Goal: Task Accomplishment & Management: Use online tool/utility

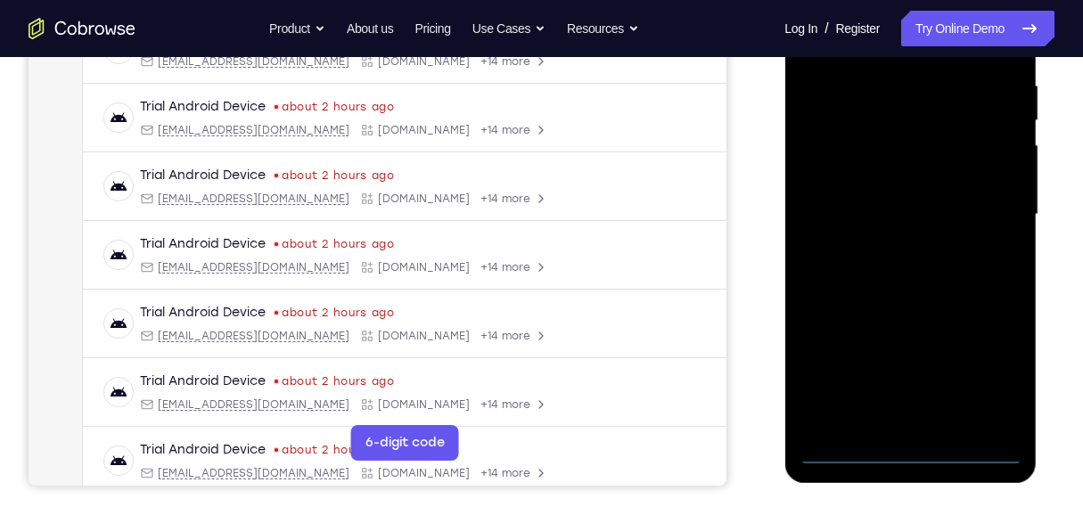
scroll to position [364, 0]
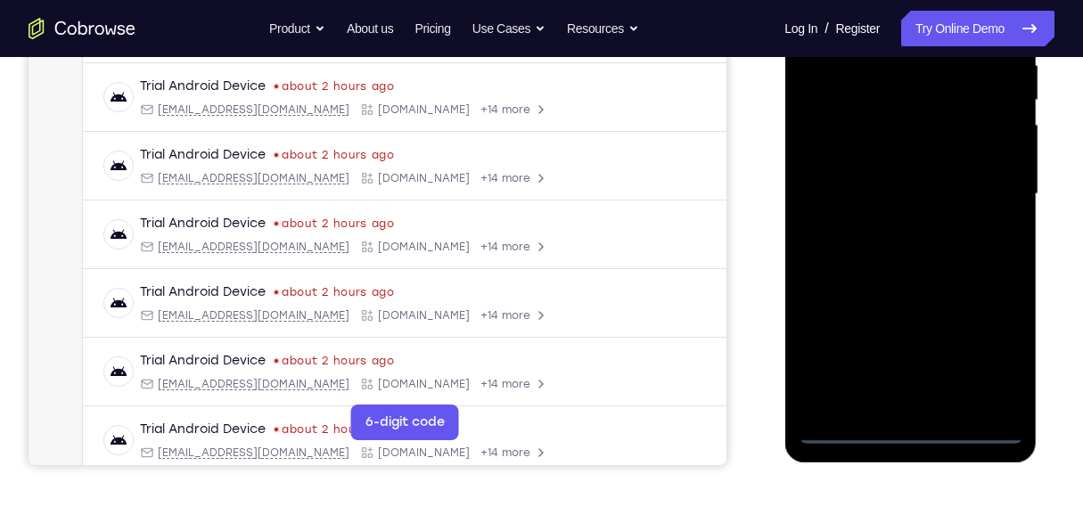
click at [909, 428] on div at bounding box center [909, 194] width 225 height 499
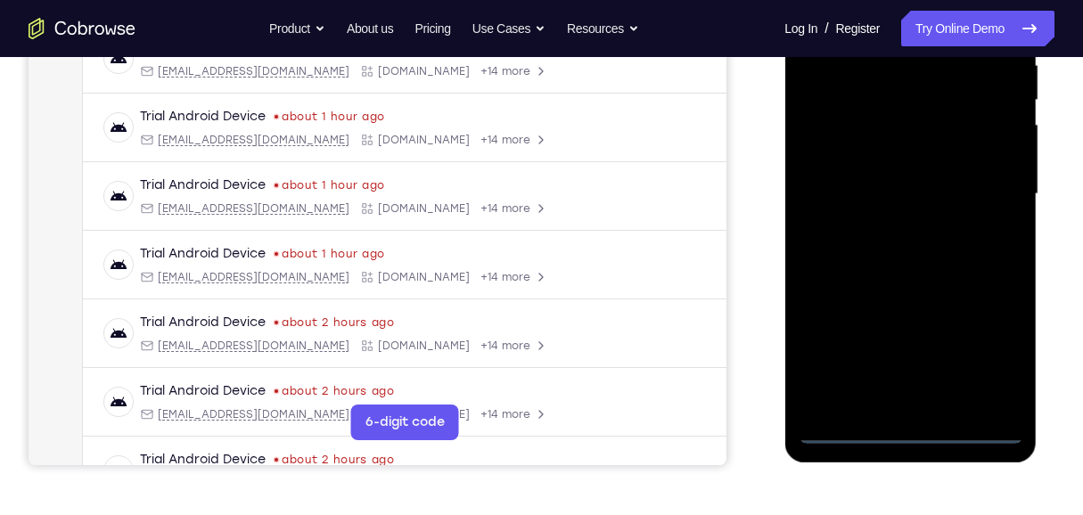
scroll to position [0, 0]
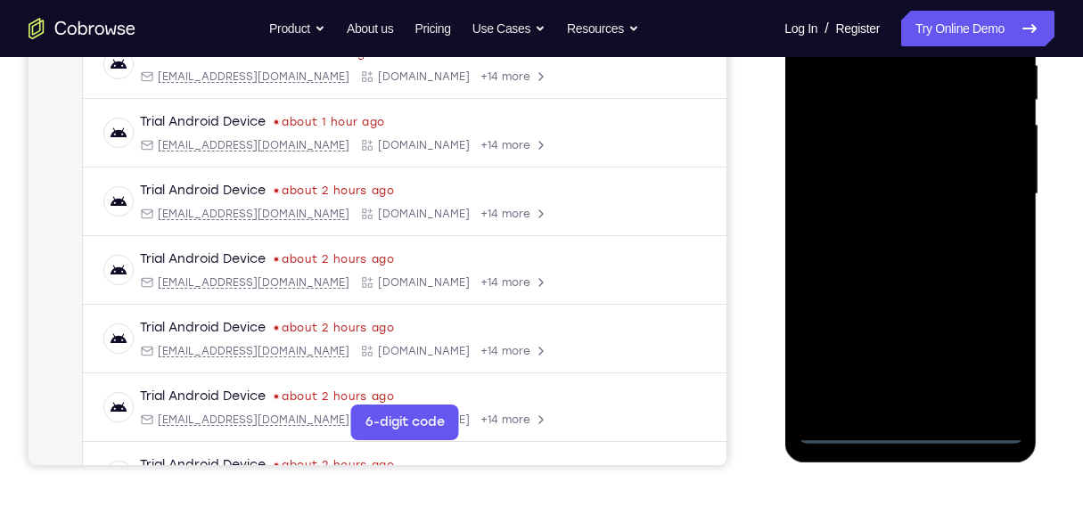
click at [982, 356] on div at bounding box center [909, 194] width 225 height 499
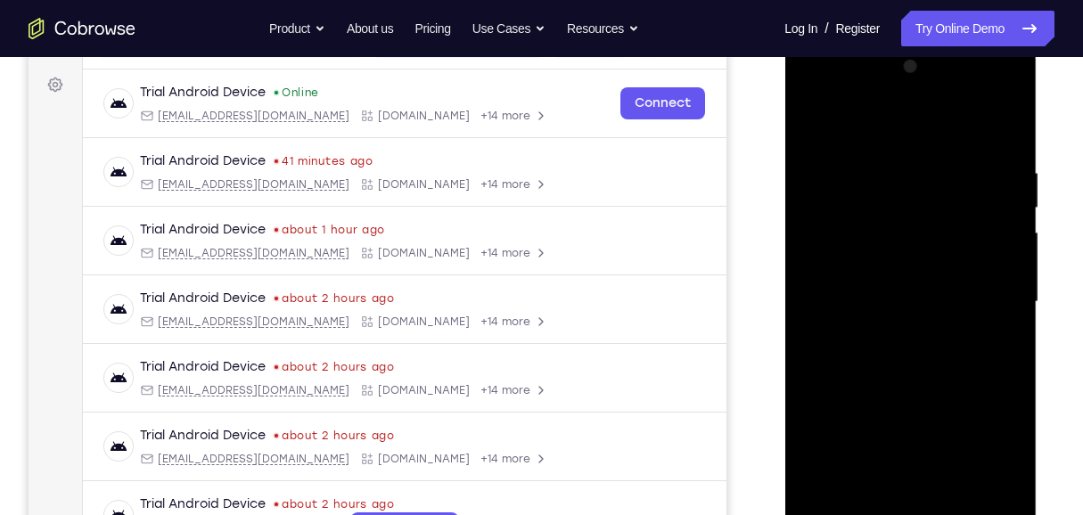
scroll to position [127, 0]
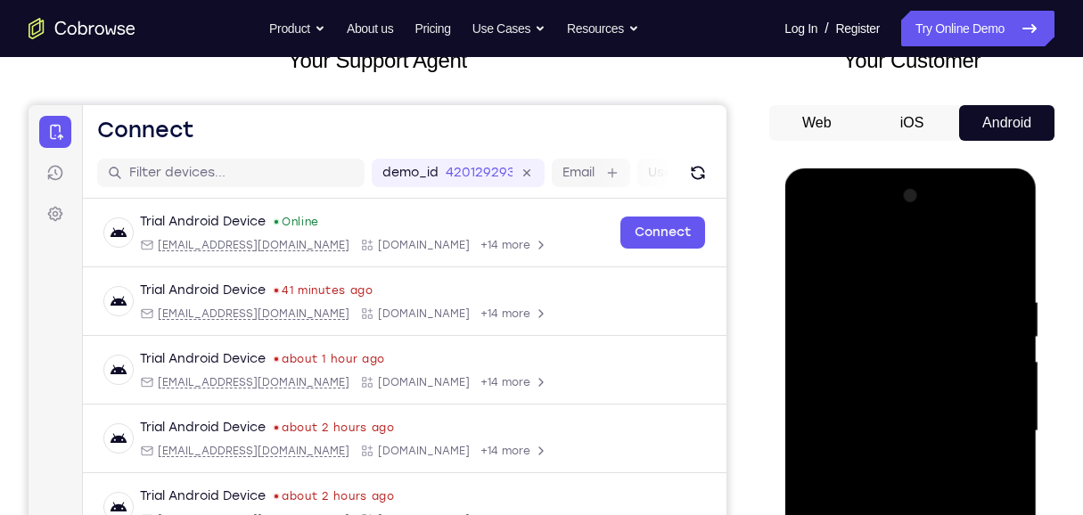
click at [887, 267] on div at bounding box center [909, 431] width 225 height 499
click at [977, 427] on div at bounding box center [909, 431] width 225 height 499
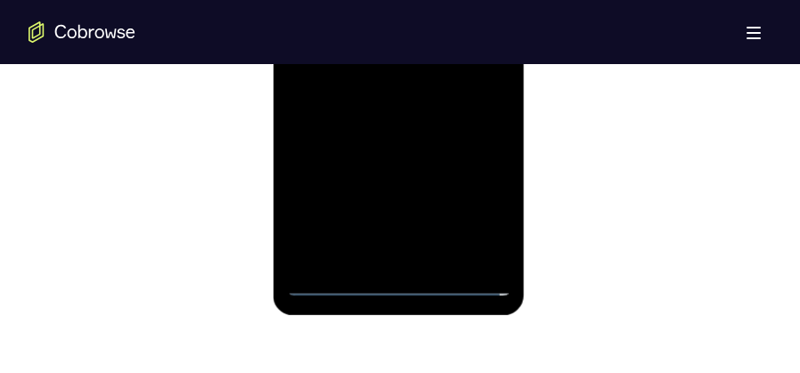
scroll to position [1136, 0]
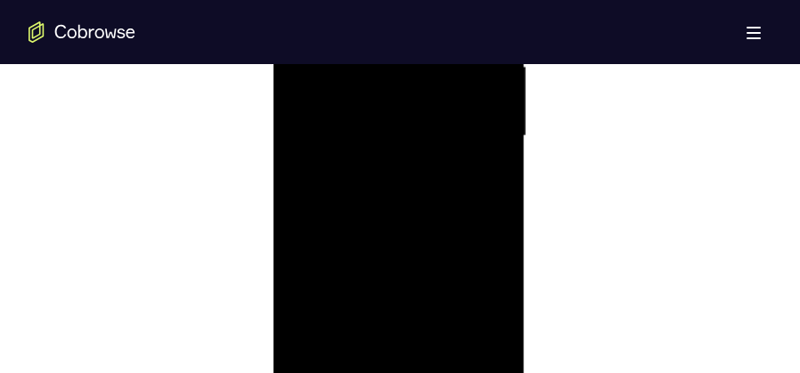
click at [381, 168] on div at bounding box center [398, 136] width 225 height 499
click at [409, 197] on div at bounding box center [398, 225] width 225 height 499
click at [438, 224] on div at bounding box center [398, 225] width 225 height 499
click at [441, 282] on div at bounding box center [398, 225] width 225 height 499
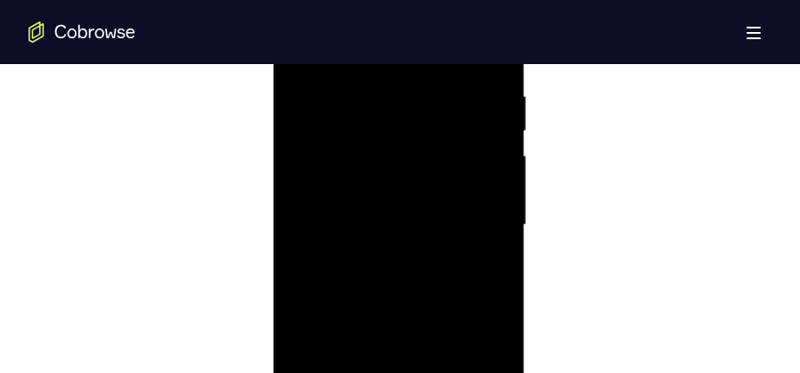
click at [439, 269] on div at bounding box center [398, 225] width 225 height 499
click at [381, 286] on div at bounding box center [398, 225] width 225 height 499
click at [406, 297] on div at bounding box center [398, 225] width 225 height 499
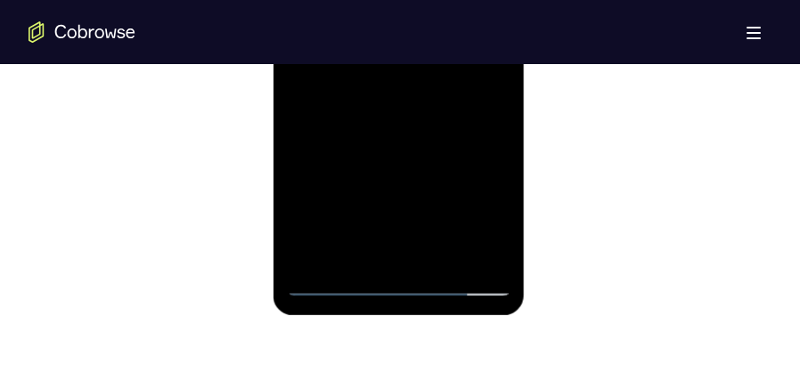
click at [443, 251] on div at bounding box center [398, 47] width 225 height 499
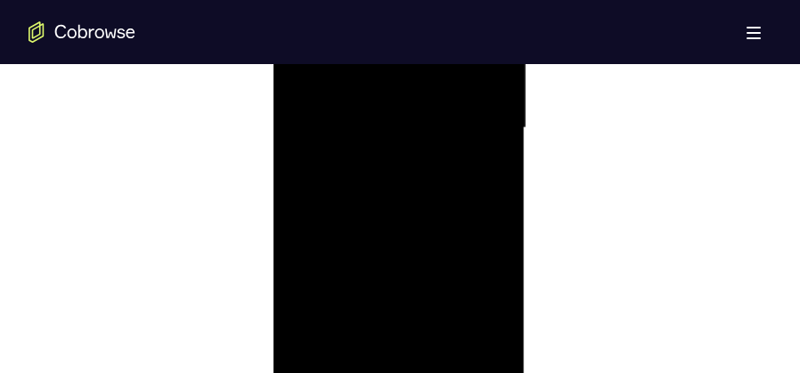
scroll to position [1136, 0]
click at [409, 233] on div at bounding box center [398, 136] width 225 height 499
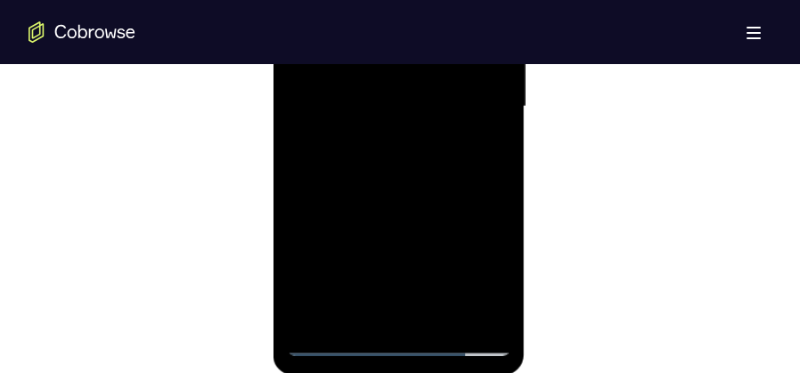
scroll to position [1181, 0]
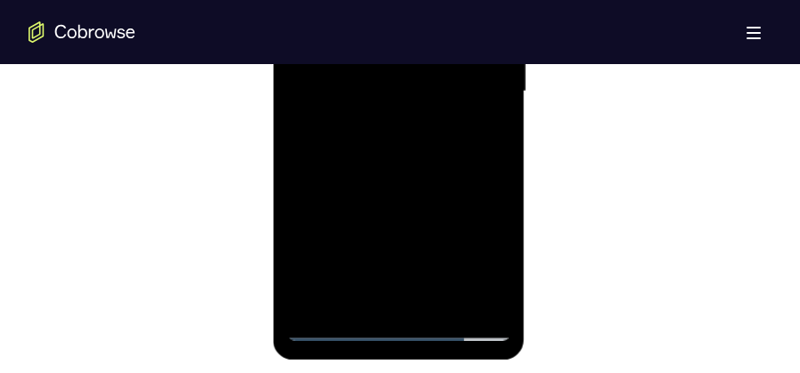
click at [382, 71] on div at bounding box center [398, 91] width 225 height 499
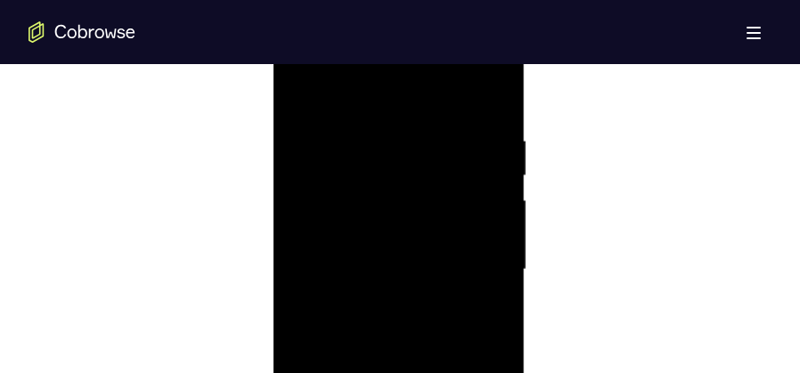
click at [299, 92] on div at bounding box center [398, 269] width 225 height 499
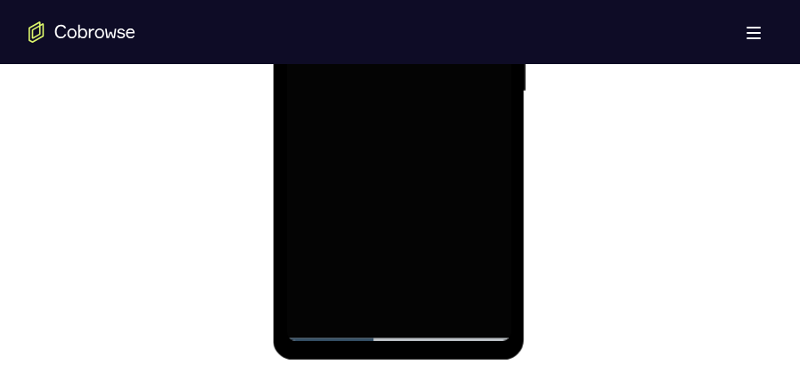
click at [391, 141] on div at bounding box center [398, 91] width 225 height 499
click at [360, 164] on div at bounding box center [398, 91] width 225 height 499
click at [382, 65] on div at bounding box center [398, 91] width 225 height 499
click at [430, 223] on div at bounding box center [398, 91] width 225 height 499
click at [422, 218] on div at bounding box center [398, 91] width 225 height 499
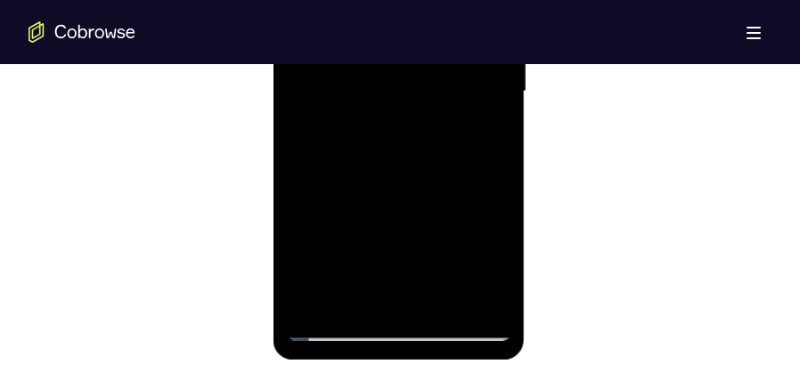
click at [410, 194] on div at bounding box center [398, 91] width 225 height 499
click at [400, 93] on div at bounding box center [398, 91] width 225 height 499
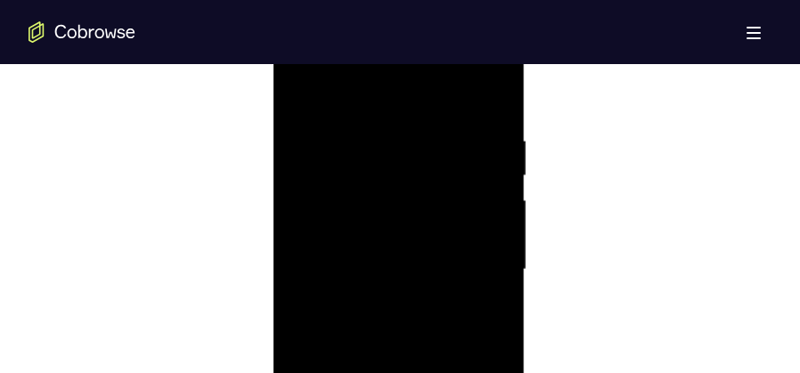
click at [297, 95] on div at bounding box center [398, 269] width 225 height 499
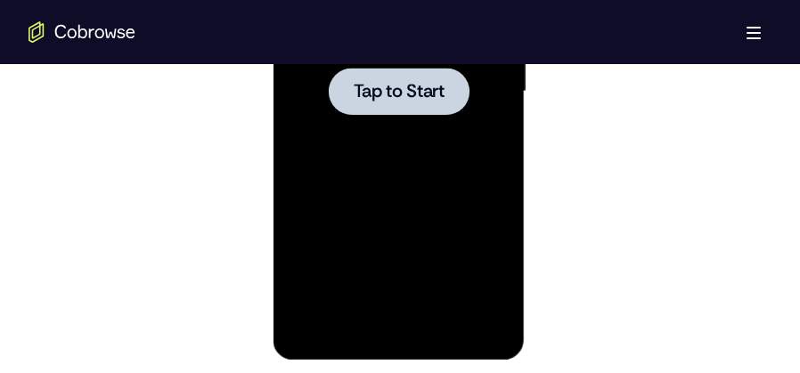
click at [396, 125] on div at bounding box center [398, 91] width 225 height 499
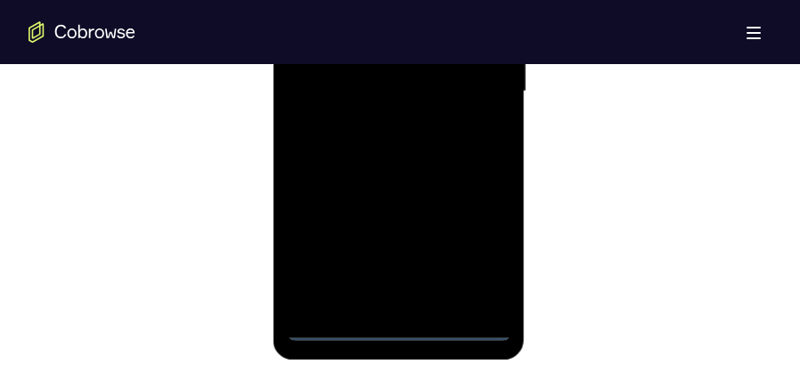
scroll to position [29, 0]
click at [398, 326] on div at bounding box center [398, 91] width 225 height 499
click at [474, 267] on div at bounding box center [398, 91] width 225 height 499
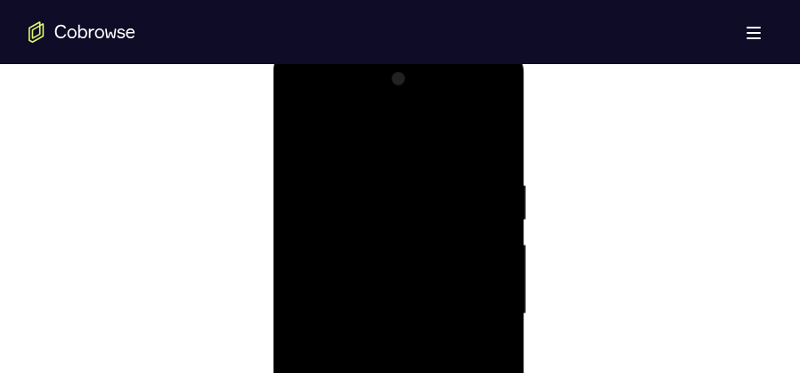
click at [370, 144] on div at bounding box center [398, 314] width 225 height 499
click at [487, 124] on div at bounding box center [398, 136] width 225 height 499
click at [477, 127] on div at bounding box center [398, 136] width 225 height 499
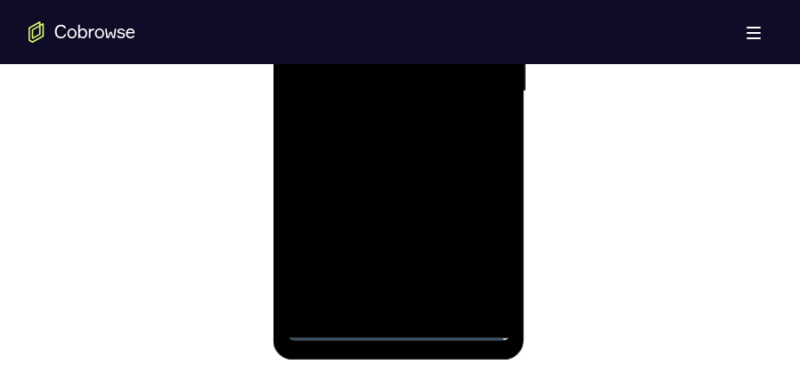
click at [419, 304] on div at bounding box center [398, 91] width 225 height 499
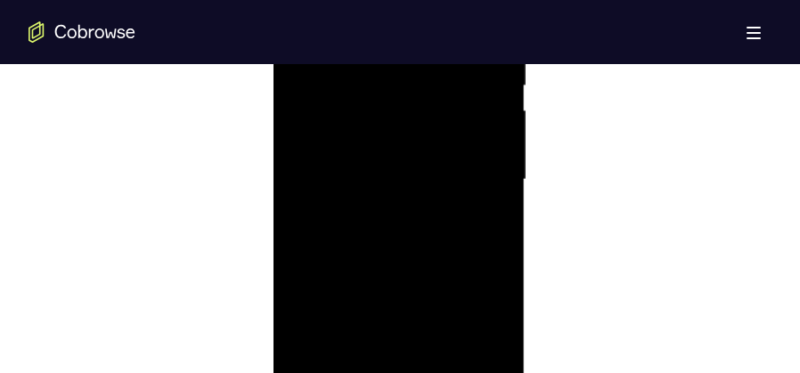
scroll to position [1091, 0]
click at [400, 162] on div at bounding box center [398, 180] width 225 height 499
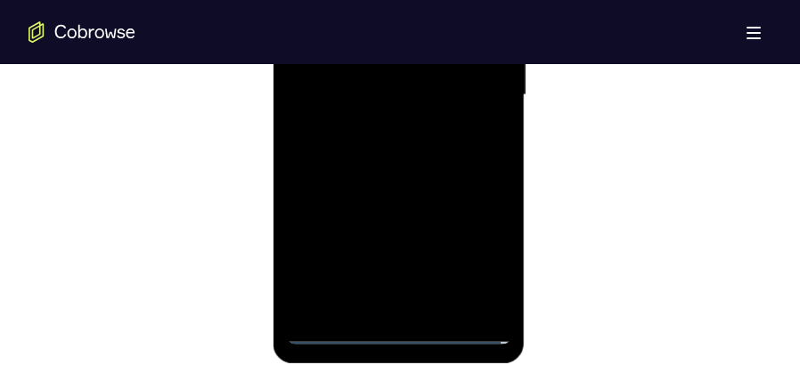
scroll to position [1181, 0]
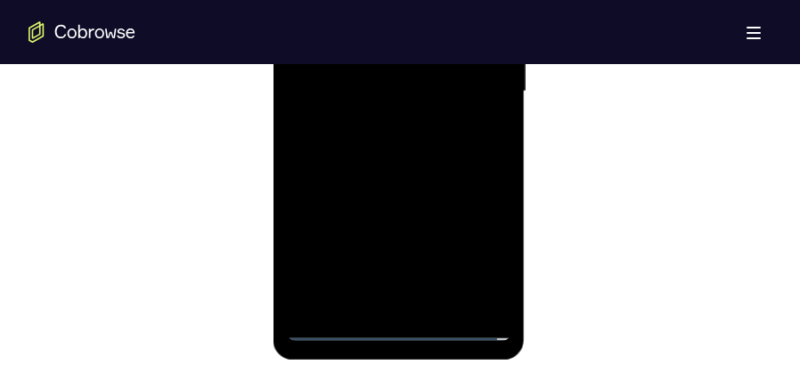
click at [414, 86] on div at bounding box center [398, 91] width 225 height 499
click at [439, 152] on div at bounding box center [398, 91] width 225 height 499
click at [429, 146] on div at bounding box center [398, 91] width 225 height 499
click at [417, 152] on div at bounding box center [398, 91] width 225 height 499
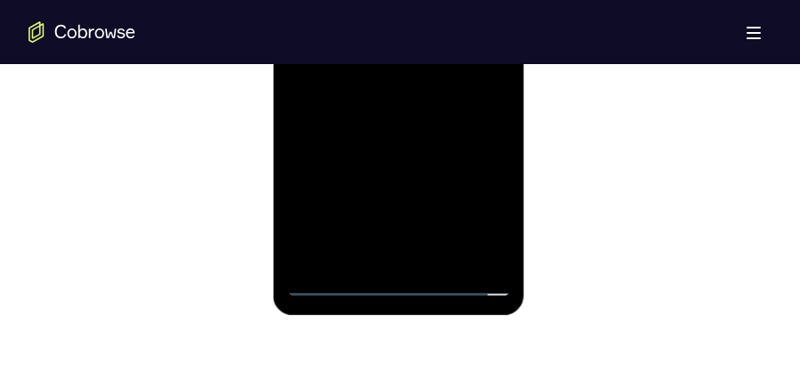
click at [439, 258] on div at bounding box center [398, 47] width 225 height 499
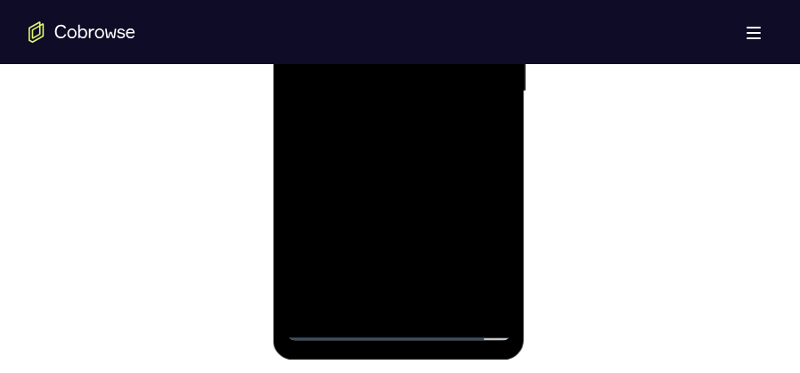
scroll to position [1136, 0]
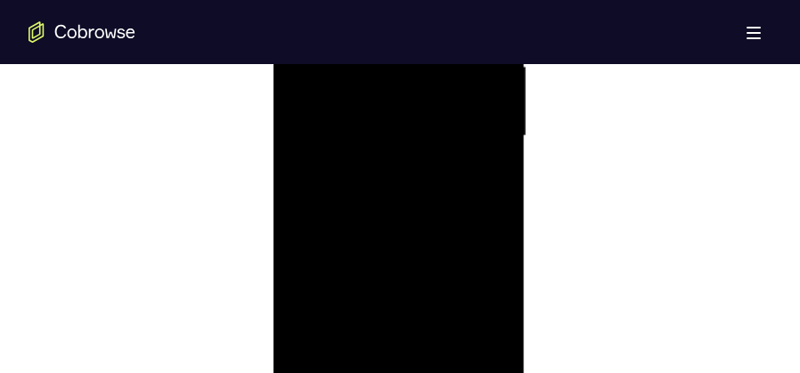
click at [413, 235] on div at bounding box center [398, 136] width 225 height 499
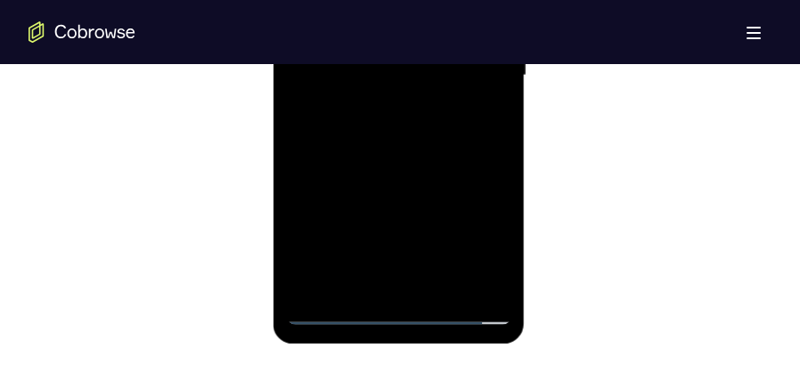
scroll to position [1181, 0]
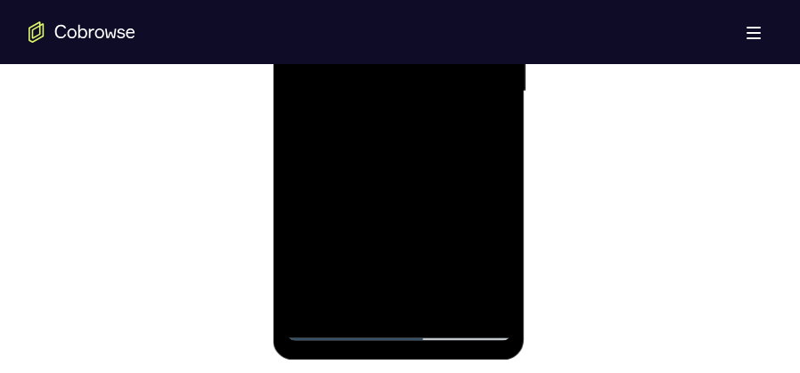
click at [341, 76] on div at bounding box center [398, 91] width 225 height 499
click at [409, 71] on div at bounding box center [398, 91] width 225 height 499
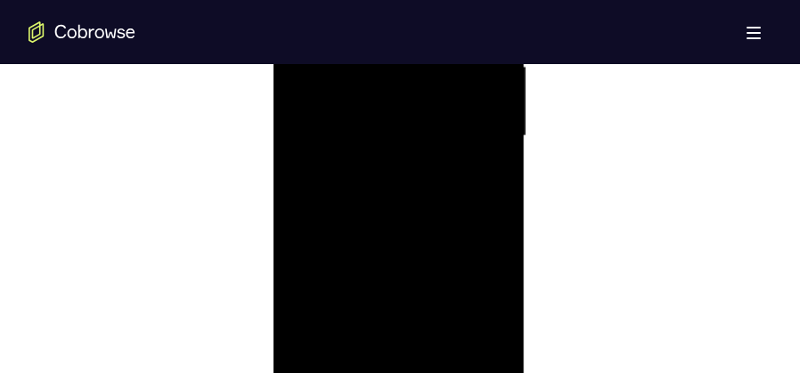
scroll to position [1225, 0]
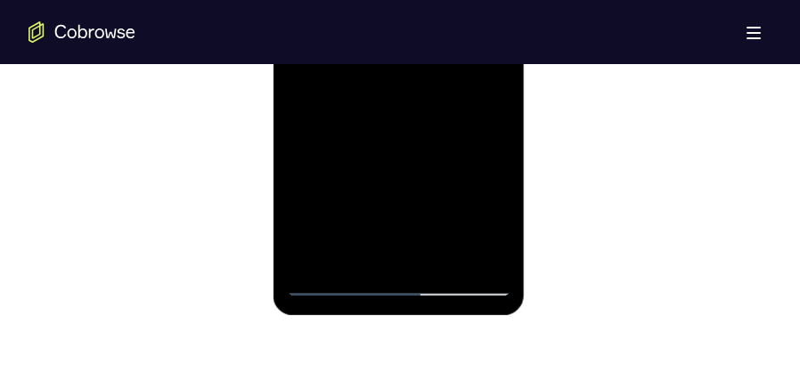
click at [394, 248] on div at bounding box center [398, 47] width 225 height 499
click at [354, 249] on div at bounding box center [398, 47] width 225 height 499
drag, startPoint x: 437, startPoint y: 208, endPoint x: 442, endPoint y: 132, distance: 76.8
click at [442, 132] on div at bounding box center [398, 47] width 225 height 499
drag, startPoint x: 423, startPoint y: 212, endPoint x: 445, endPoint y: 101, distance: 113.6
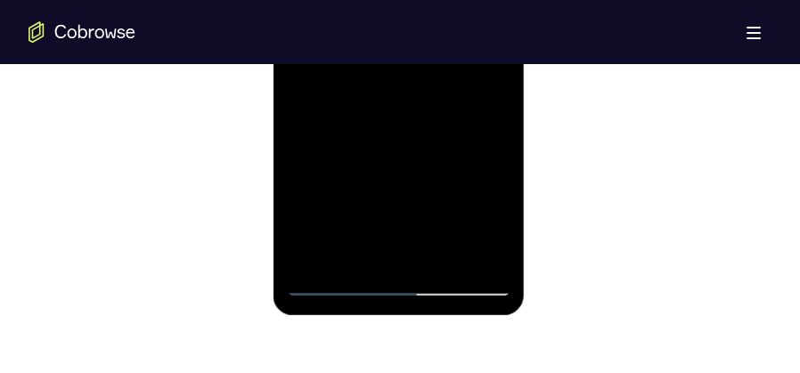
click at [445, 101] on div at bounding box center [398, 47] width 225 height 499
drag, startPoint x: 408, startPoint y: 208, endPoint x: 426, endPoint y: 109, distance: 100.5
click at [426, 109] on div at bounding box center [398, 47] width 225 height 499
drag, startPoint x: 412, startPoint y: 212, endPoint x: 433, endPoint y: 106, distance: 108.2
click at [433, 106] on div at bounding box center [398, 47] width 225 height 499
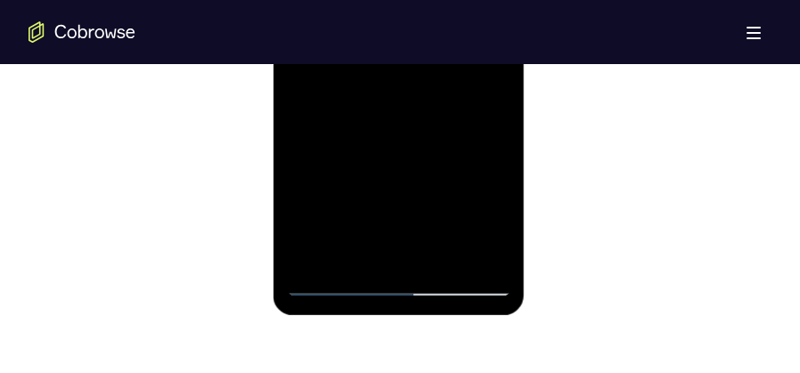
drag, startPoint x: 399, startPoint y: 212, endPoint x: 422, endPoint y: 119, distance: 95.5
click at [422, 119] on div at bounding box center [398, 47] width 225 height 499
click at [349, 213] on div at bounding box center [398, 47] width 225 height 499
click at [483, 78] on div at bounding box center [398, 47] width 225 height 499
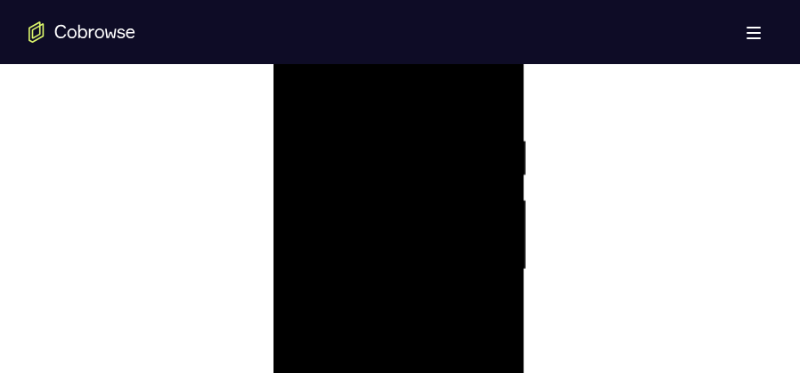
click at [302, 95] on div at bounding box center [398, 269] width 225 height 499
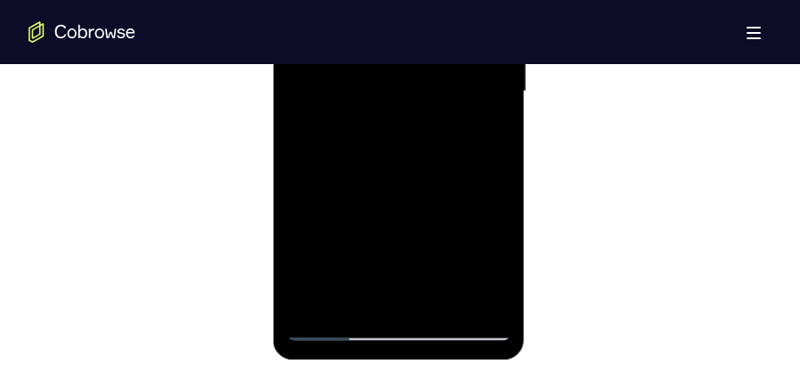
click at [404, 311] on div at bounding box center [398, 91] width 225 height 499
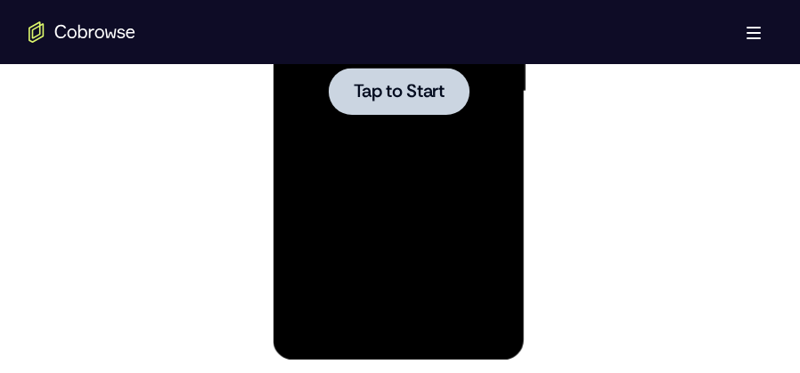
click at [481, 137] on div at bounding box center [398, 91] width 225 height 499
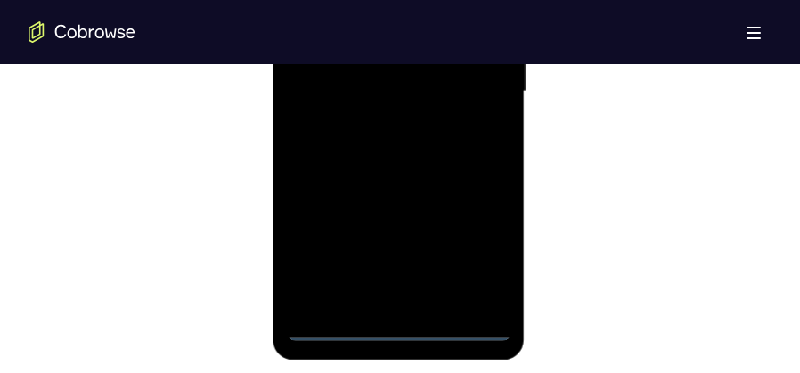
click at [401, 335] on div at bounding box center [398, 91] width 225 height 499
click at [483, 263] on div at bounding box center [398, 91] width 225 height 499
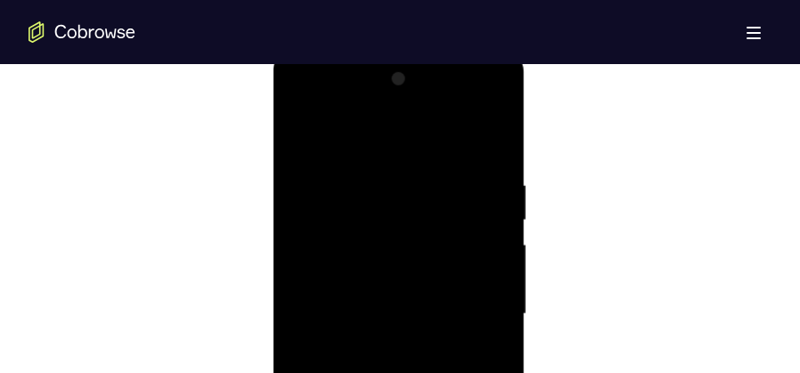
click at [371, 147] on div at bounding box center [398, 314] width 225 height 499
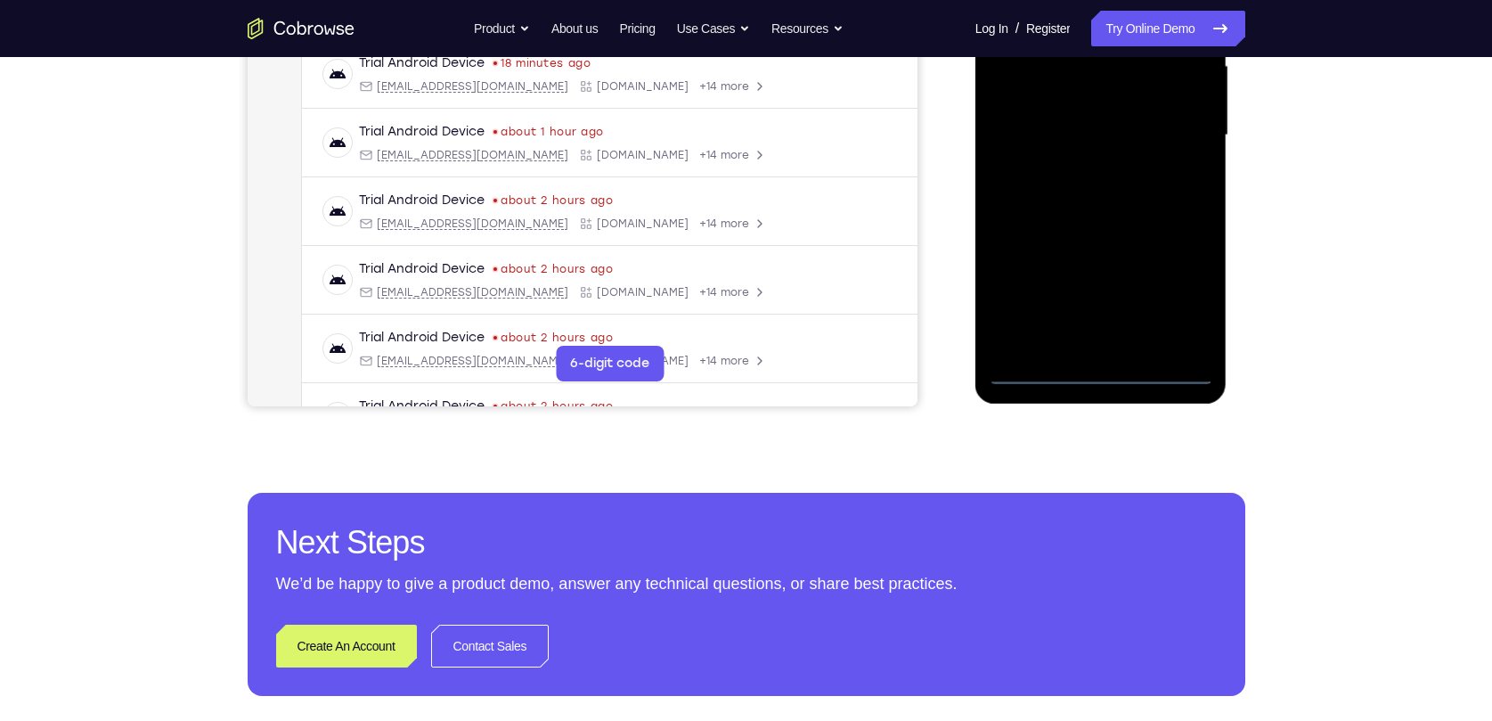
scroll to position [229, 0]
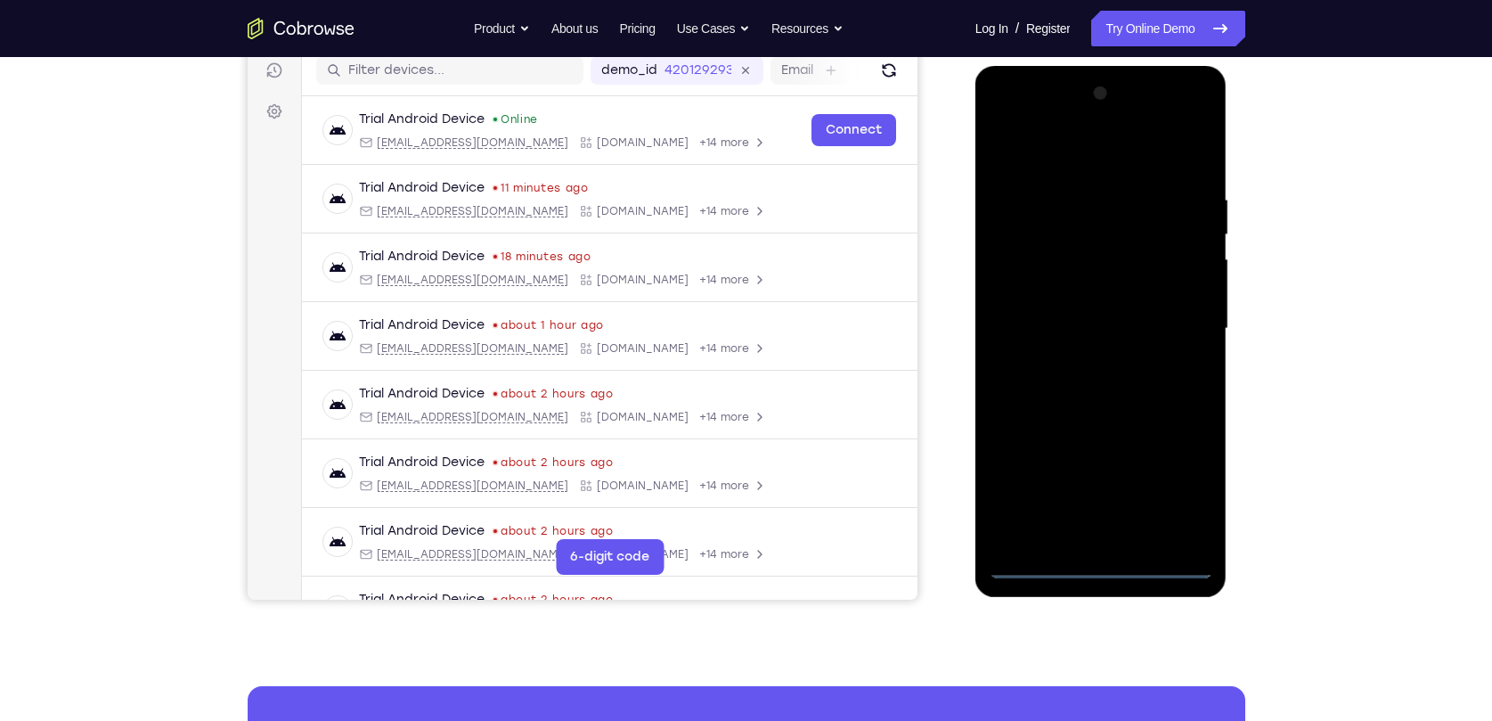
click at [1082, 315] on div at bounding box center [1101, 328] width 225 height 499
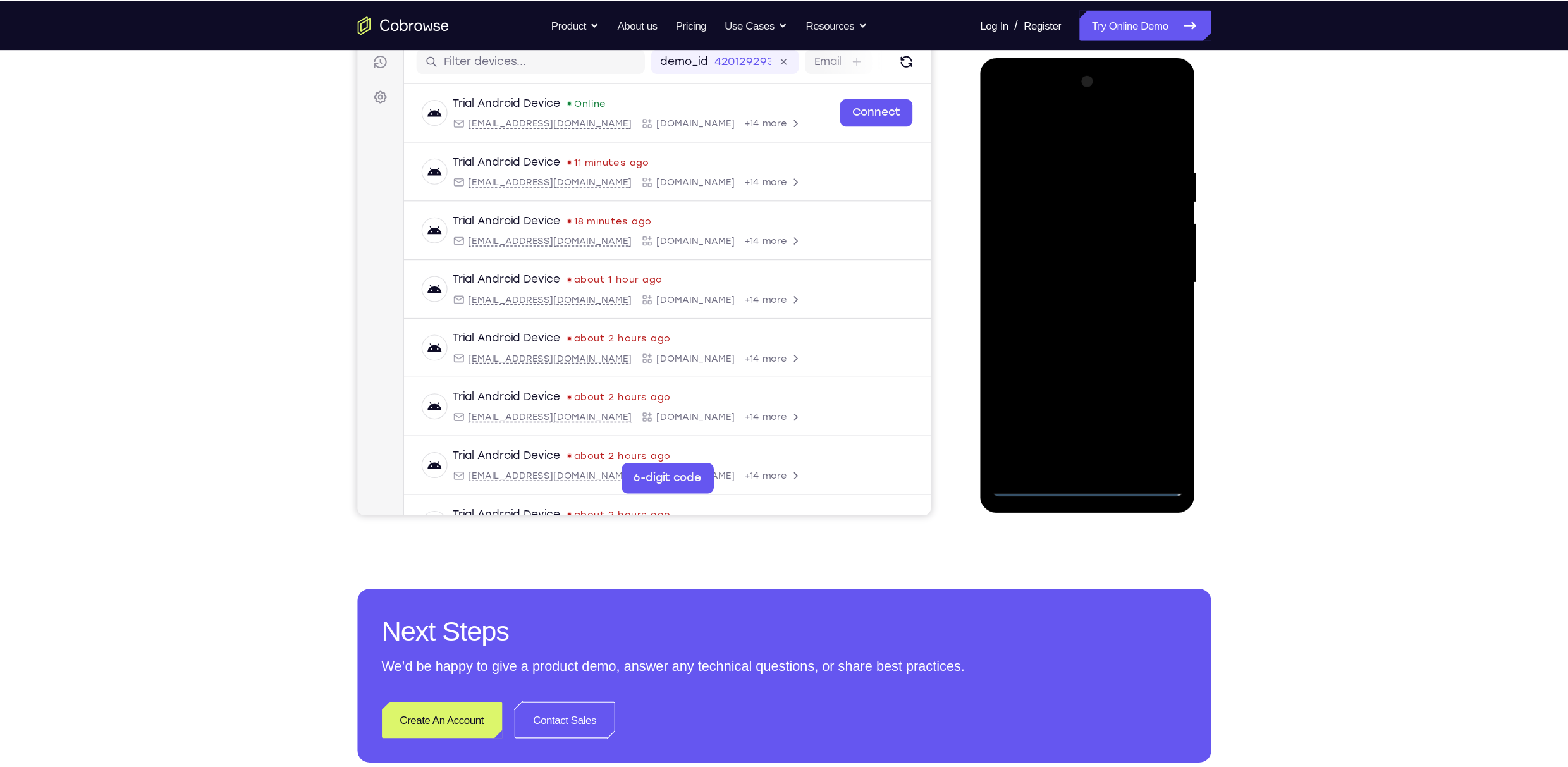
scroll to position [162, 0]
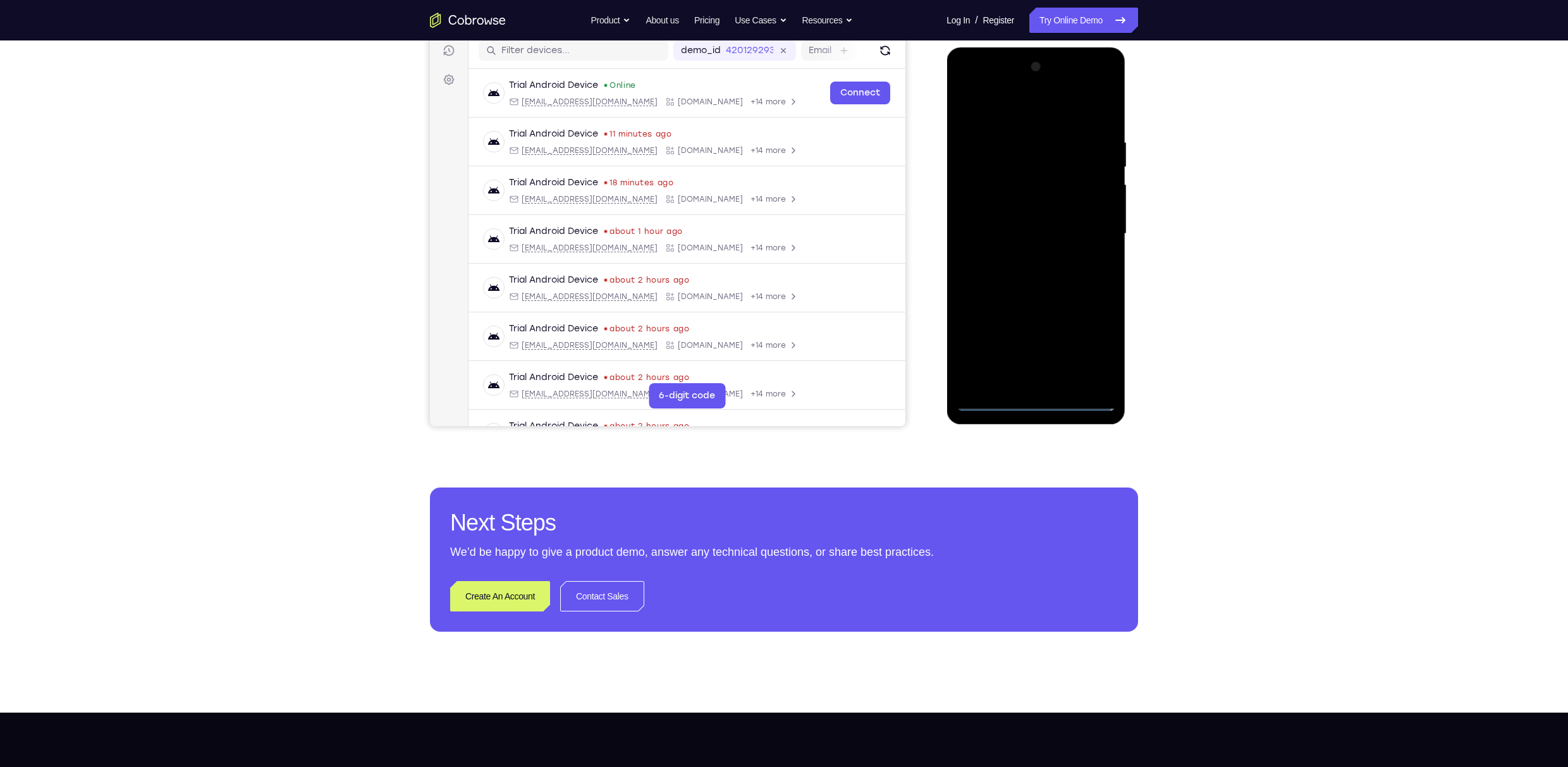
click at [768, 260] on div at bounding box center [1035, 233] width 160 height 354
click at [768, 217] on div at bounding box center [1035, 233] width 160 height 354
click at [768, 235] on div at bounding box center [1035, 233] width 160 height 354
click at [768, 270] on div at bounding box center [1035, 233] width 160 height 354
click at [768, 290] on div at bounding box center [1035, 233] width 160 height 354
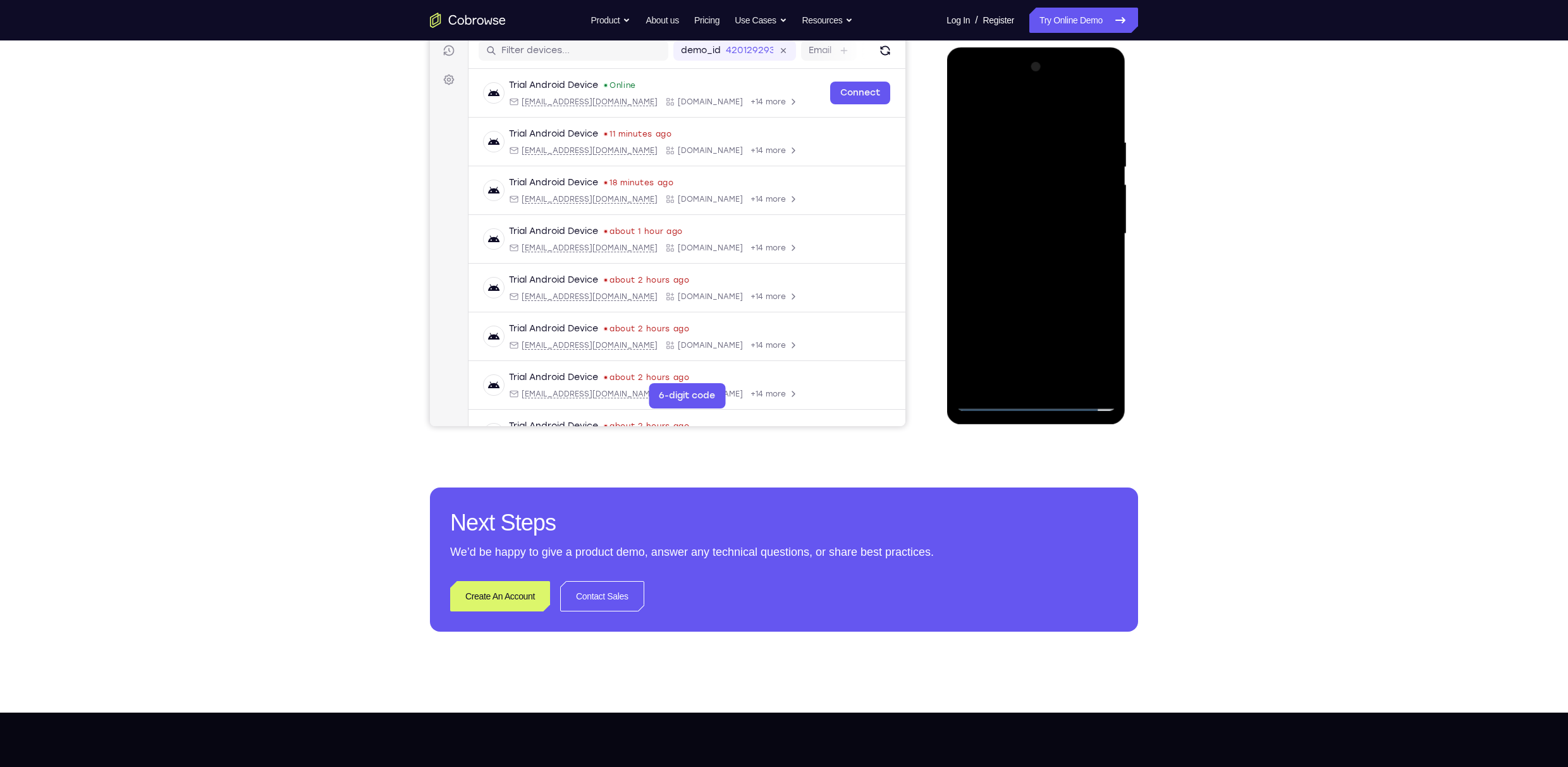
drag, startPoint x: 1058, startPoint y: 111, endPoint x: 1060, endPoint y: 55, distance: 56.0
click at [768, 57] on div at bounding box center [1035, 233] width 160 height 354
drag, startPoint x: 1054, startPoint y: 329, endPoint x: 1051, endPoint y: 392, distance: 63.1
click at [768, 365] on div at bounding box center [1035, 233] width 160 height 354
drag, startPoint x: 1066, startPoint y: 321, endPoint x: 1029, endPoint y: 123, distance: 201.4
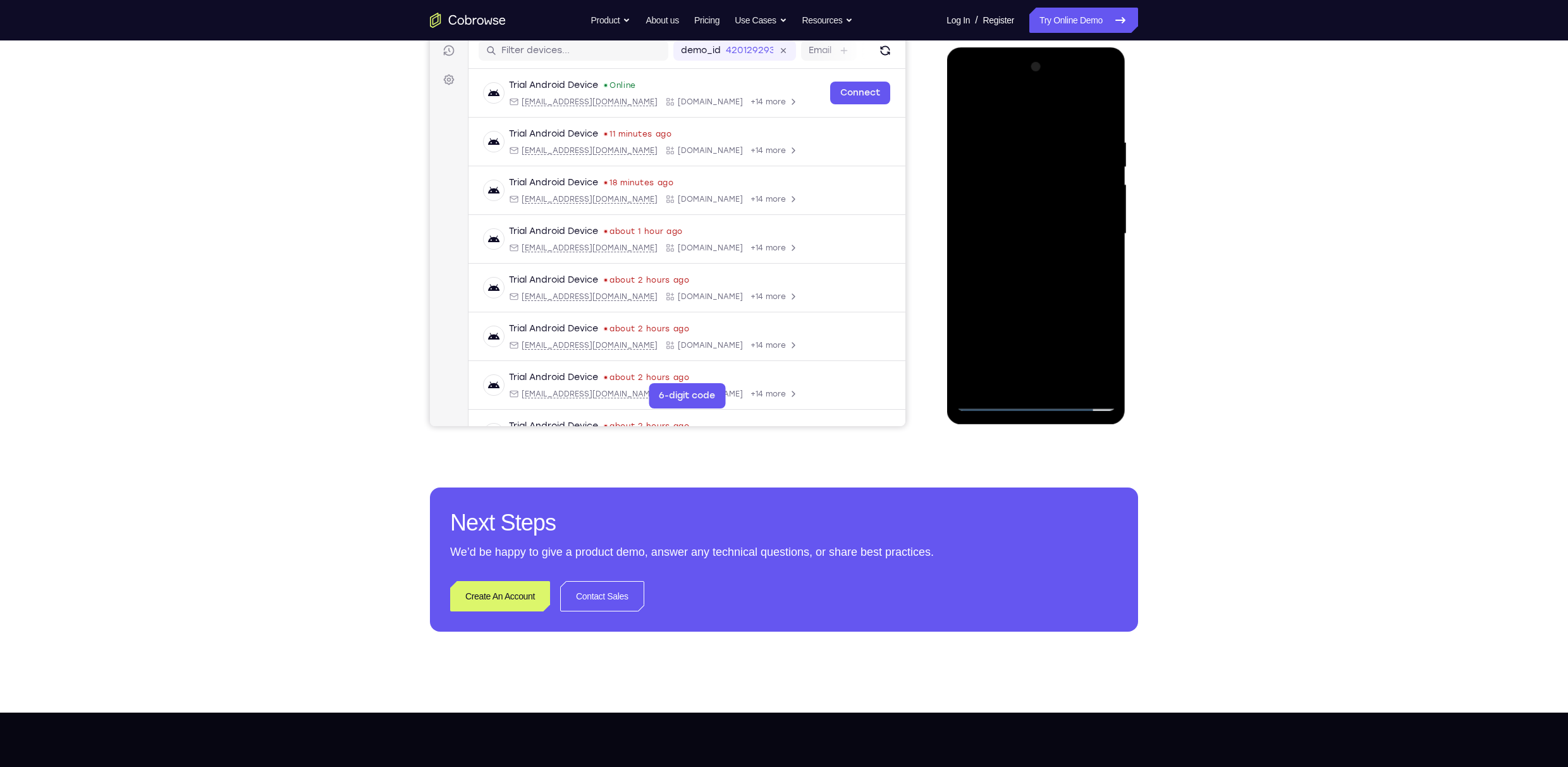
click at [768, 123] on div at bounding box center [1035, 233] width 160 height 354
drag, startPoint x: 1037, startPoint y: 273, endPoint x: 1029, endPoint y: 155, distance: 118.3
click at [768, 155] on div at bounding box center [1035, 233] width 160 height 354
drag, startPoint x: 1095, startPoint y: 287, endPoint x: 1073, endPoint y: 75, distance: 213.1
click at [768, 75] on div at bounding box center [1035, 233] width 160 height 354
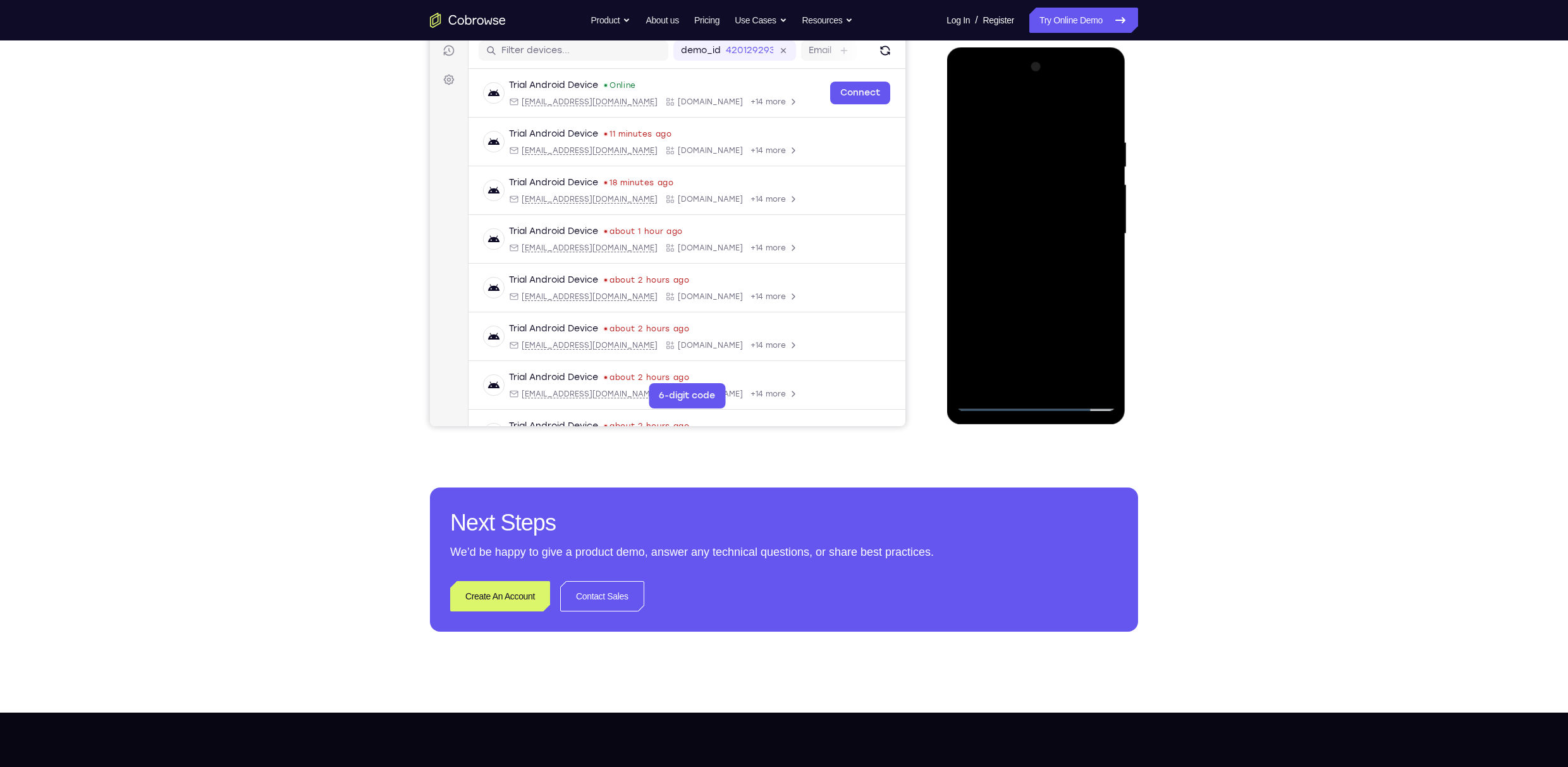
drag, startPoint x: 1081, startPoint y: 287, endPoint x: 1081, endPoint y: 224, distance: 63.0
click at [768, 224] on div at bounding box center [1035, 233] width 160 height 354
drag, startPoint x: 1083, startPoint y: 281, endPoint x: 1082, endPoint y: 231, distance: 50.0
click at [768, 231] on div at bounding box center [1035, 233] width 160 height 354
drag, startPoint x: 1058, startPoint y: 275, endPoint x: 1047, endPoint y: 141, distance: 134.5
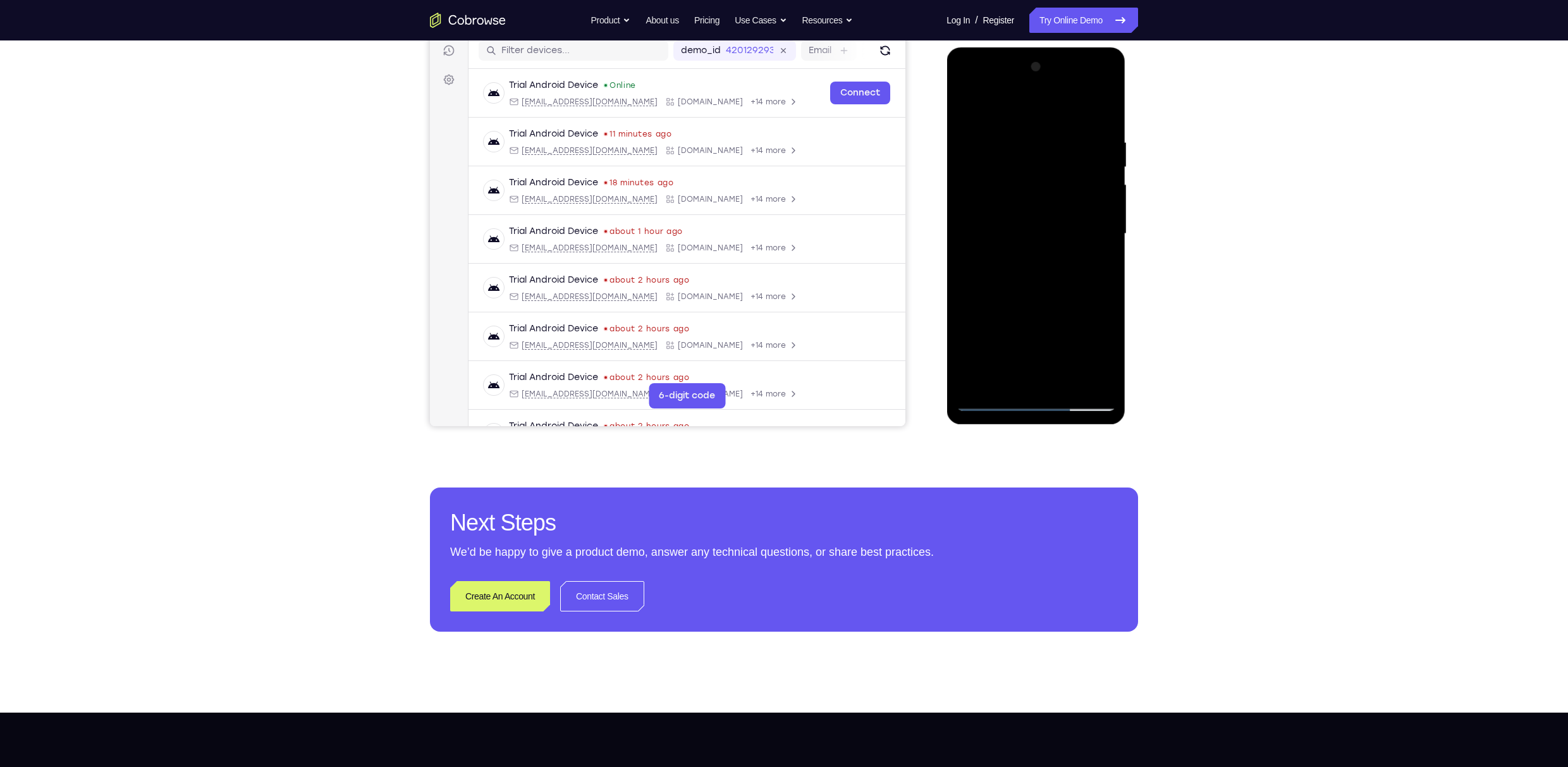
click at [768, 141] on div at bounding box center [1035, 233] width 160 height 354
drag, startPoint x: 1019, startPoint y: 324, endPoint x: 1024, endPoint y: 214, distance: 110.1
click at [768, 214] on div at bounding box center [1035, 233] width 160 height 354
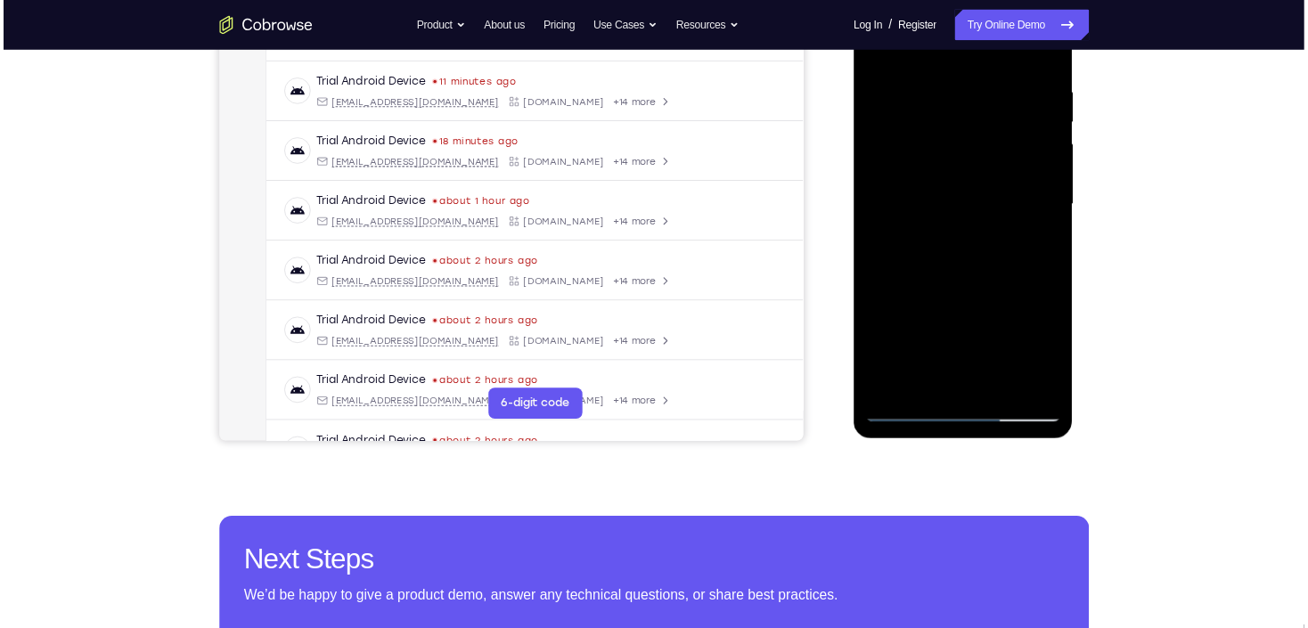
scroll to position [324, 0]
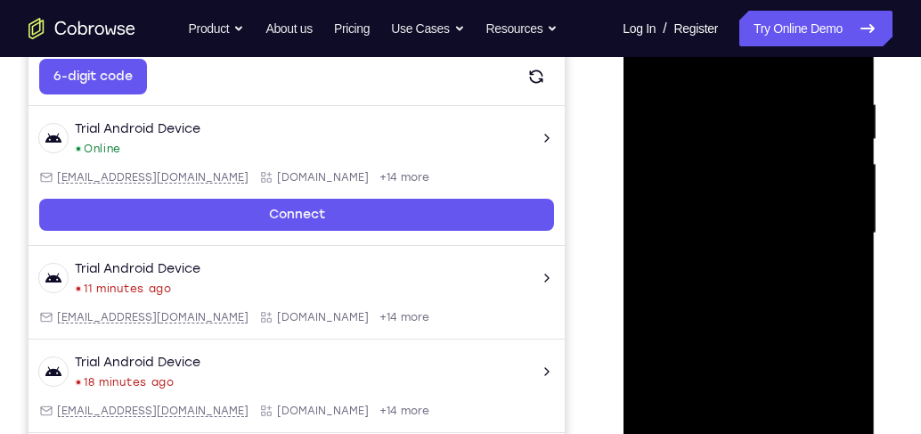
click at [850, 249] on div at bounding box center [748, 233] width 225 height 499
click at [853, 253] on div at bounding box center [748, 233] width 225 height 499
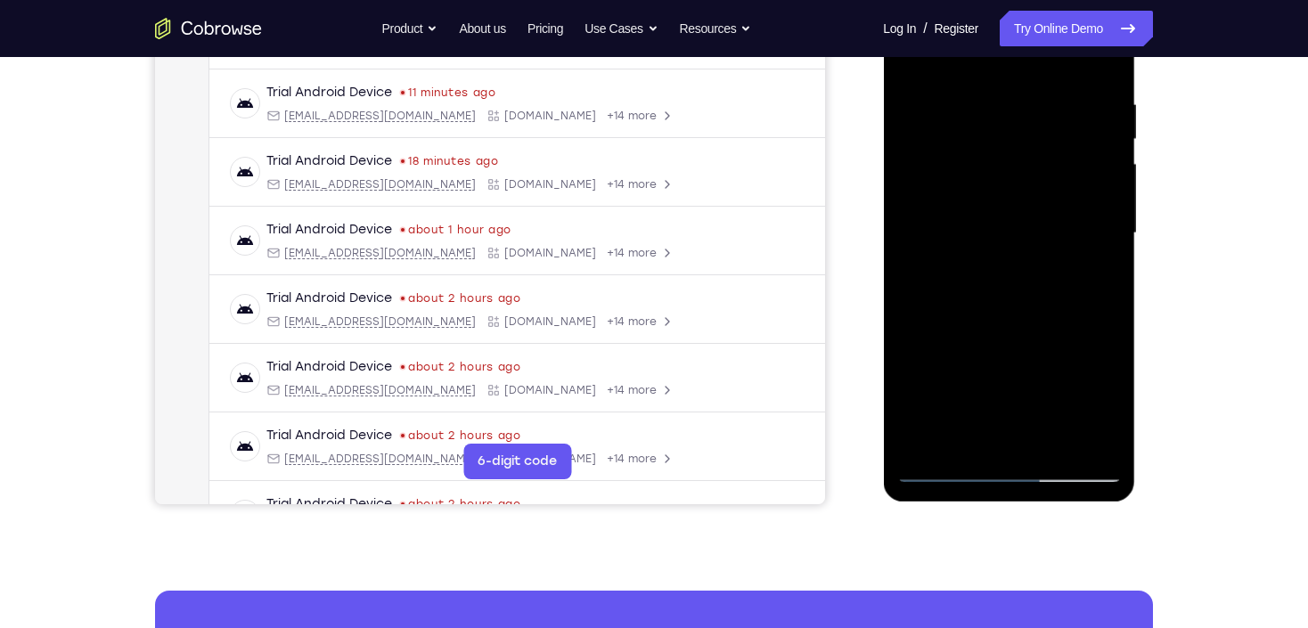
drag, startPoint x: 1116, startPoint y: 322, endPoint x: 1093, endPoint y: 113, distance: 209.8
click at [1082, 113] on div at bounding box center [1008, 233] width 225 height 499
drag, startPoint x: 1058, startPoint y: 298, endPoint x: 1077, endPoint y: 119, distance: 179.3
click at [1077, 119] on div at bounding box center [1008, 233] width 225 height 499
drag, startPoint x: 1082, startPoint y: 269, endPoint x: 1083, endPoint y: 319, distance: 49.9
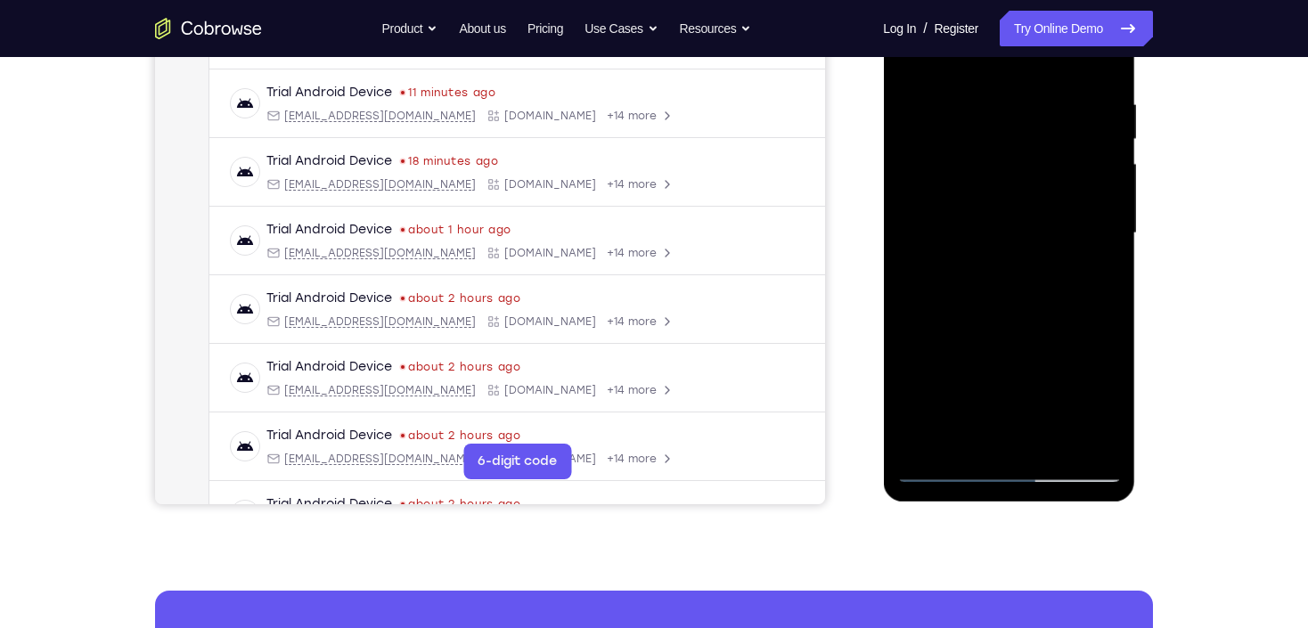
click at [1082, 319] on div at bounding box center [1008, 233] width 225 height 499
drag, startPoint x: 1027, startPoint y: 325, endPoint x: 1026, endPoint y: 367, distance: 41.9
click at [1026, 367] on div at bounding box center [1008, 233] width 225 height 499
drag, startPoint x: 977, startPoint y: 217, endPoint x: 981, endPoint y: 316, distance: 99.0
click at [981, 316] on div at bounding box center [1008, 233] width 225 height 499
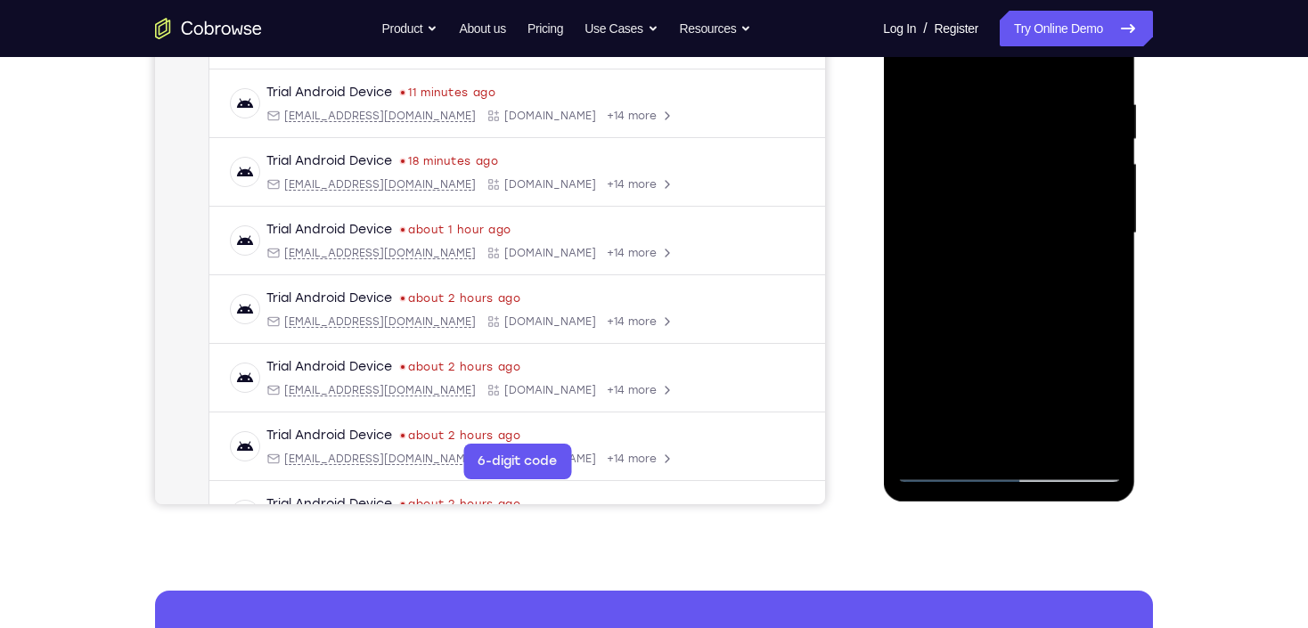
drag, startPoint x: 986, startPoint y: 327, endPoint x: 1048, endPoint y: 165, distance: 173.4
click at [1044, 176] on div at bounding box center [1008, 233] width 225 height 499
drag, startPoint x: 1034, startPoint y: 303, endPoint x: 1060, endPoint y: 154, distance: 151.0
click at [1059, 173] on div at bounding box center [1008, 233] width 225 height 499
click at [1060, 154] on div at bounding box center [1008, 233] width 225 height 499
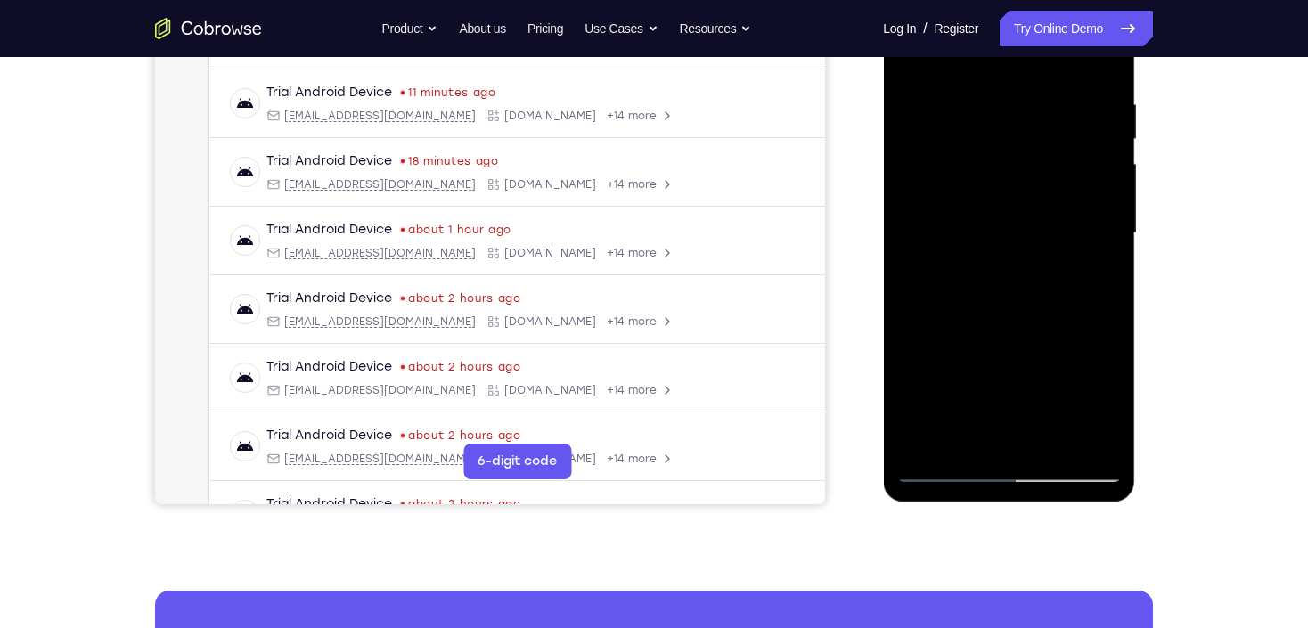
drag, startPoint x: 1052, startPoint y: 261, endPoint x: 1068, endPoint y: 135, distance: 126.6
click at [1068, 135] on div at bounding box center [1008, 233] width 225 height 499
drag, startPoint x: 1050, startPoint y: 358, endPoint x: 1075, endPoint y: 119, distance: 241.0
click at [1075, 119] on div at bounding box center [1008, 233] width 225 height 499
drag, startPoint x: 1053, startPoint y: 297, endPoint x: 1075, endPoint y: 129, distance: 169.0
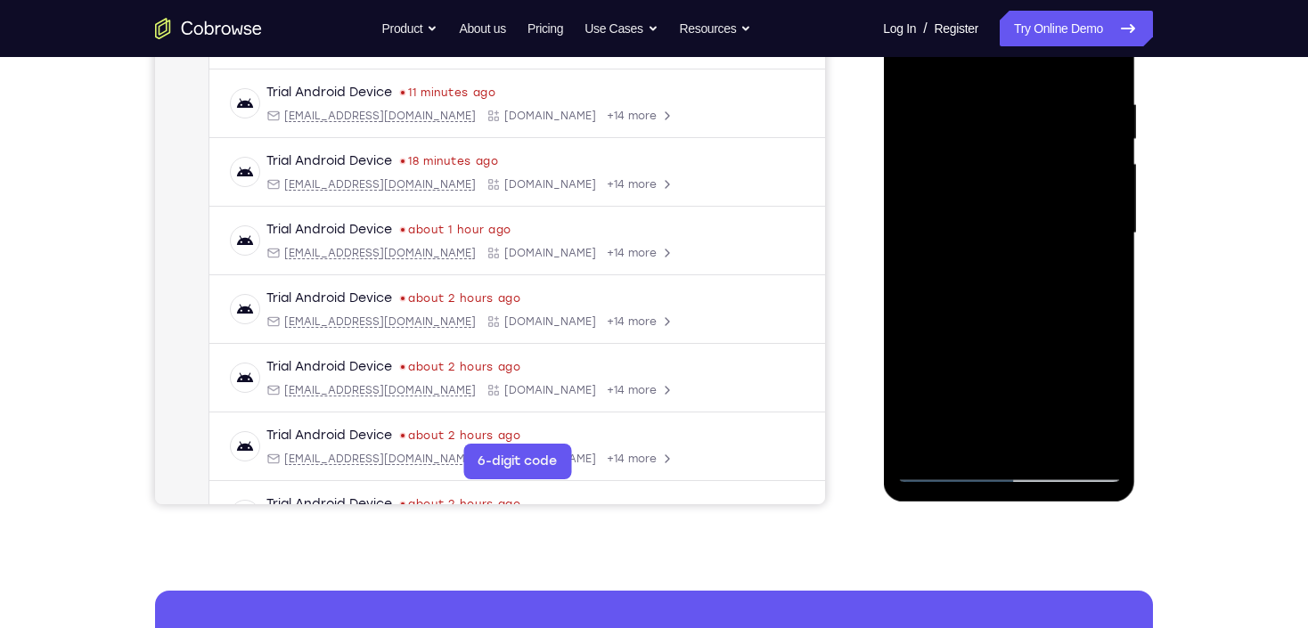
click at [1075, 129] on div at bounding box center [1008, 233] width 225 height 499
drag, startPoint x: 1068, startPoint y: 293, endPoint x: 1106, endPoint y: 171, distance: 127.7
click at [1082, 171] on div at bounding box center [1008, 233] width 225 height 499
drag, startPoint x: 1089, startPoint y: 232, endPoint x: 1108, endPoint y: 158, distance: 76.5
click at [1082, 158] on div at bounding box center [1008, 233] width 225 height 499
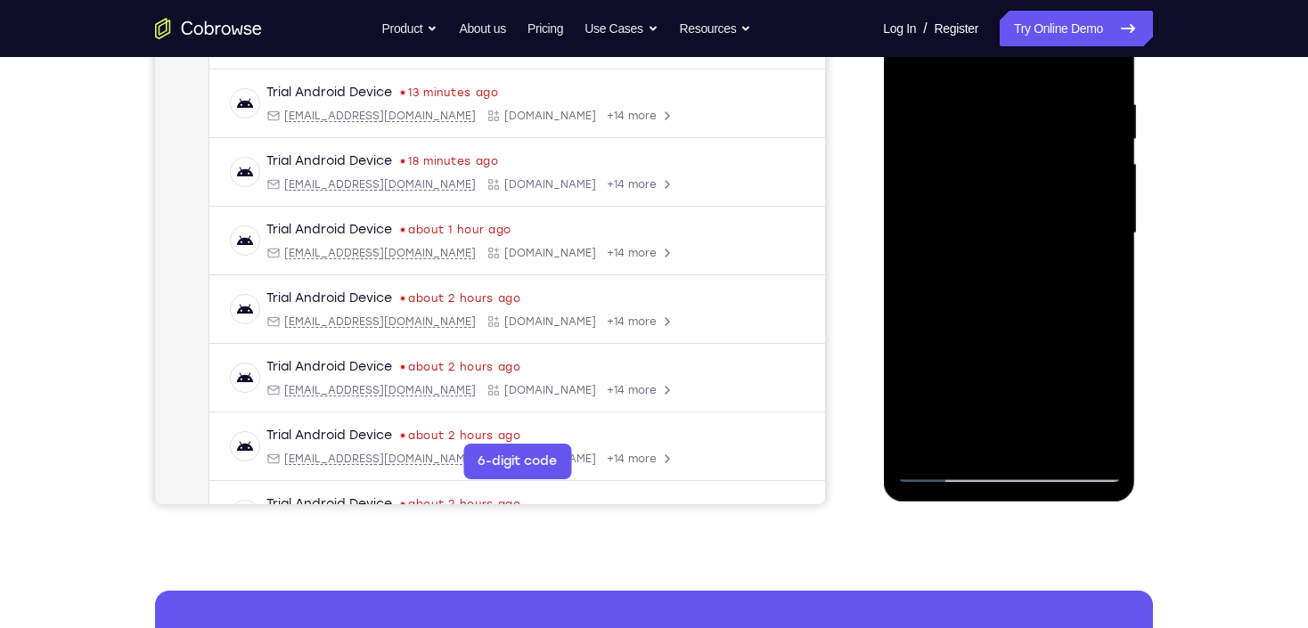
click at [922, 441] on div at bounding box center [1008, 233] width 225 height 499
click at [925, 443] on div at bounding box center [1008, 233] width 225 height 499
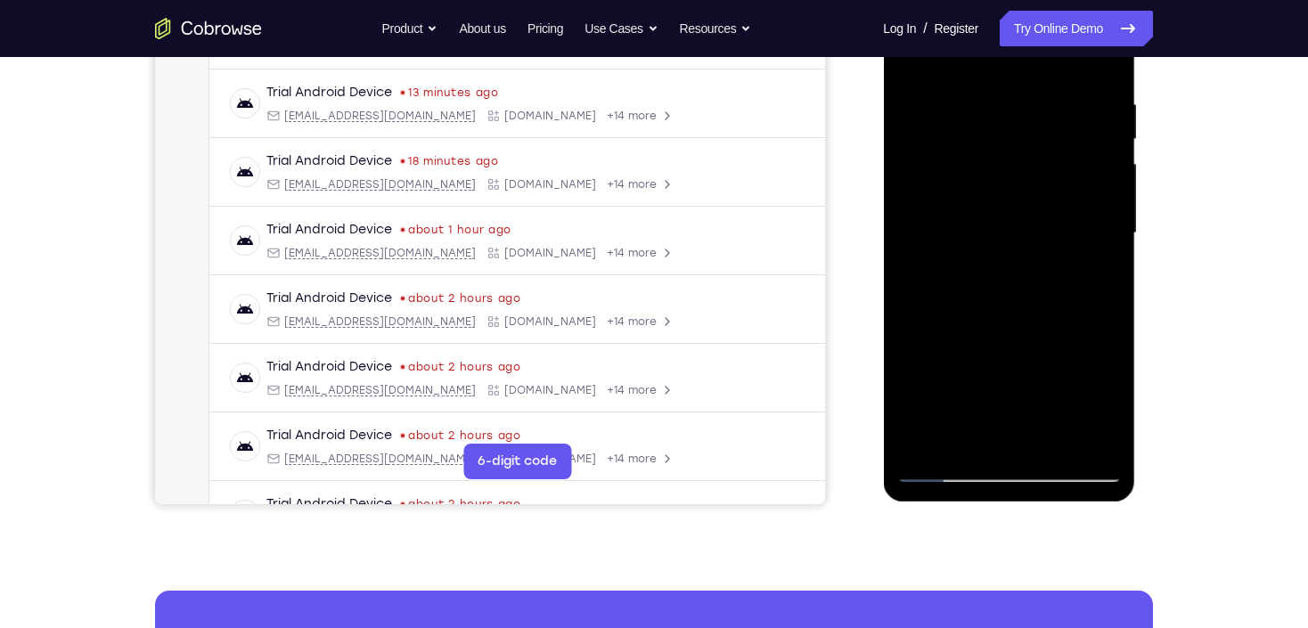
drag, startPoint x: 1055, startPoint y: 356, endPoint x: 1055, endPoint y: 426, distance: 69.5
click at [1055, 426] on div at bounding box center [1008, 233] width 225 height 499
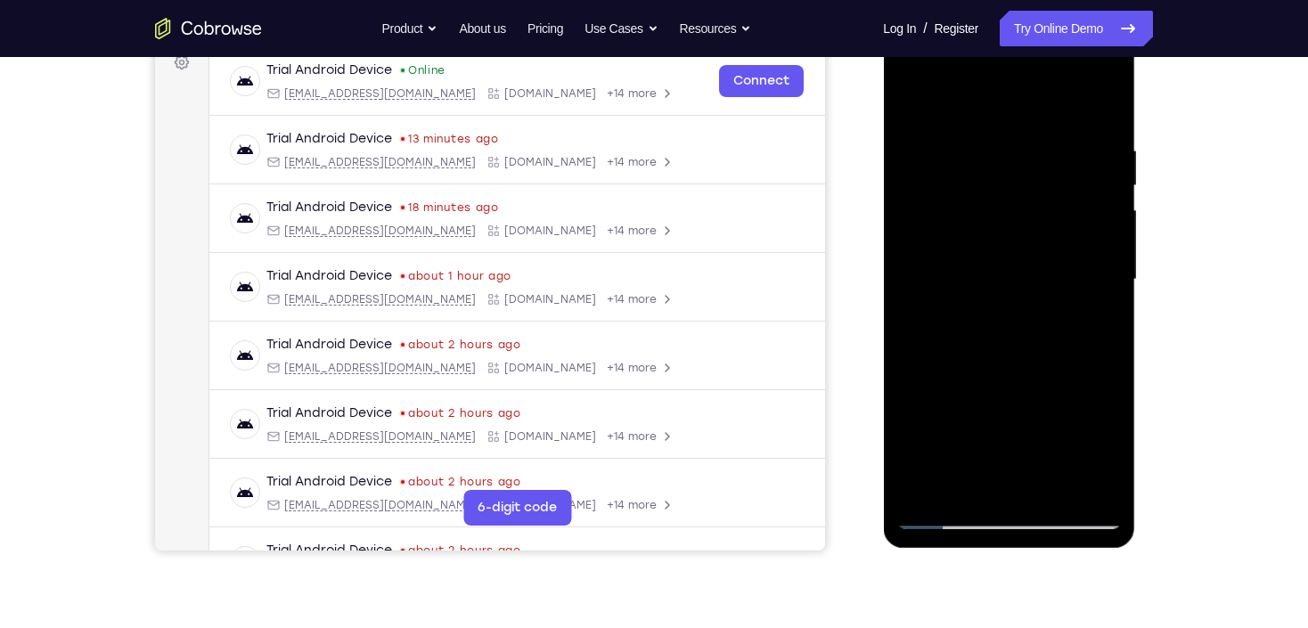
scroll to position [253, 0]
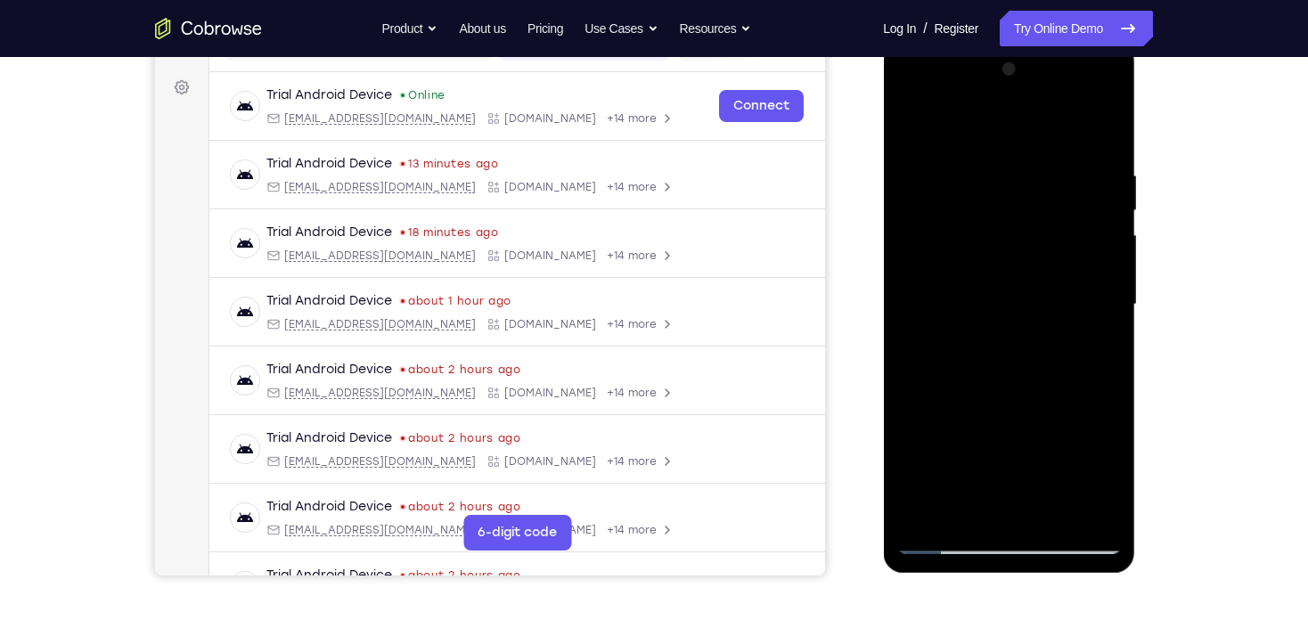
click at [1049, 511] on div at bounding box center [1008, 304] width 225 height 499
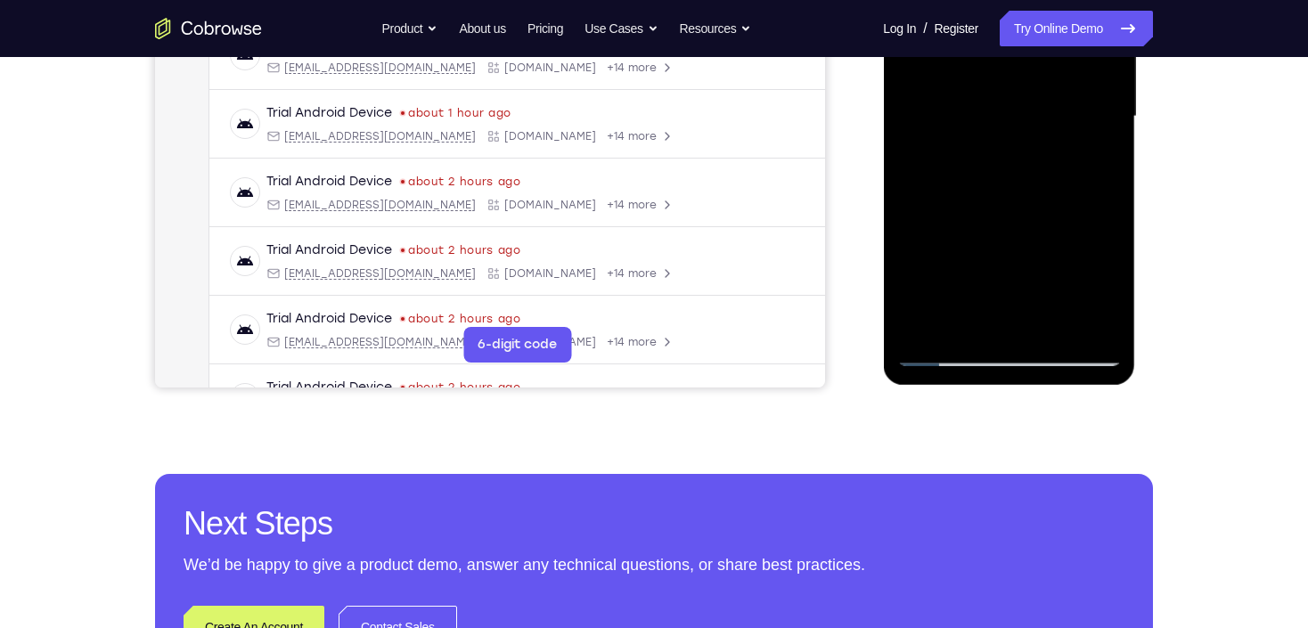
scroll to position [467, 0]
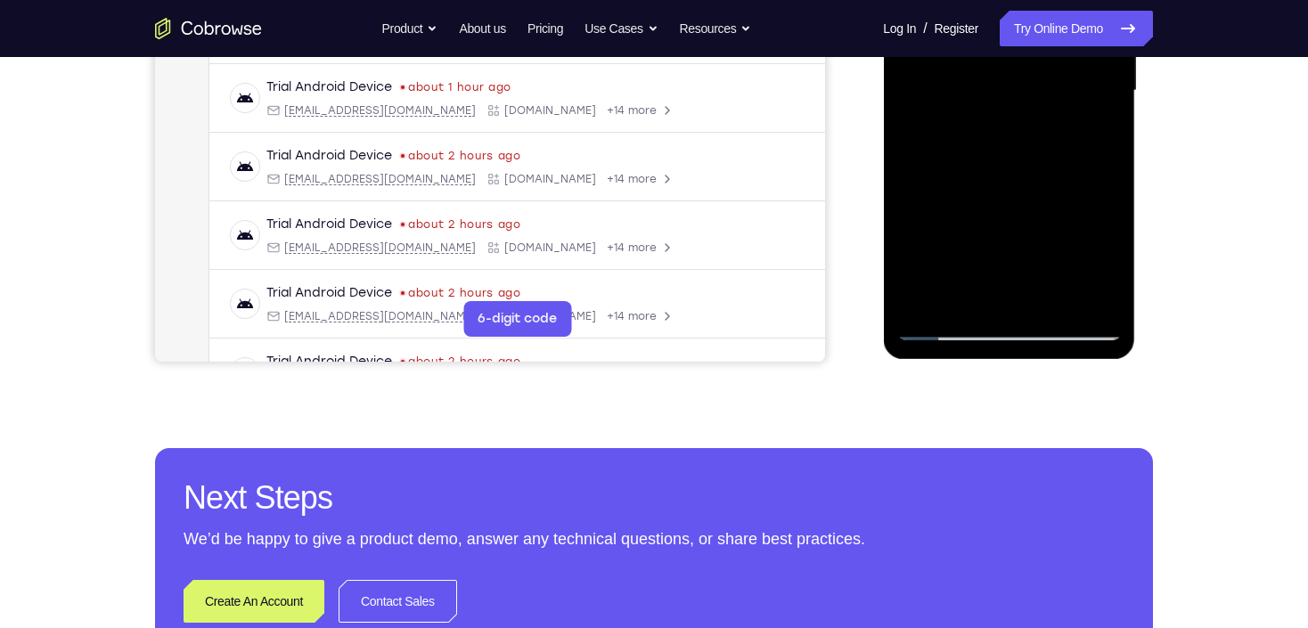
click at [1000, 192] on div at bounding box center [1008, 90] width 225 height 499
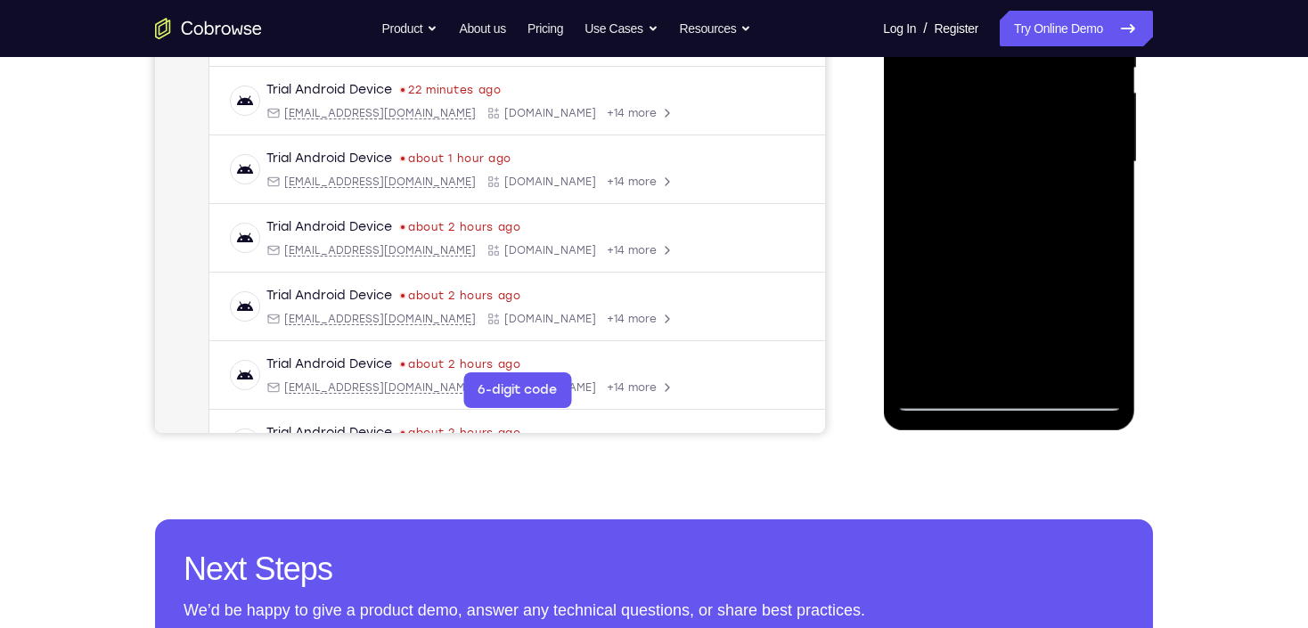
scroll to position [538, 0]
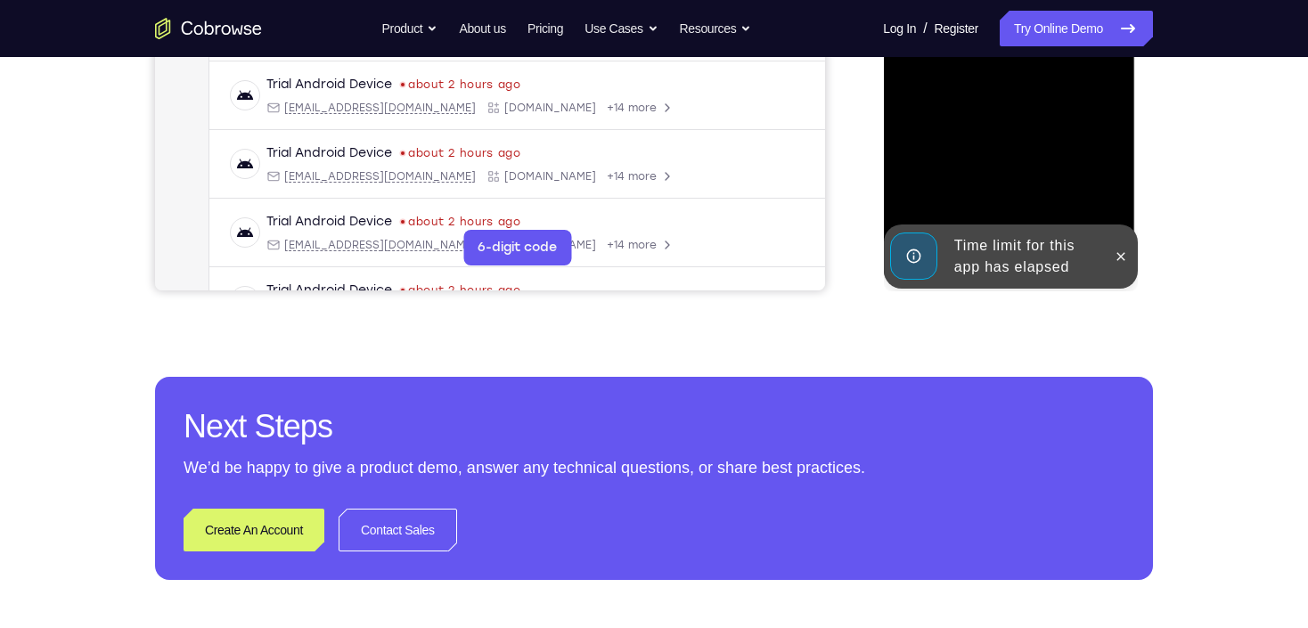
click at [1064, 125] on div at bounding box center [1008, 19] width 225 height 499
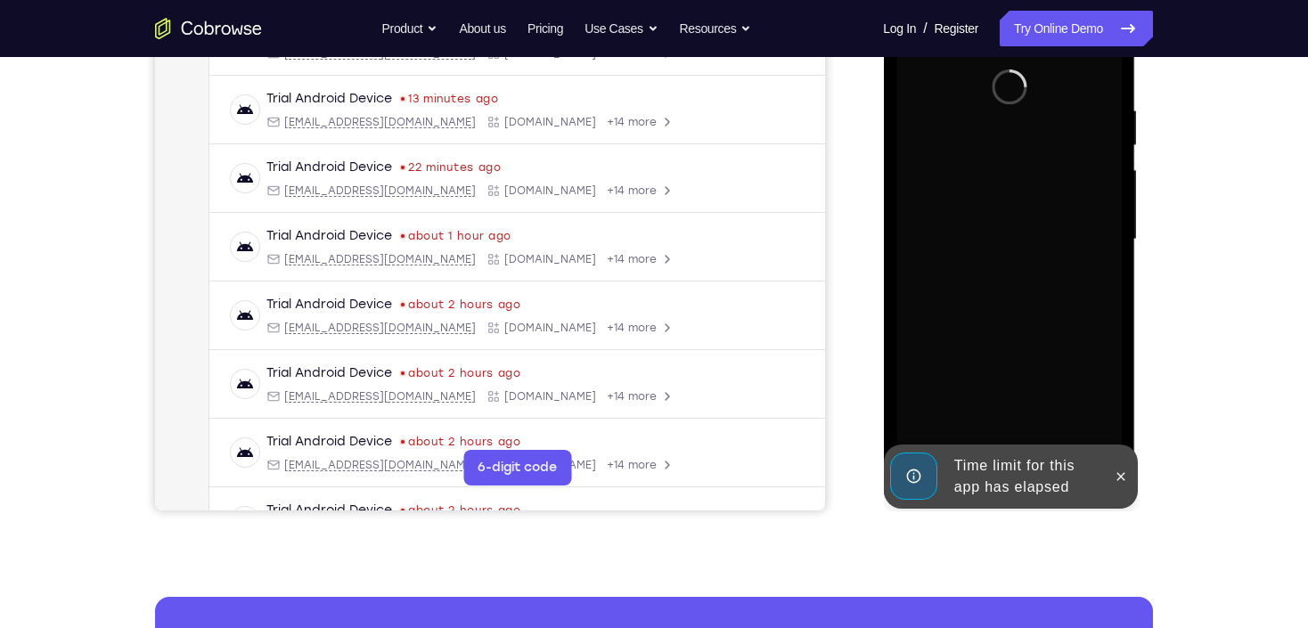
scroll to position [324, 0]
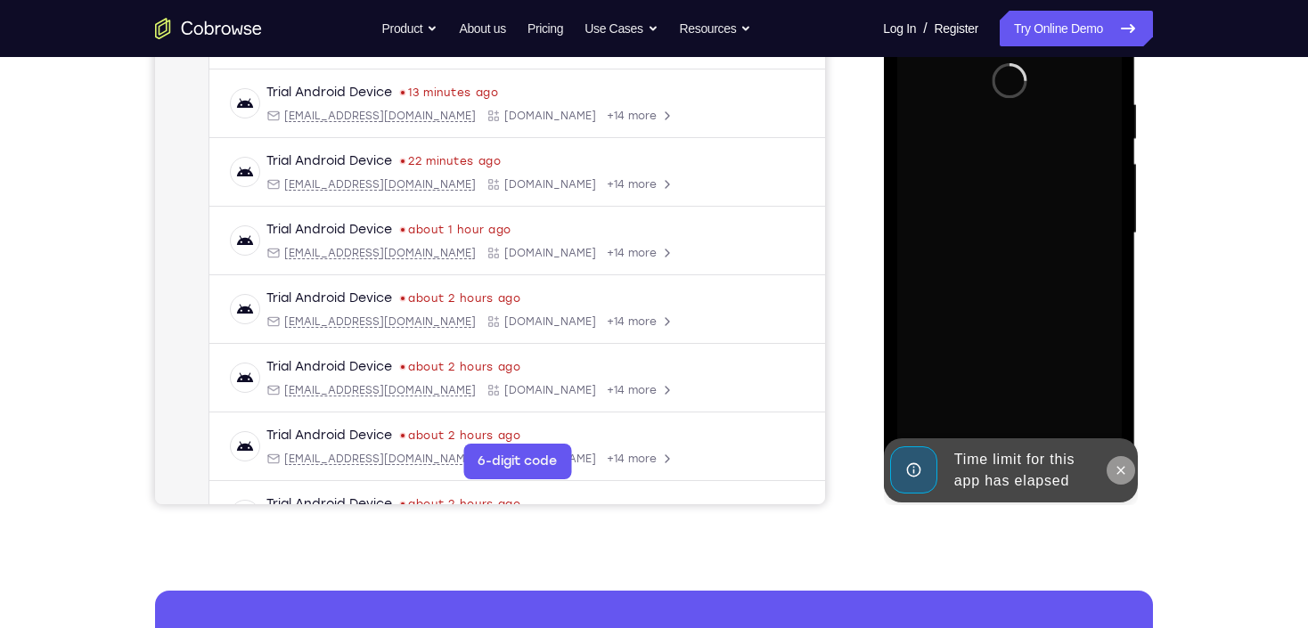
click at [1082, 468] on icon at bounding box center [1120, 470] width 8 height 8
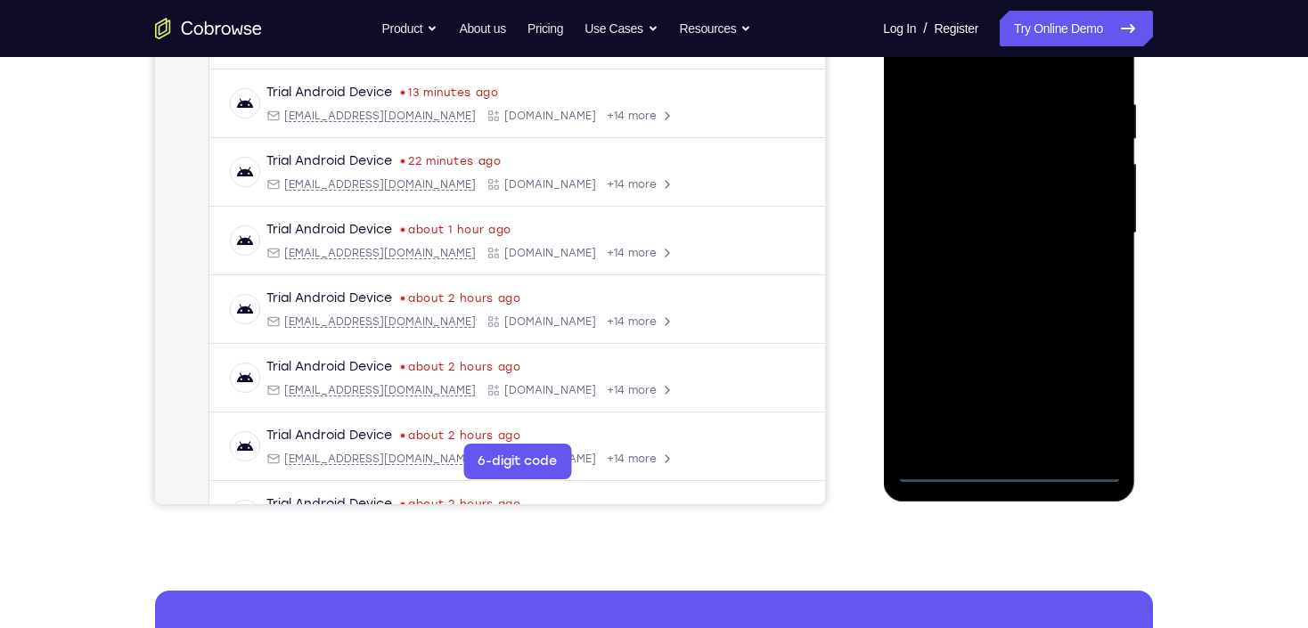
click at [1015, 468] on div at bounding box center [1008, 233] width 225 height 499
click at [1082, 404] on div at bounding box center [1008, 233] width 225 height 499
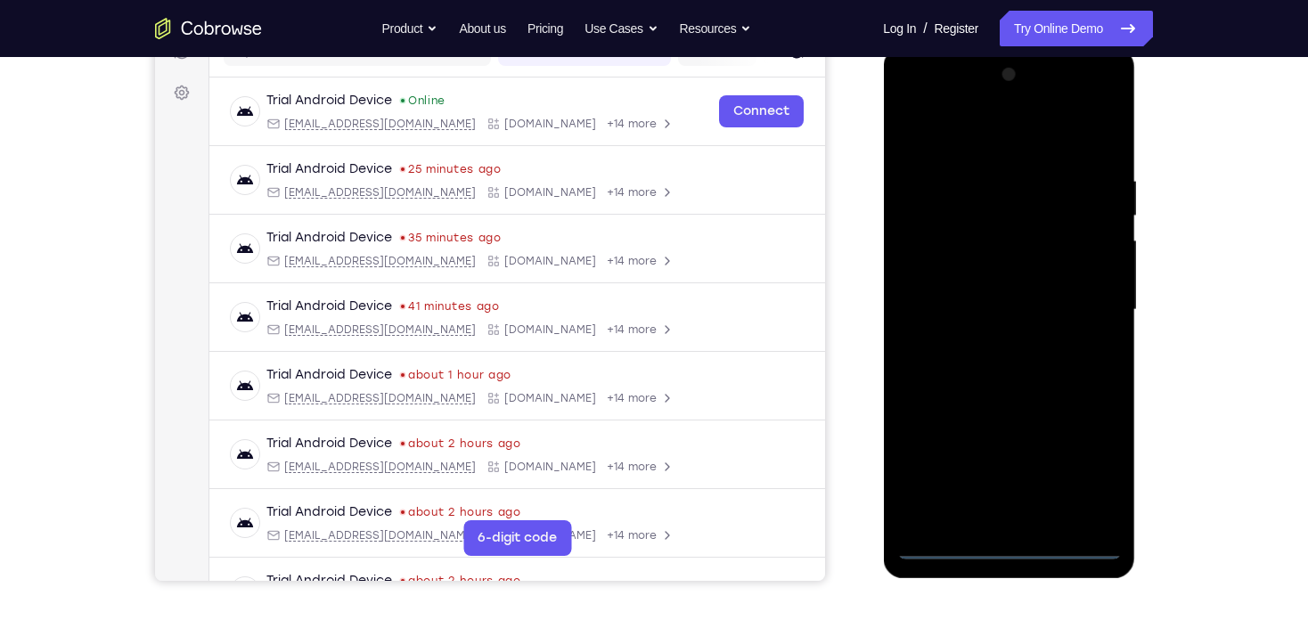
scroll to position [182, 0]
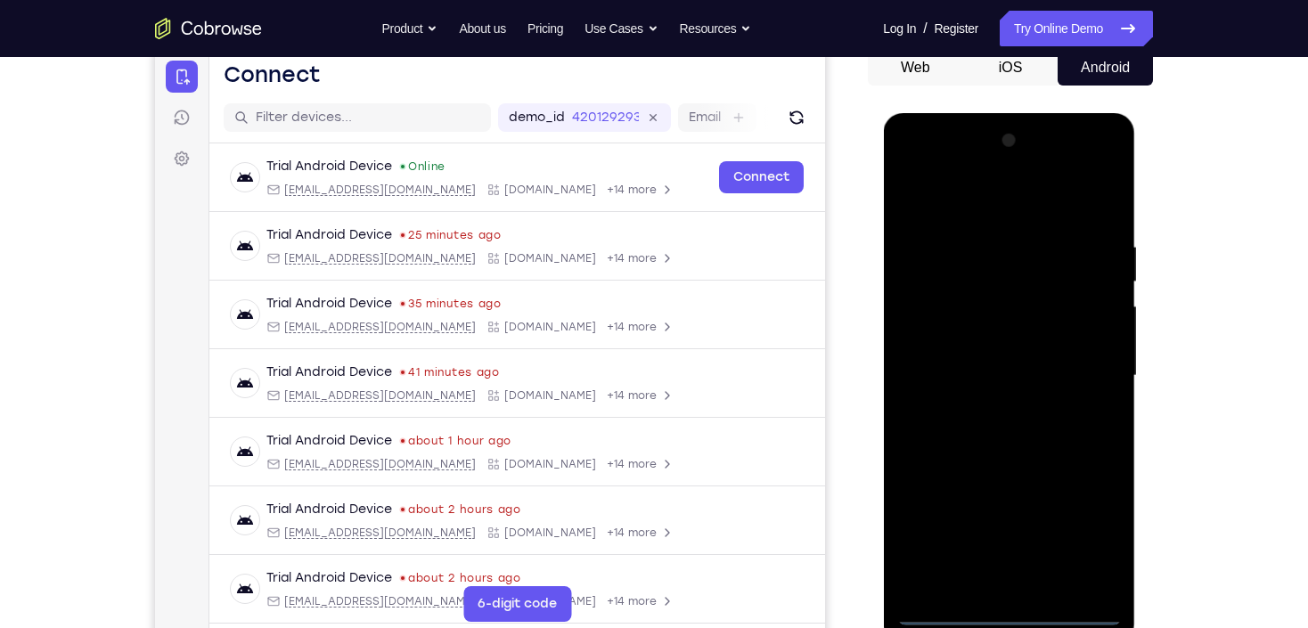
click at [969, 197] on div at bounding box center [1008, 376] width 225 height 499
click at [1082, 361] on div at bounding box center [1008, 376] width 225 height 499
click at [993, 409] on div at bounding box center [1008, 376] width 225 height 499
click at [1006, 356] on div at bounding box center [1008, 376] width 225 height 499
click at [1082, 339] on div at bounding box center [1008, 376] width 225 height 499
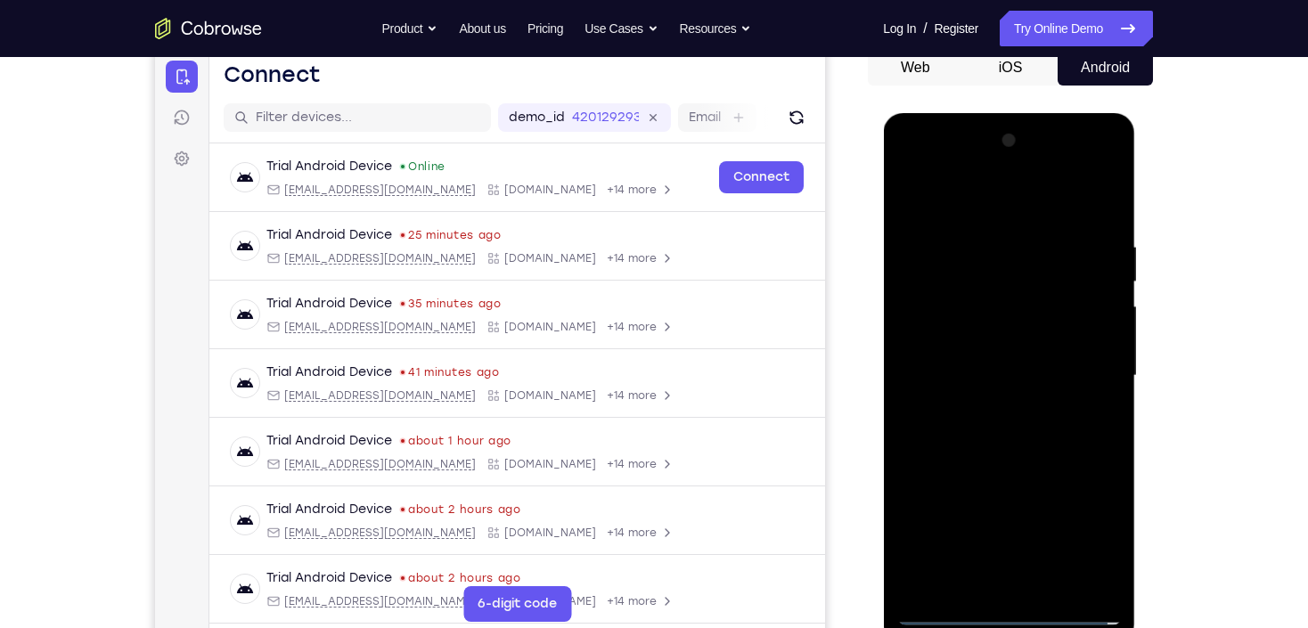
click at [1082, 339] on div at bounding box center [1008, 376] width 225 height 499
click at [1050, 378] on div at bounding box center [1008, 376] width 225 height 499
click at [990, 432] on div at bounding box center [1008, 376] width 225 height 499
click at [1044, 435] on div at bounding box center [1008, 376] width 225 height 499
drag, startPoint x: 954, startPoint y: 205, endPoint x: 974, endPoint y: 121, distance: 86.0
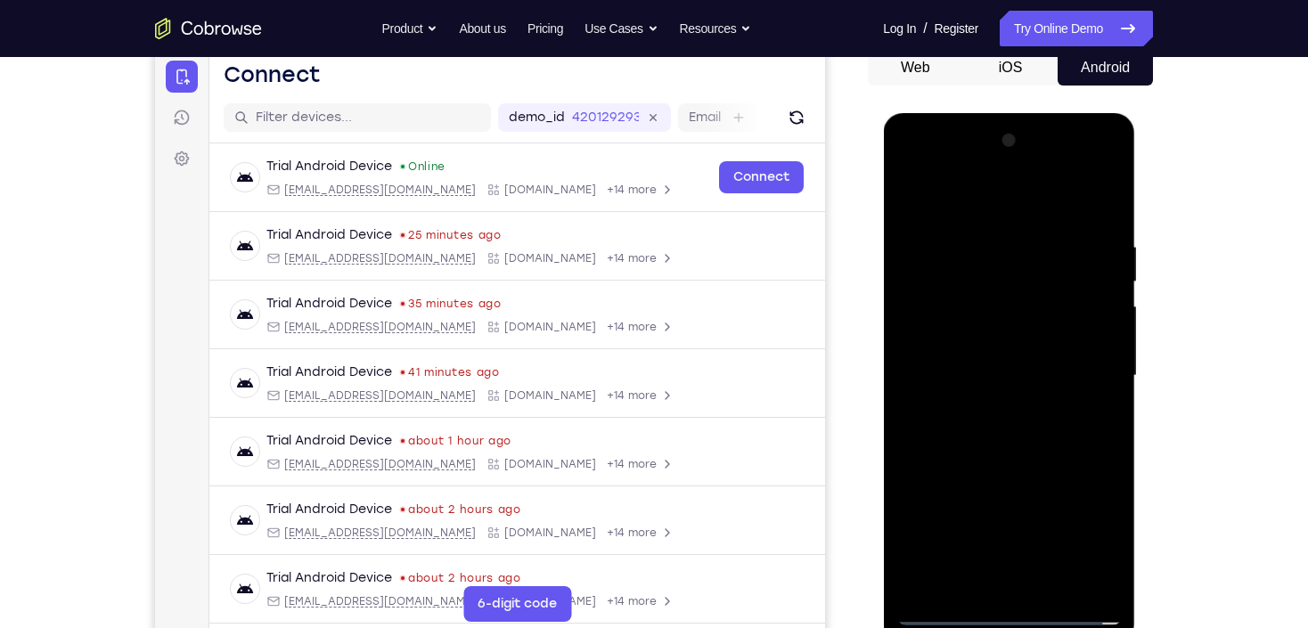
click at [973, 121] on div at bounding box center [1009, 378] width 252 height 531
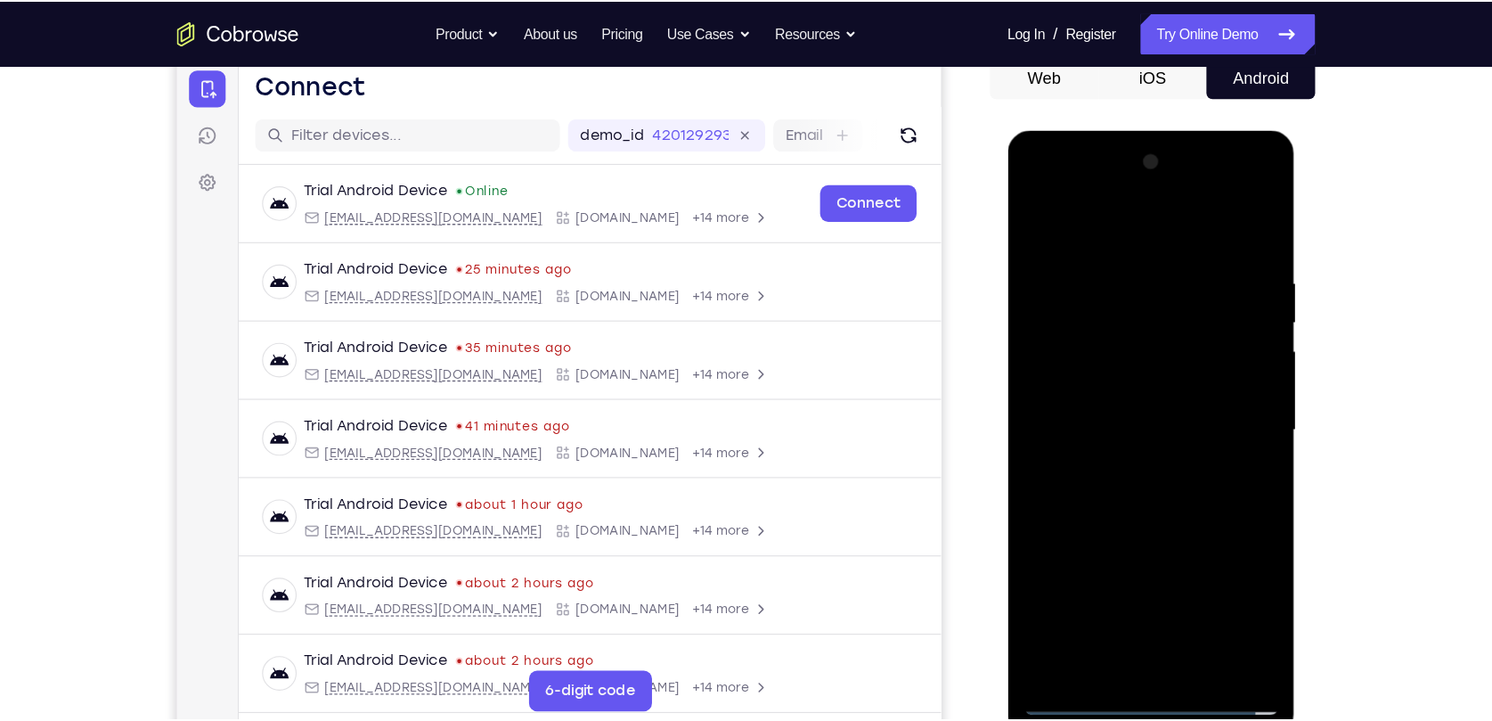
scroll to position [181, 0]
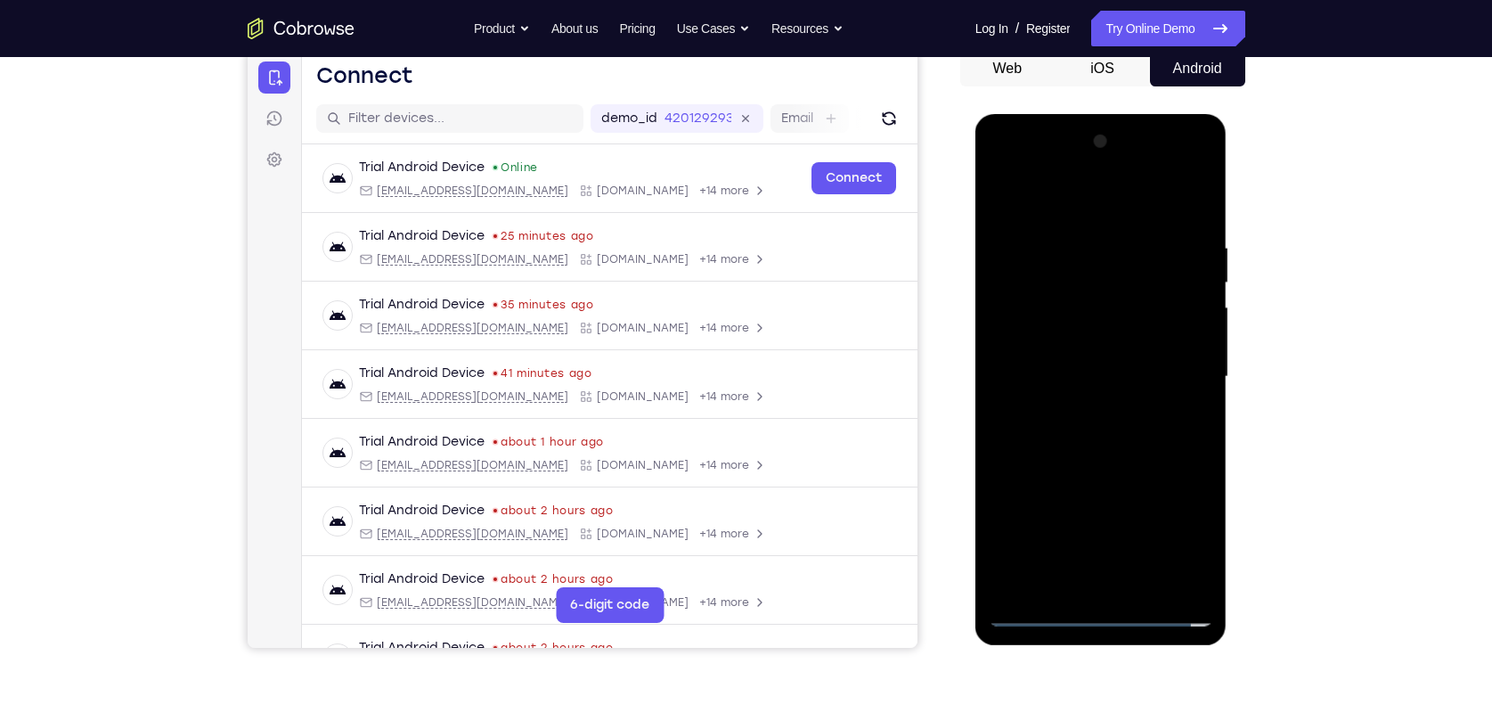
click at [1082, 514] on div at bounding box center [1101, 376] width 225 height 499
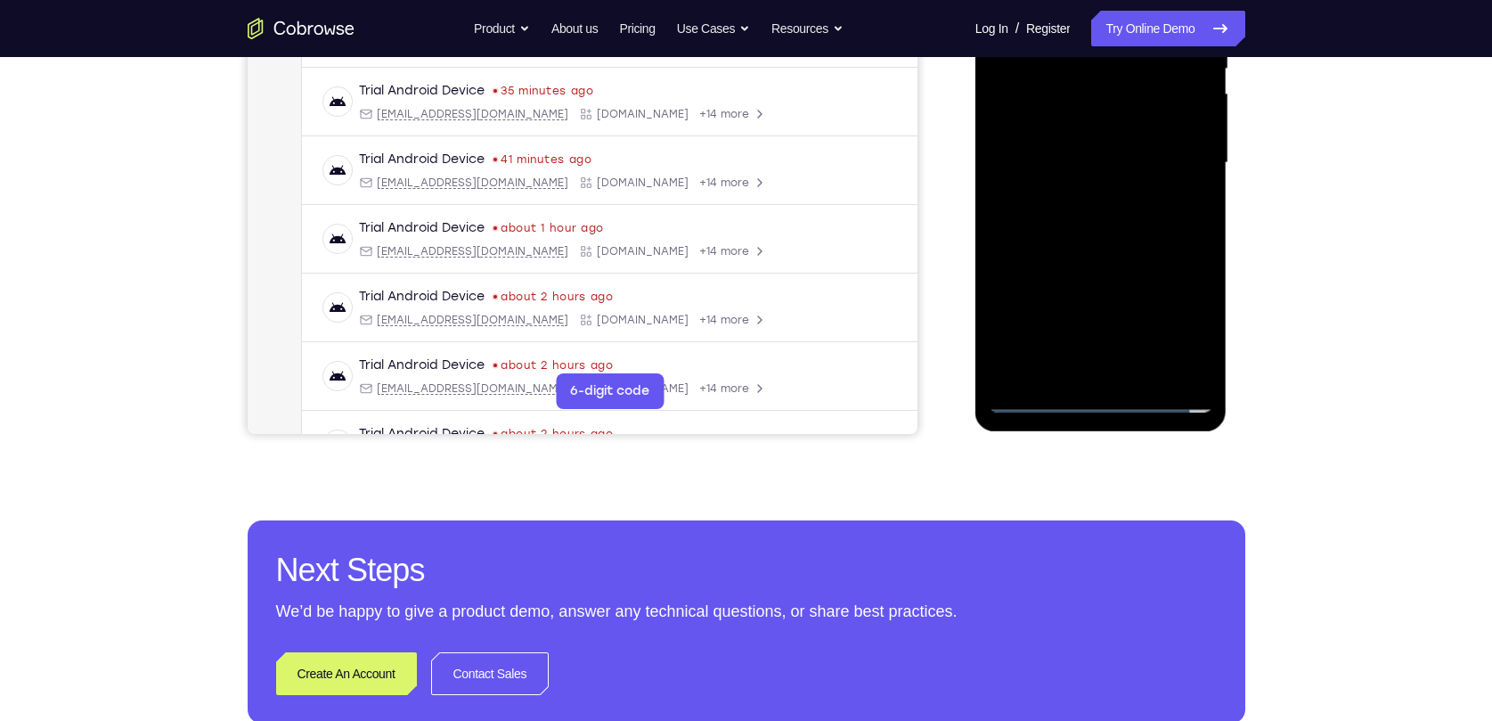
scroll to position [424, 0]
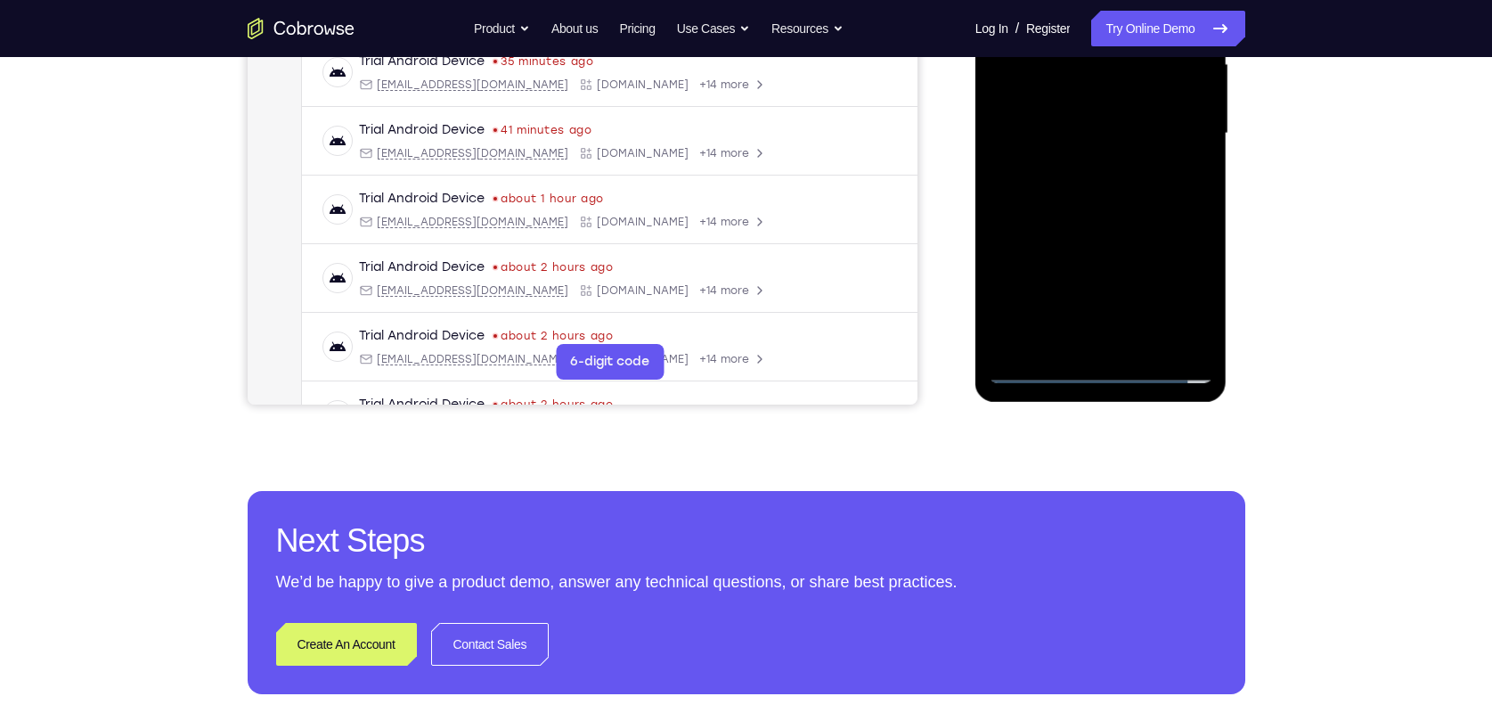
click at [1082, 231] on div at bounding box center [1101, 133] width 225 height 499
click at [1082, 114] on div at bounding box center [1101, 133] width 225 height 499
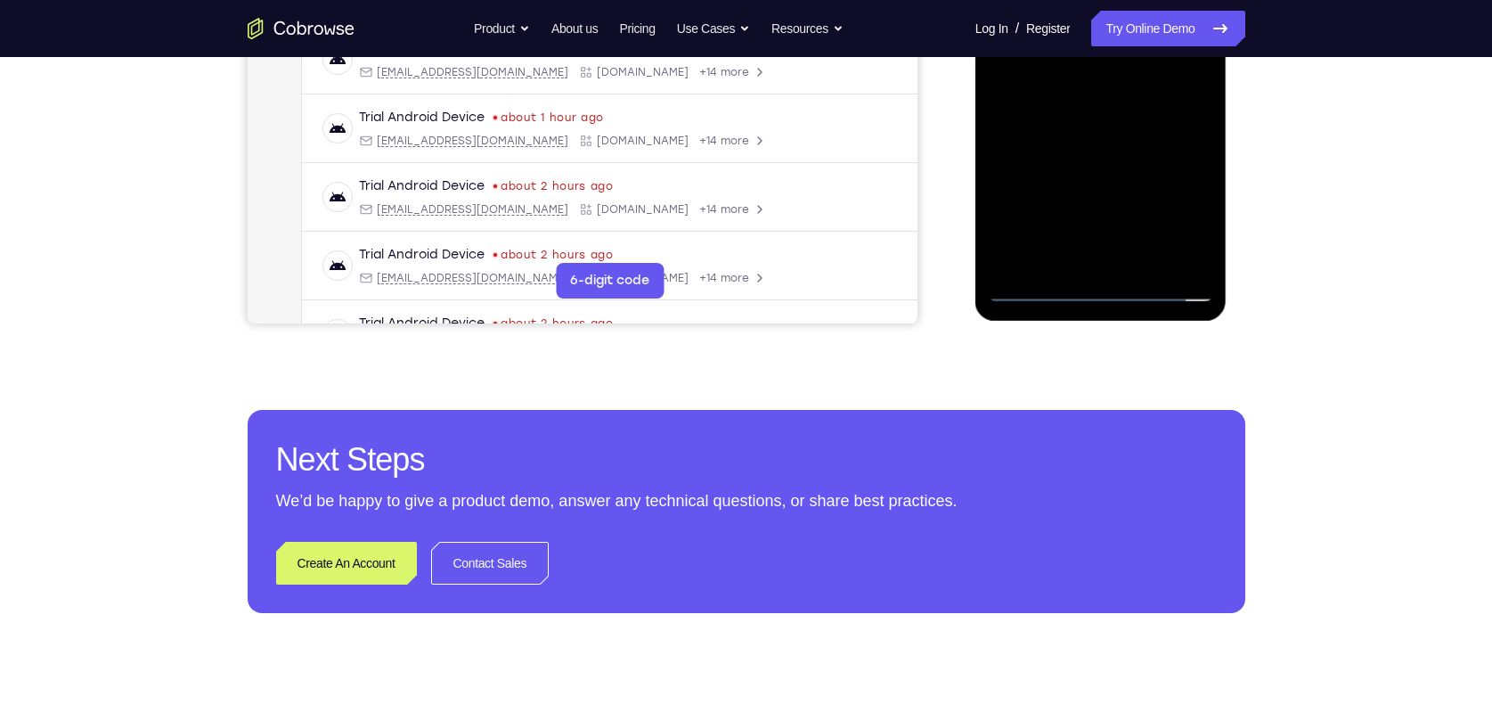
scroll to position [586, 0]
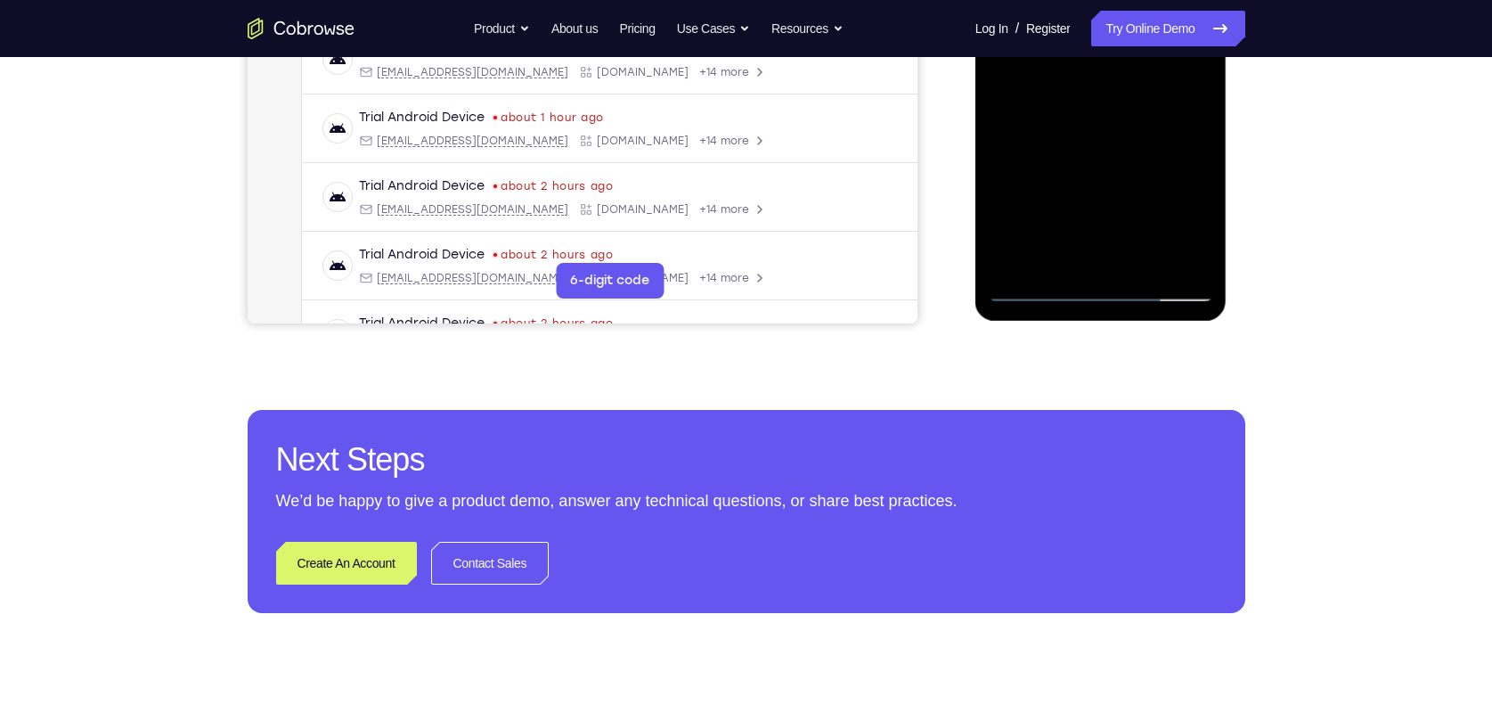
click at [1055, 255] on div at bounding box center [1101, 52] width 225 height 499
click at [1082, 154] on div at bounding box center [1101, 52] width 225 height 499
click at [1082, 80] on div at bounding box center [1101, 52] width 225 height 499
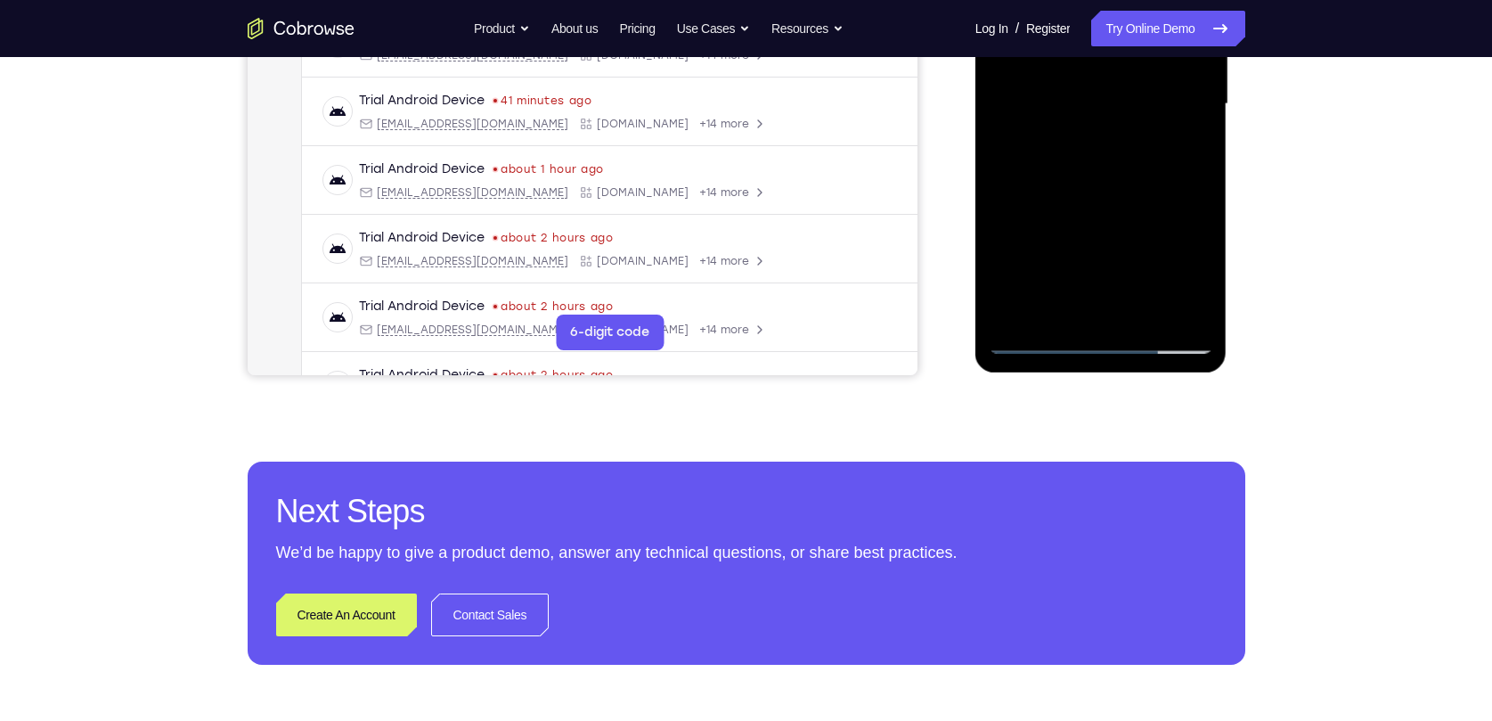
scroll to position [424, 0]
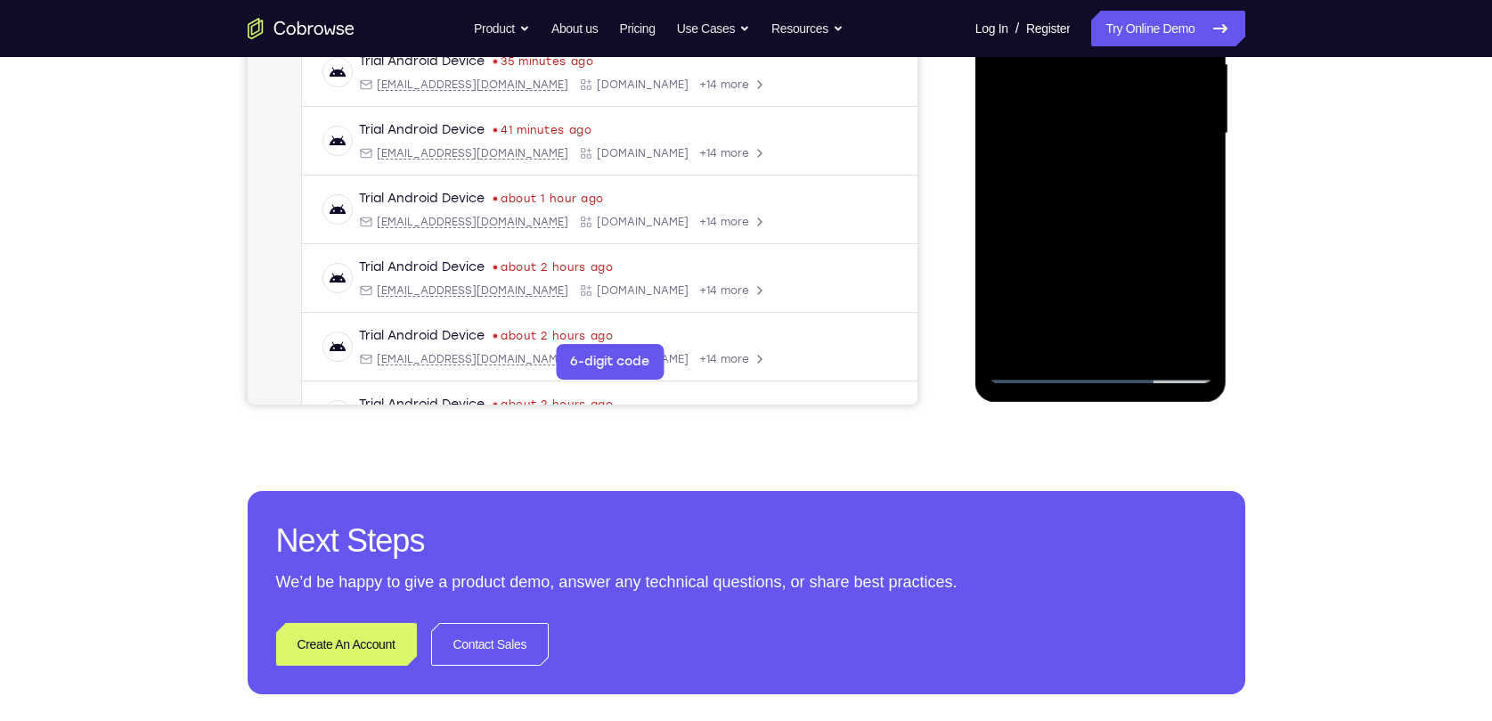
click at [1082, 92] on div at bounding box center [1101, 133] width 225 height 499
click at [1082, 253] on div at bounding box center [1101, 133] width 225 height 499
click at [1082, 130] on div at bounding box center [1101, 133] width 225 height 499
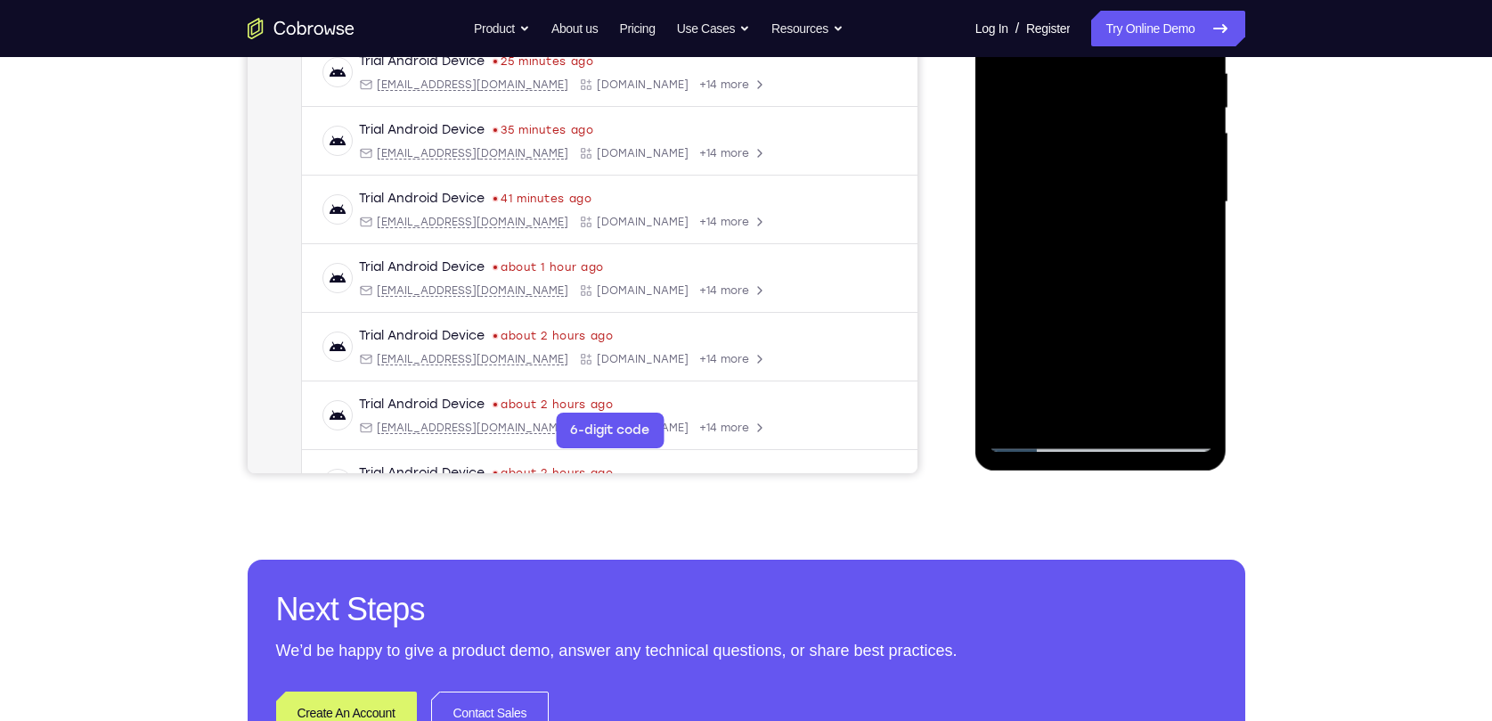
scroll to position [262, 0]
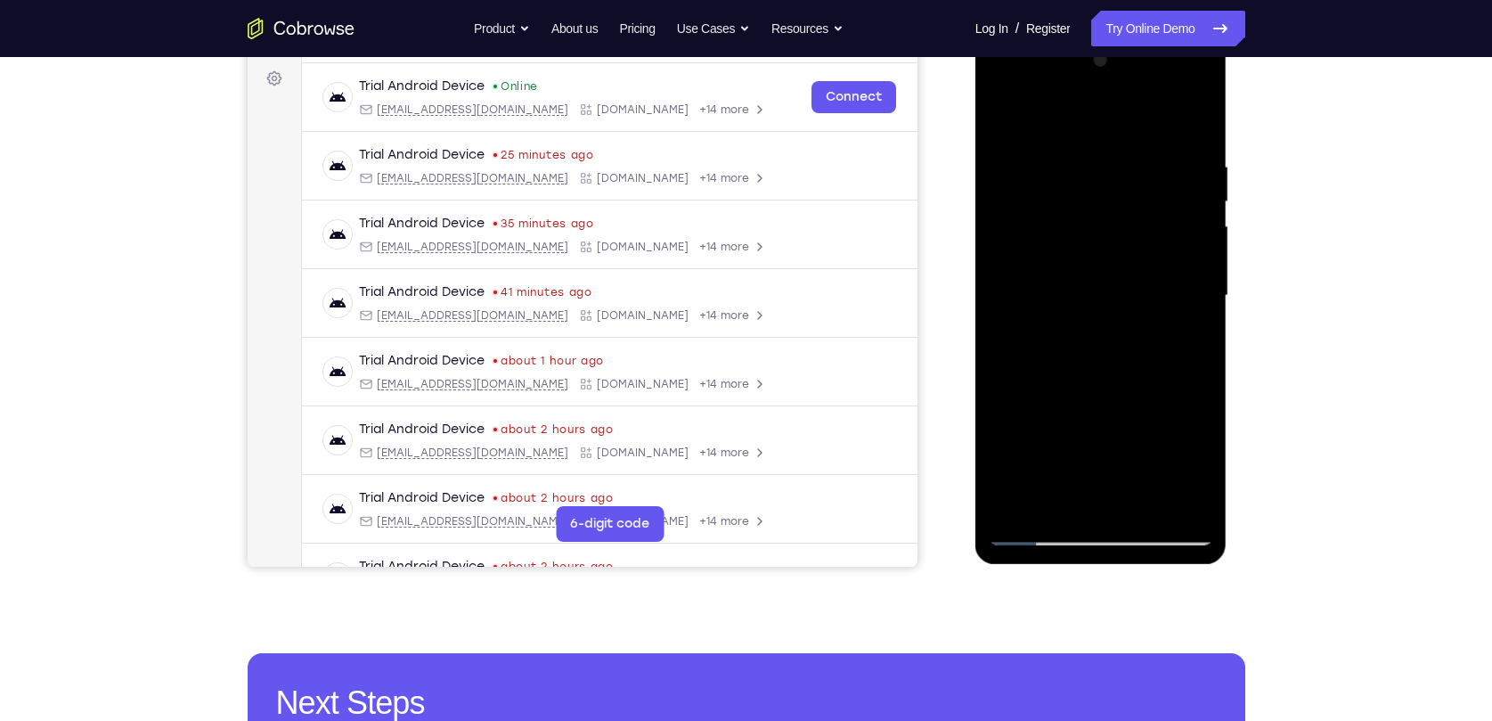
click at [1004, 119] on div at bounding box center [1101, 295] width 225 height 499
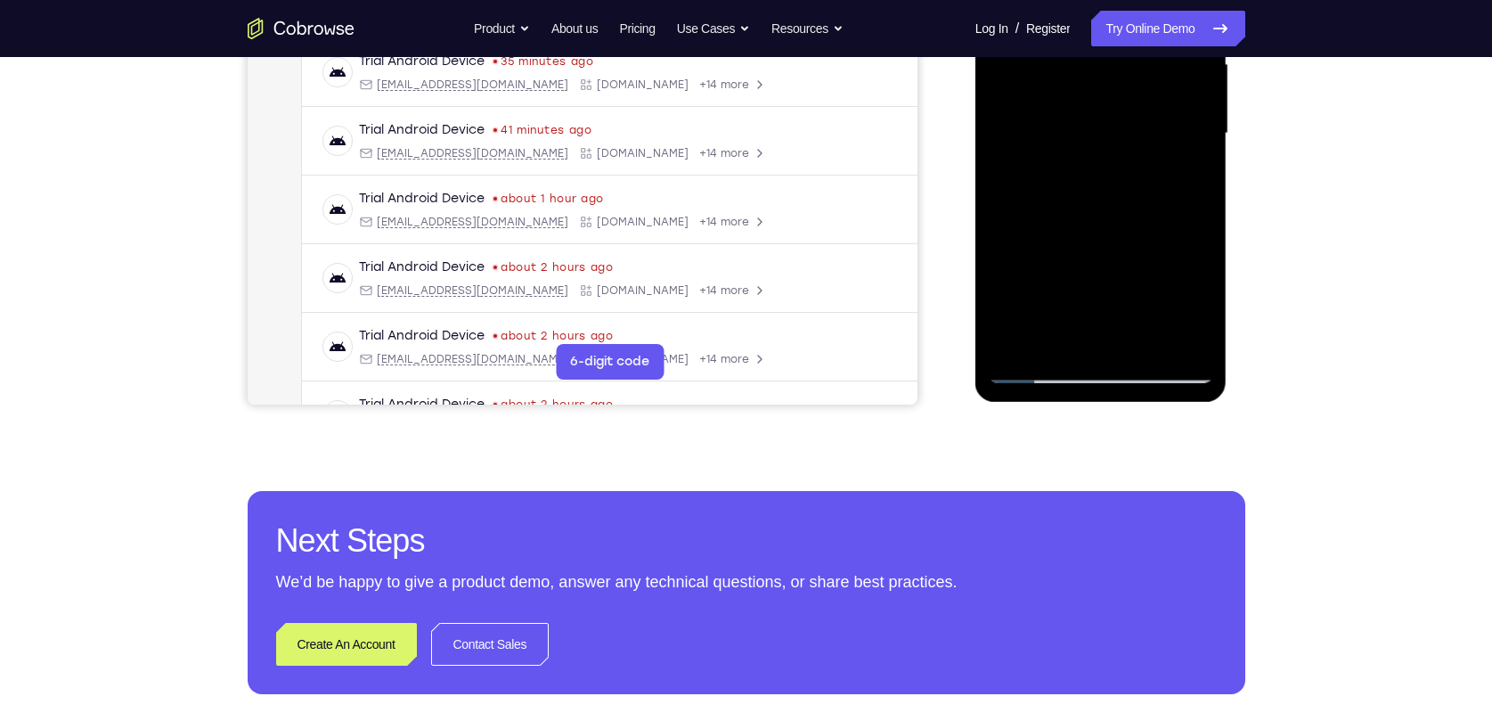
click at [1061, 119] on div at bounding box center [1101, 133] width 225 height 499
click at [1062, 162] on div at bounding box center [1101, 133] width 225 height 499
click at [1067, 183] on div at bounding box center [1101, 133] width 225 height 499
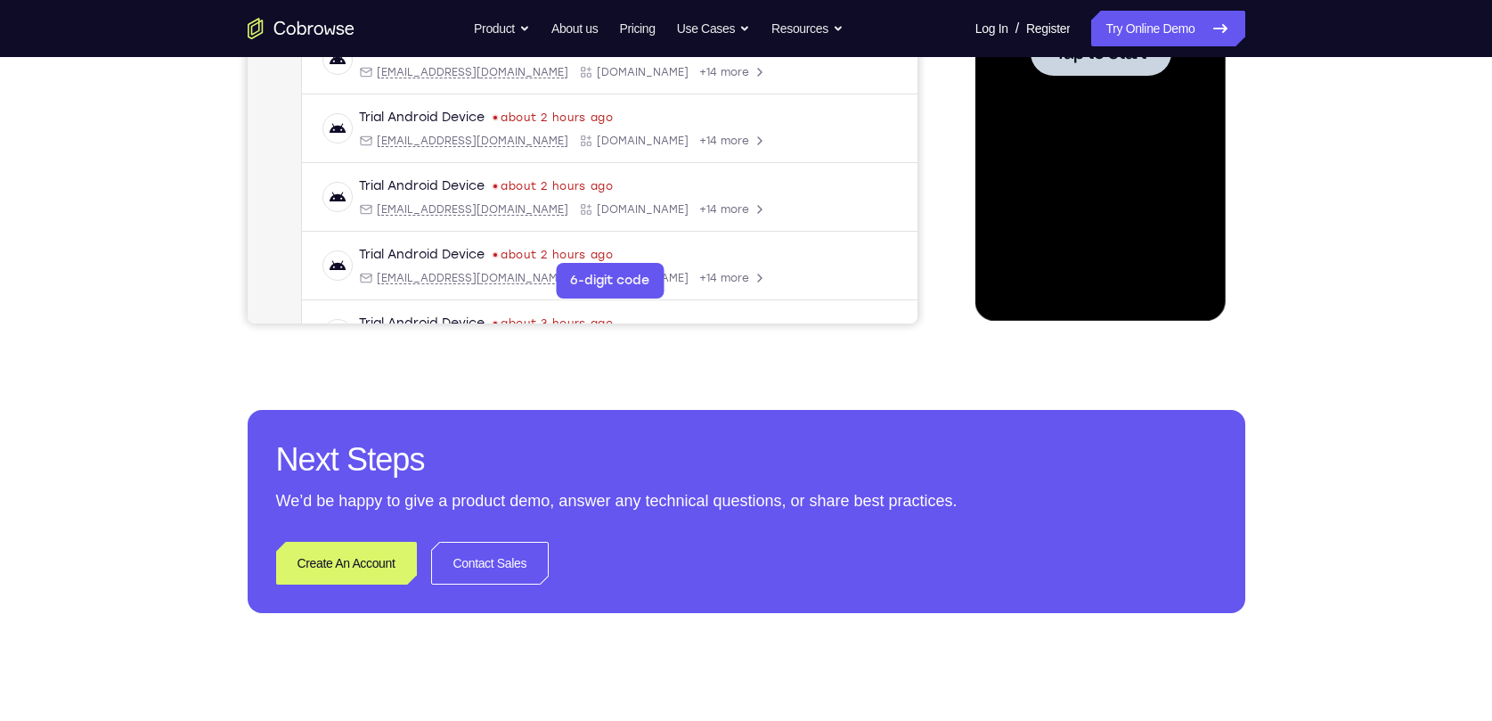
click at [1082, 113] on div at bounding box center [1101, 52] width 225 height 499
click at [1082, 286] on div at bounding box center [1101, 52] width 225 height 499
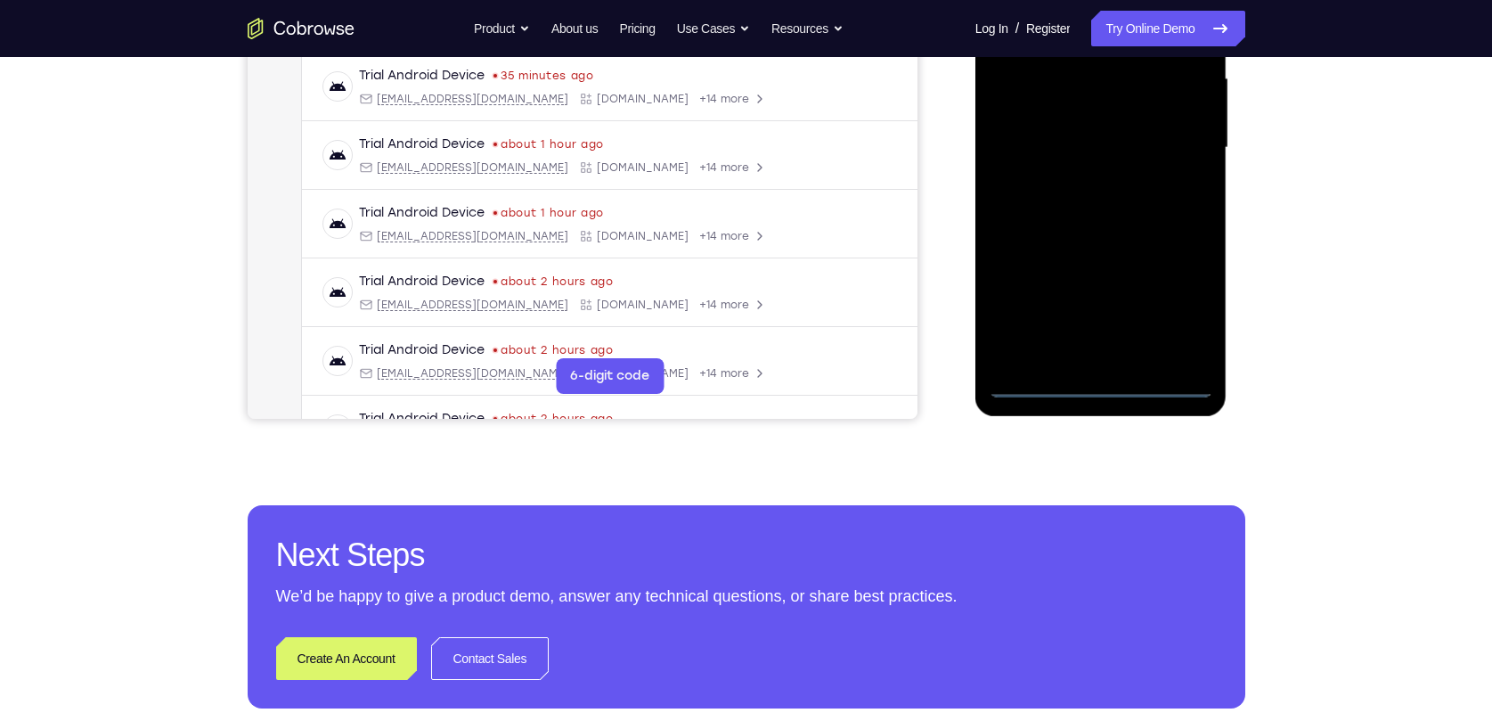
scroll to position [262, 0]
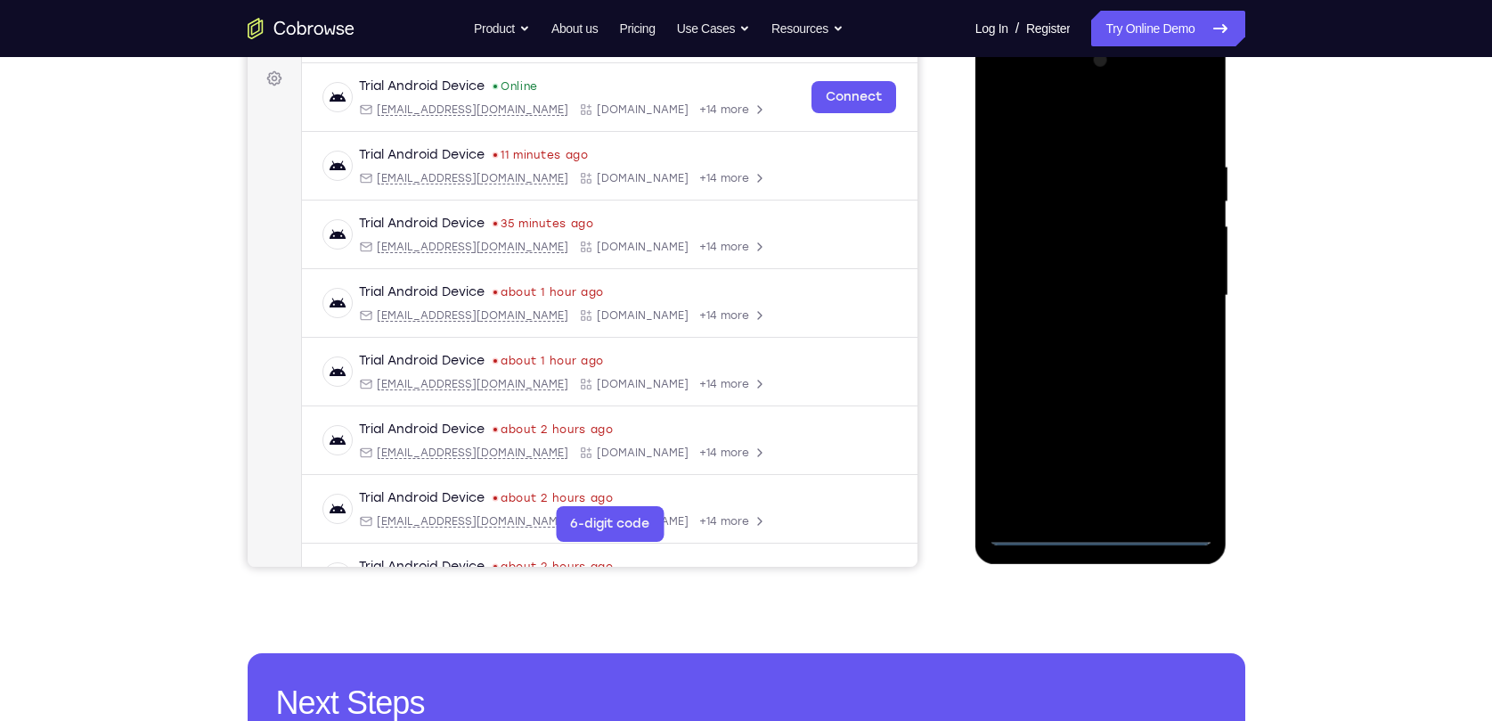
click at [1082, 455] on div at bounding box center [1101, 295] width 225 height 499
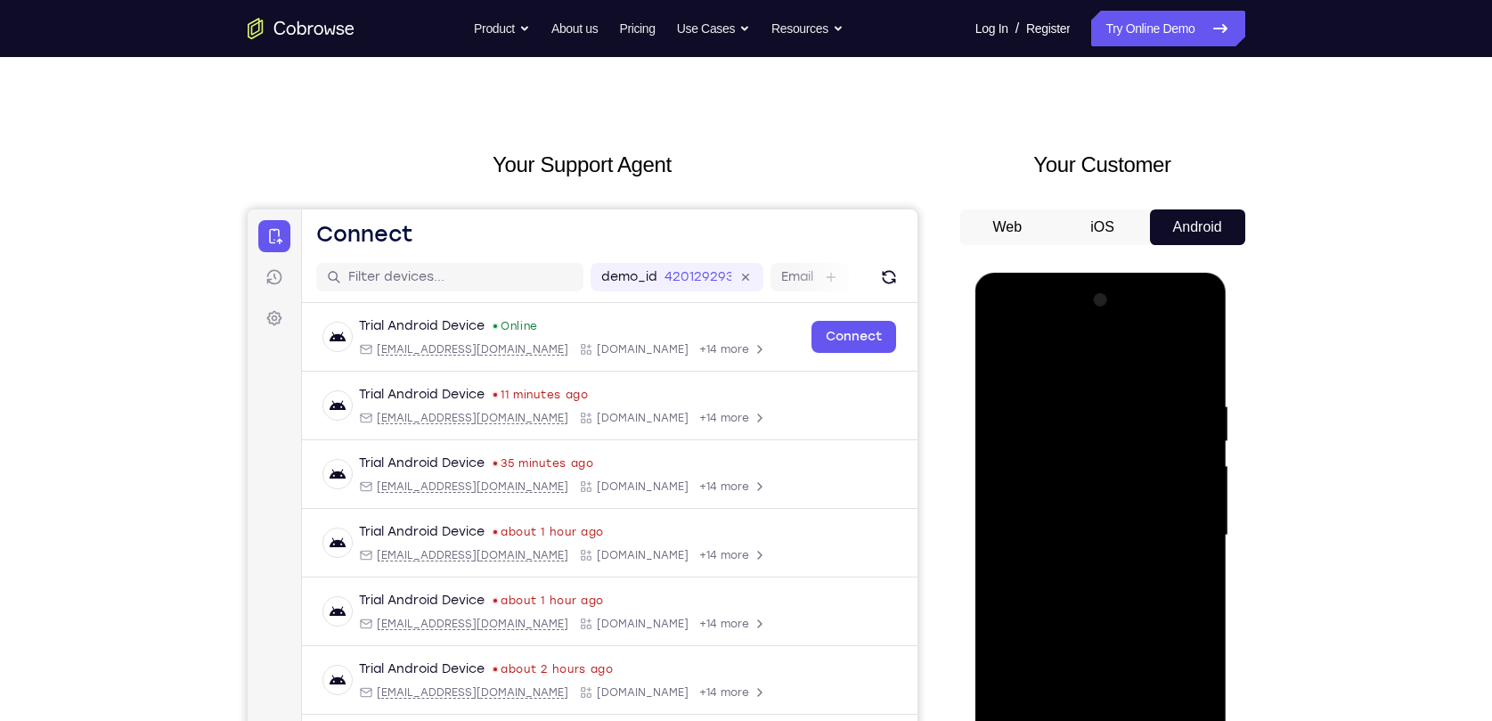
scroll to position [19, 0]
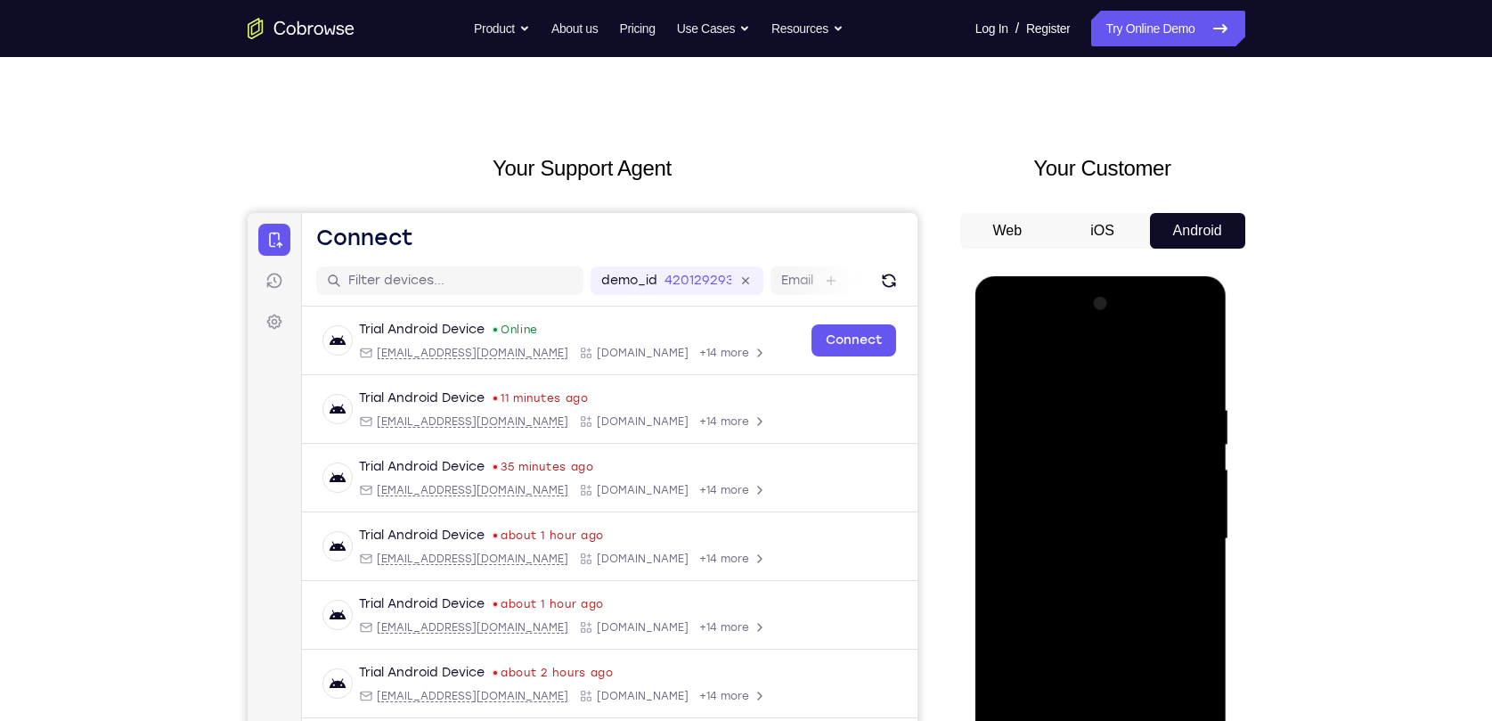
click at [1079, 365] on div at bounding box center [1101, 539] width 225 height 499
click at [1082, 514] on div at bounding box center [1101, 539] width 225 height 499
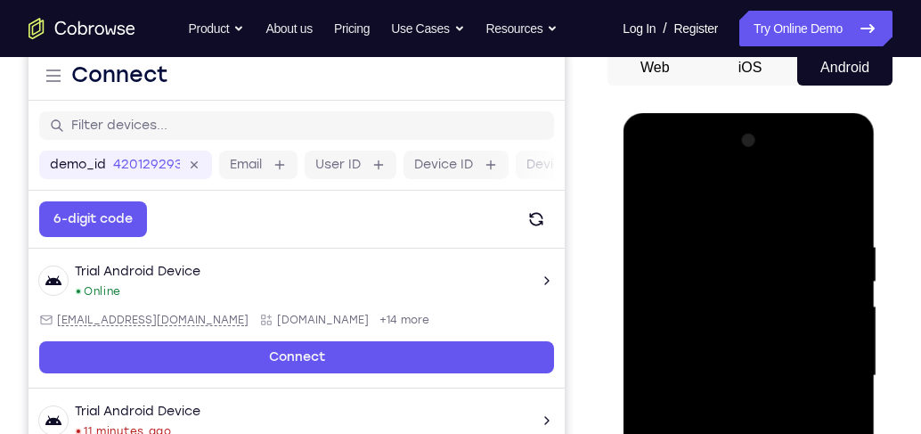
scroll to position [334, 0]
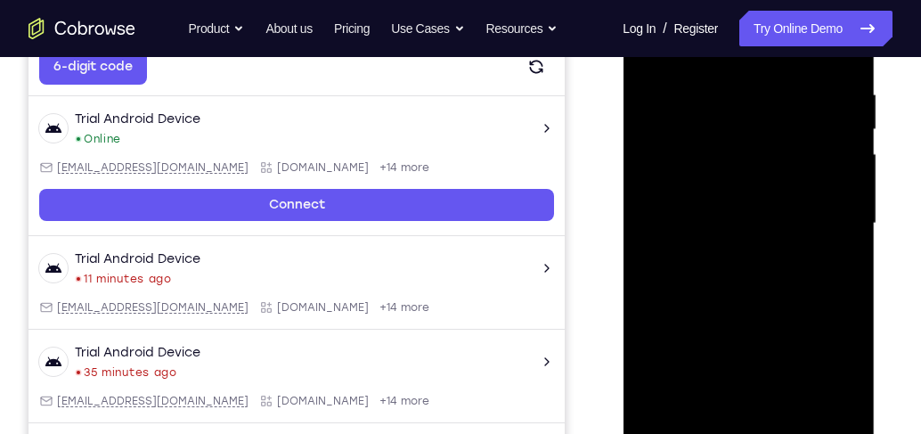
click at [741, 257] on div at bounding box center [748, 223] width 225 height 499
click at [780, 214] on div at bounding box center [748, 223] width 225 height 499
click at [743, 232] on div at bounding box center [748, 223] width 225 height 499
click at [791, 283] on div at bounding box center [748, 223] width 225 height 499
click at [795, 282] on div at bounding box center [748, 223] width 225 height 499
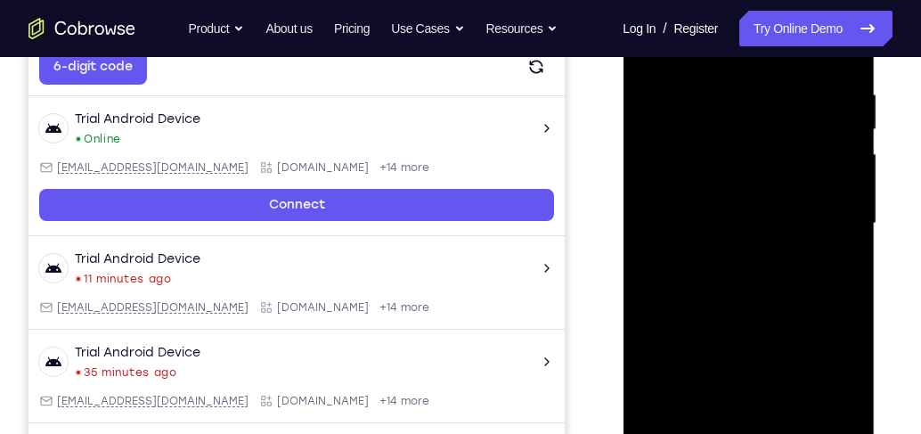
click at [797, 284] on div at bounding box center [748, 223] width 225 height 499
click at [795, 273] on div at bounding box center [748, 223] width 225 height 499
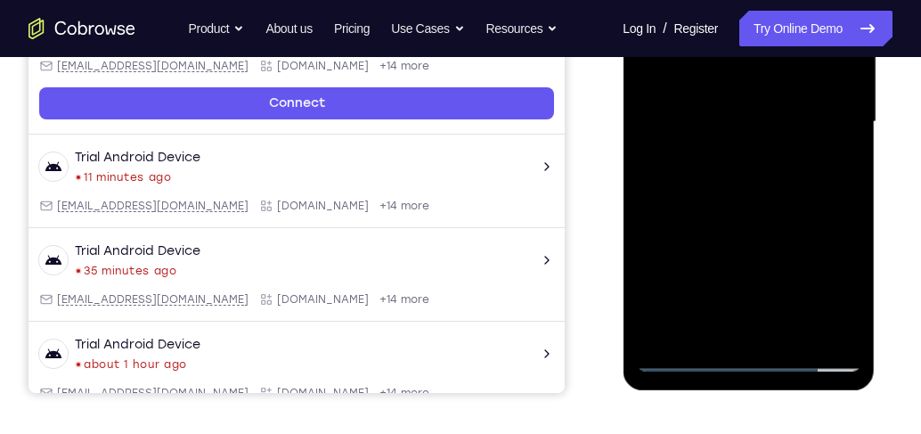
click at [796, 330] on div at bounding box center [748, 122] width 225 height 499
click at [784, 212] on div at bounding box center [748, 122] width 225 height 499
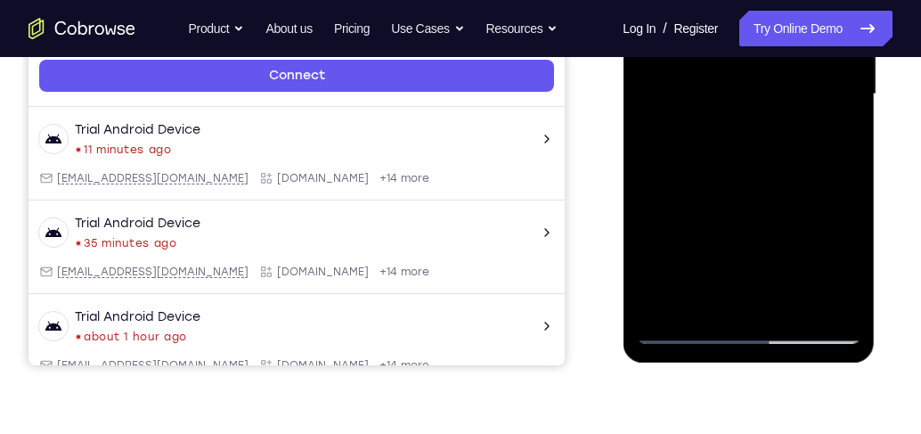
scroll to position [472, 0]
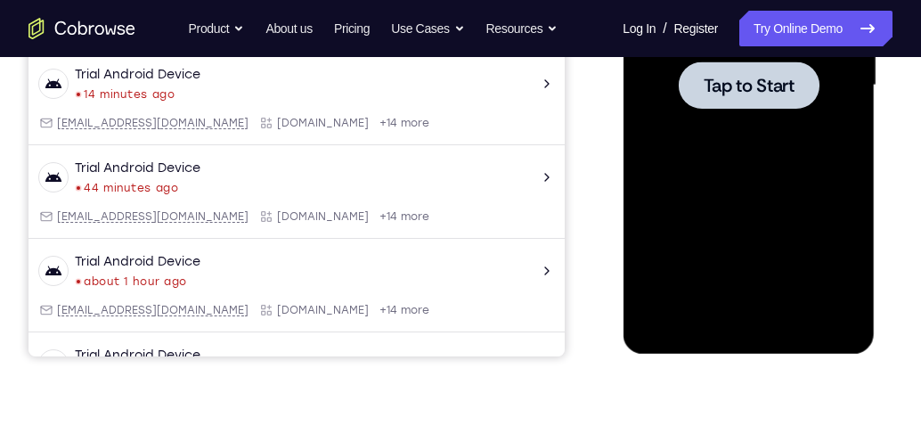
click at [848, 163] on div at bounding box center [748, 85] width 225 height 499
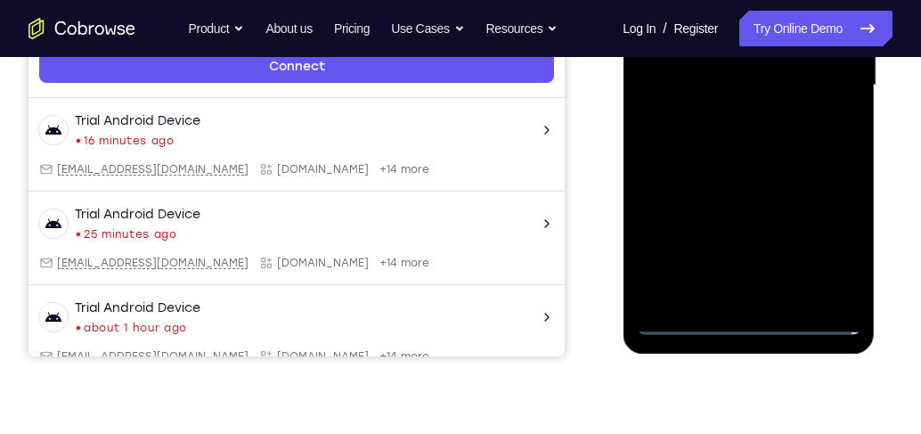
click at [752, 325] on div at bounding box center [748, 85] width 225 height 499
click at [826, 241] on div at bounding box center [748, 85] width 225 height 499
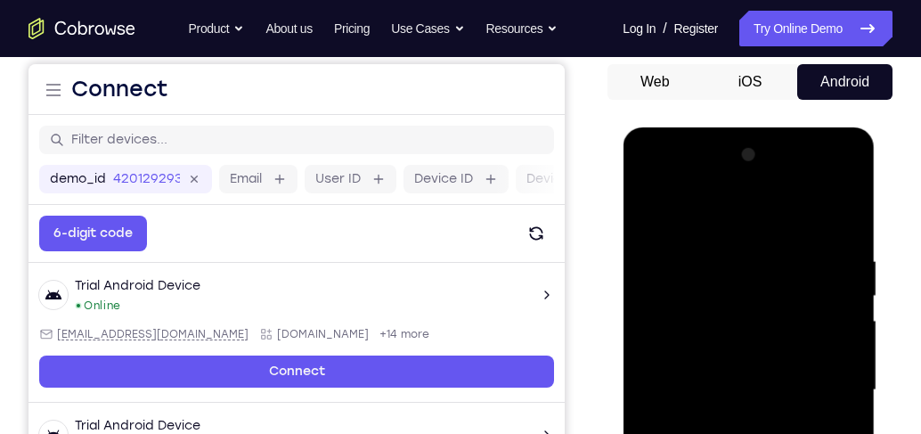
scroll to position [218, 0]
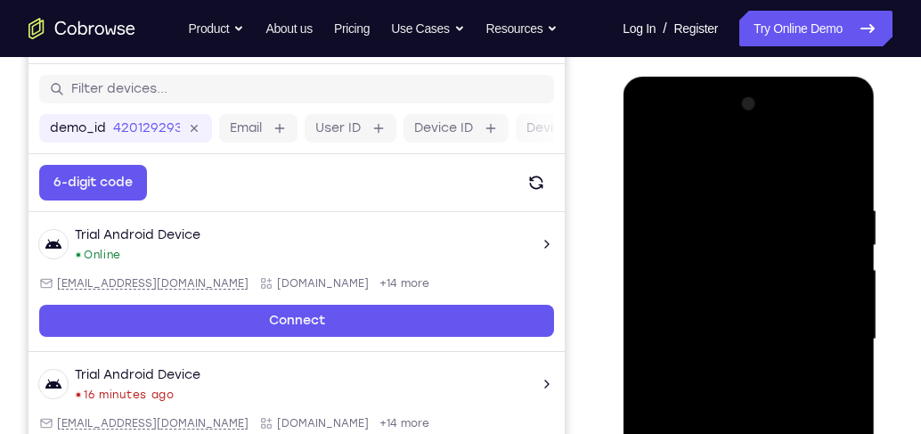
click at [737, 163] on div at bounding box center [748, 339] width 225 height 499
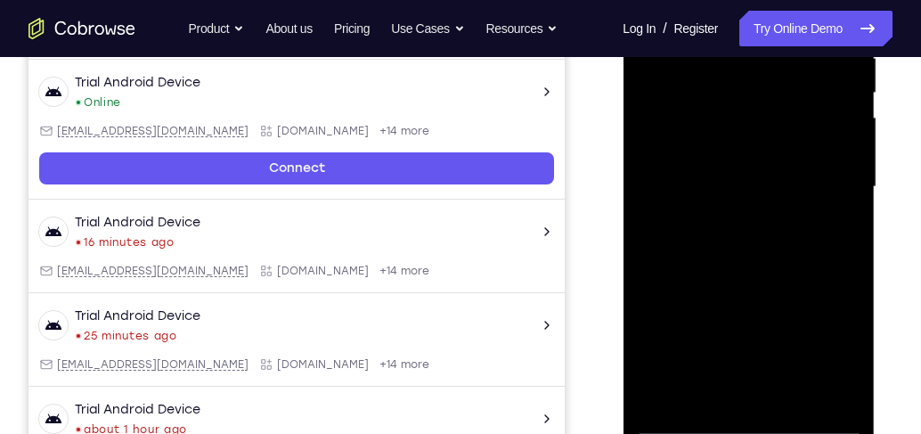
click at [828, 179] on div at bounding box center [748, 187] width 225 height 499
click at [734, 222] on div at bounding box center [748, 187] width 225 height 499
click at [738, 176] on div at bounding box center [748, 187] width 225 height 499
click at [743, 187] on div at bounding box center [748, 187] width 225 height 499
click at [795, 246] on div at bounding box center [748, 187] width 225 height 499
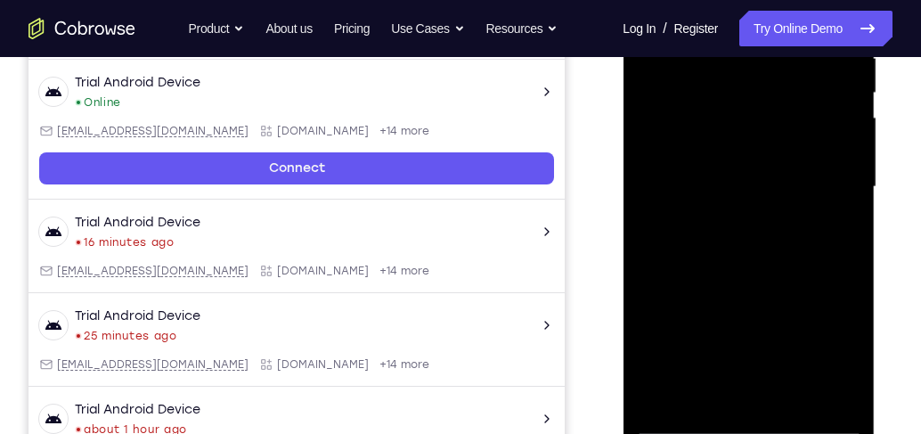
click at [789, 398] on div at bounding box center [748, 187] width 225 height 499
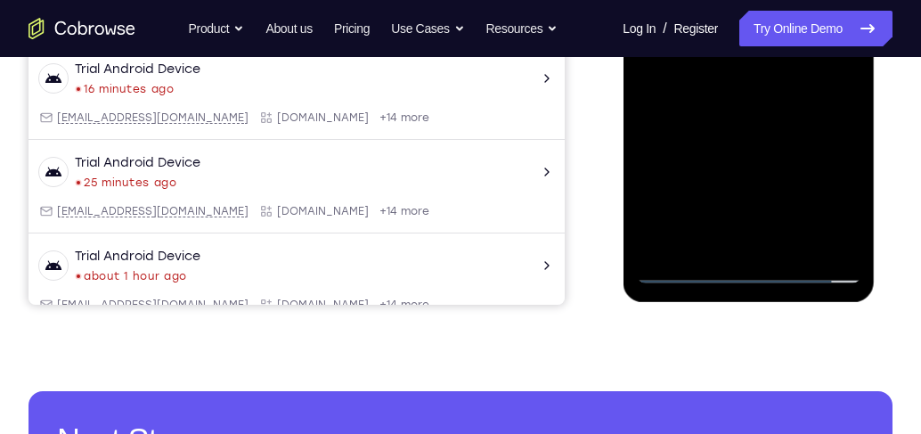
click at [764, 134] on div at bounding box center [748, 33] width 225 height 499
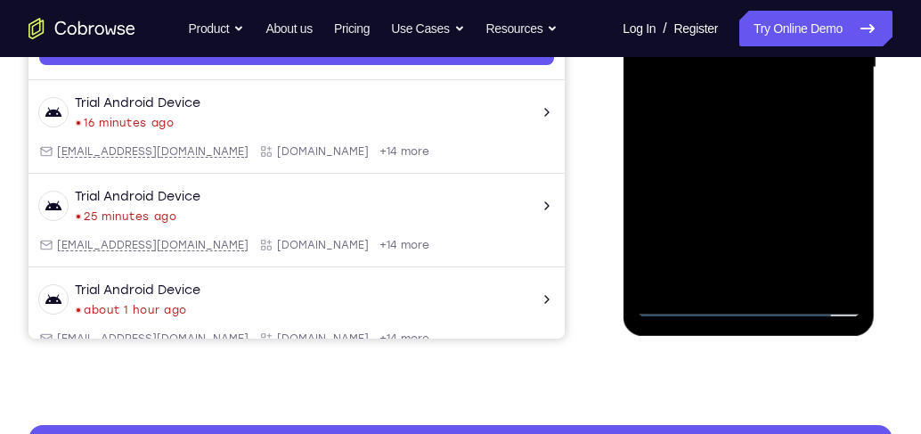
scroll to position [472, 0]
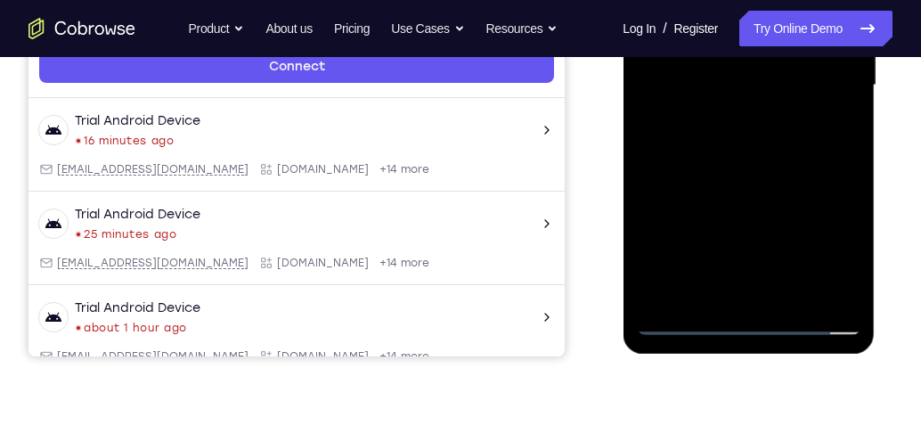
click at [745, 64] on div at bounding box center [748, 85] width 225 height 499
click at [754, 67] on div at bounding box center [748, 85] width 225 height 499
click at [779, 227] on div at bounding box center [748, 85] width 225 height 499
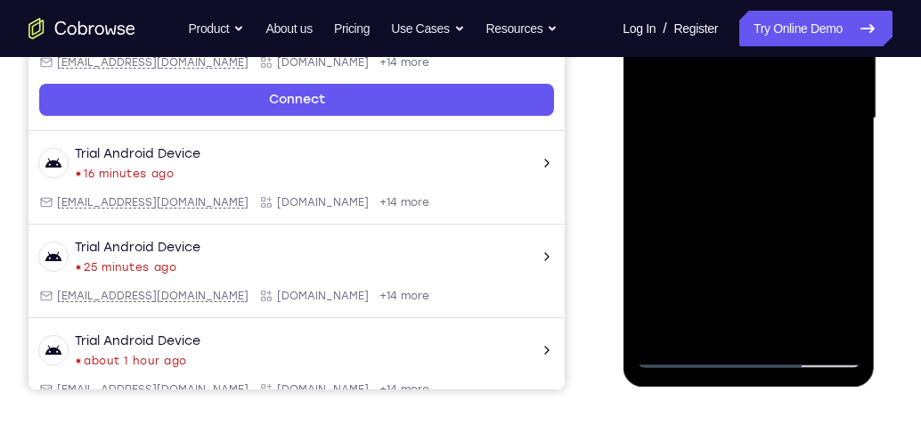
scroll to position [421, 0]
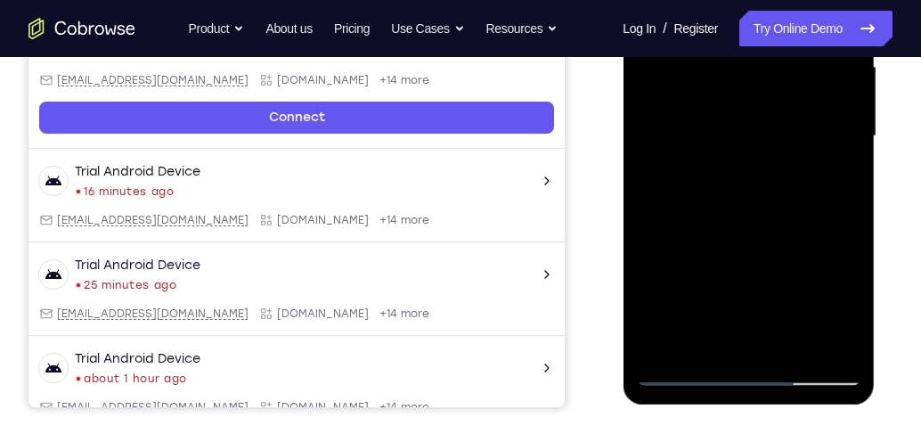
click at [665, 181] on div at bounding box center [748, 136] width 225 height 499
click at [663, 181] on div at bounding box center [748, 136] width 225 height 499
click at [736, 180] on div at bounding box center [748, 136] width 225 height 499
click at [798, 85] on div at bounding box center [748, 136] width 225 height 499
click at [806, 242] on div at bounding box center [748, 136] width 225 height 499
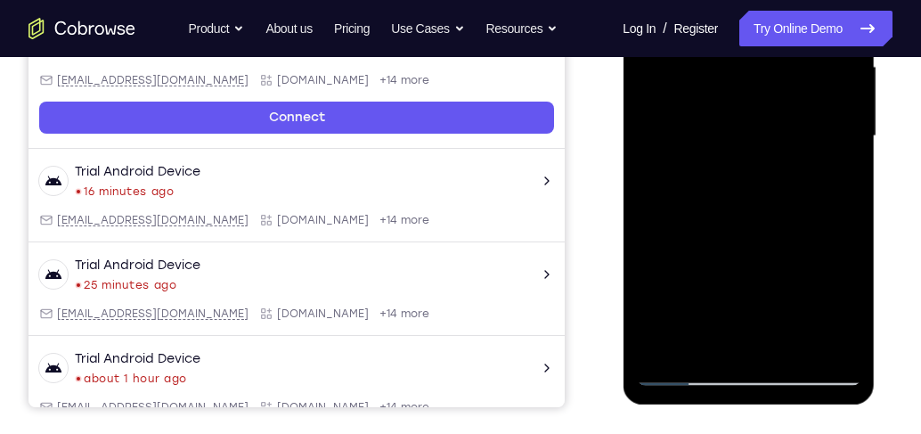
click at [700, 345] on div at bounding box center [748, 136] width 225 height 499
click at [801, 241] on div at bounding box center [748, 136] width 225 height 499
click at [835, 163] on div at bounding box center [748, 136] width 225 height 499
click at [834, 180] on div at bounding box center [748, 136] width 225 height 499
click at [704, 339] on div at bounding box center [748, 136] width 225 height 499
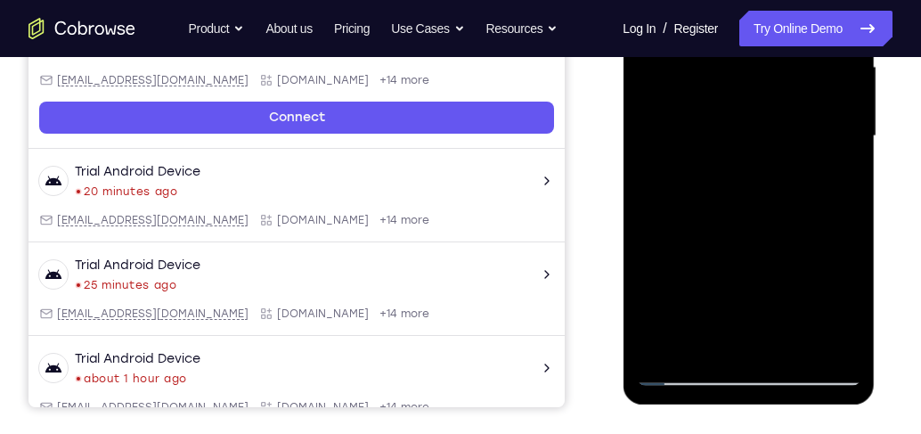
click at [647, 241] on div at bounding box center [748, 136] width 225 height 499
click at [838, 167] on div at bounding box center [748, 136] width 225 height 499
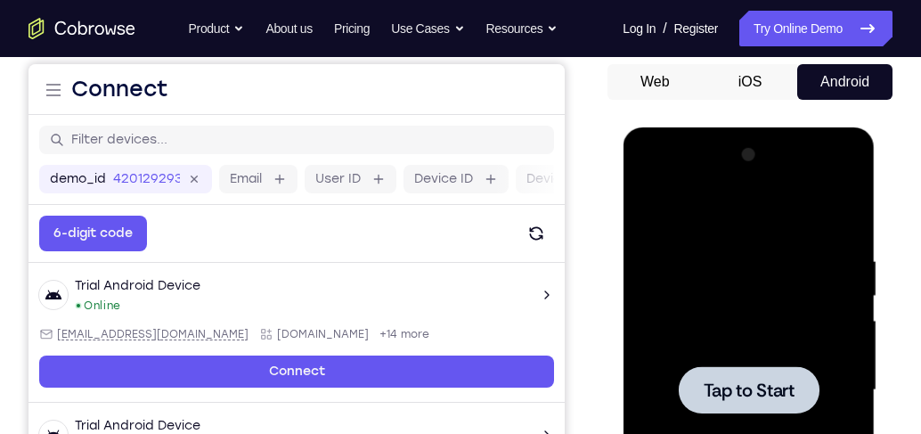
click at [826, 336] on div at bounding box center [748, 390] width 225 height 499
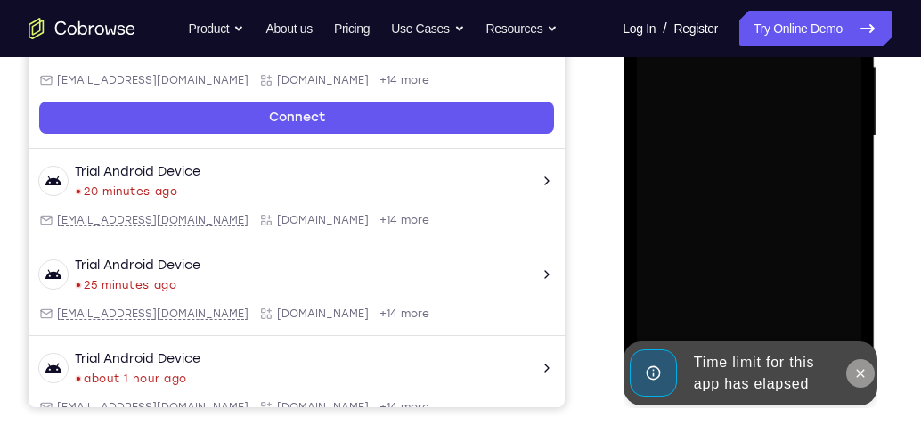
click at [857, 373] on icon at bounding box center [860, 373] width 14 height 14
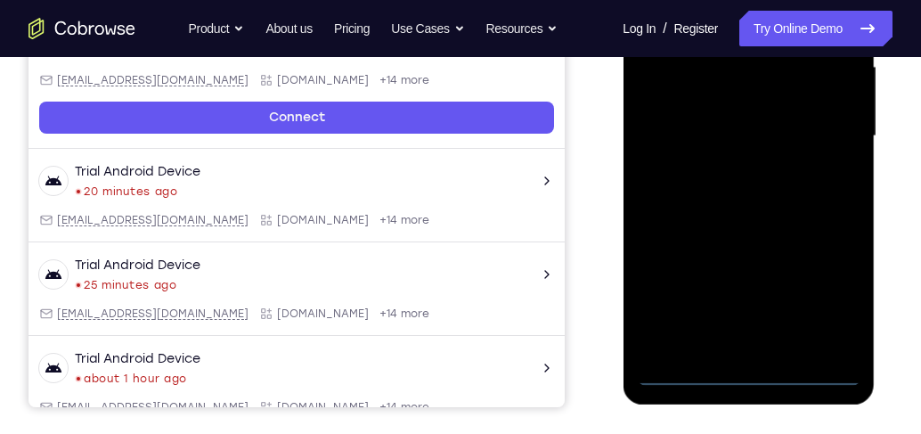
click at [757, 372] on div at bounding box center [748, 136] width 225 height 499
click at [827, 295] on div at bounding box center [748, 136] width 225 height 499
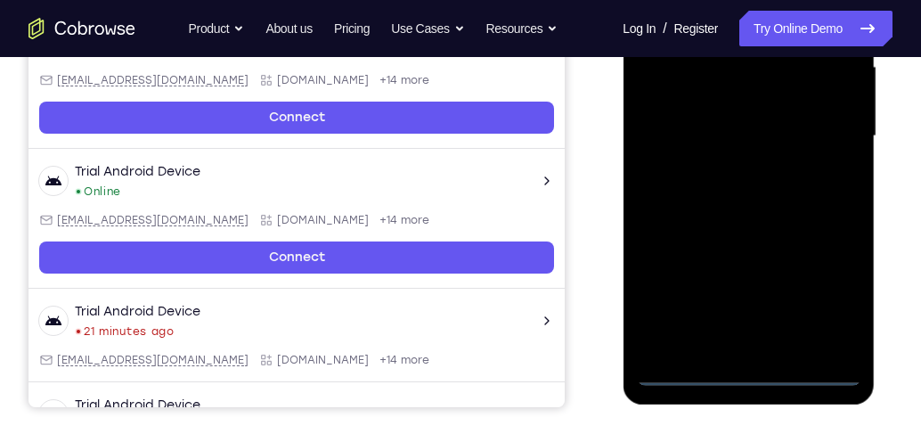
scroll to position [320, 0]
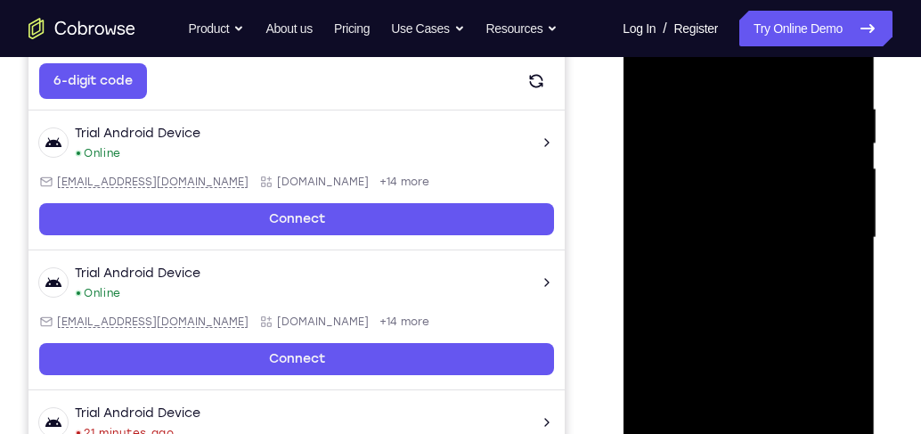
click at [715, 65] on div at bounding box center [748, 237] width 225 height 499
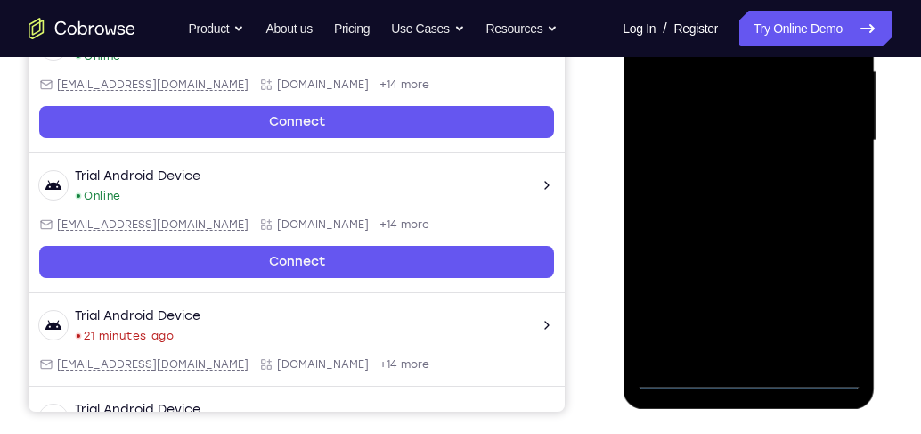
scroll to position [421, 0]
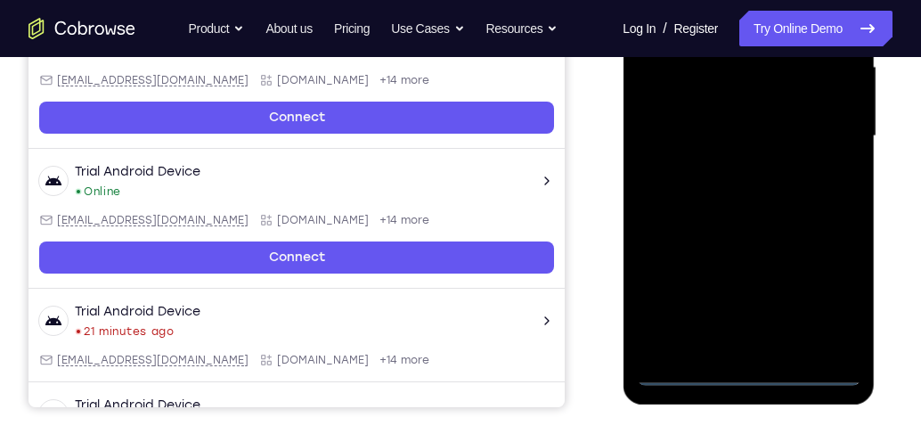
click at [824, 121] on div at bounding box center [748, 136] width 225 height 499
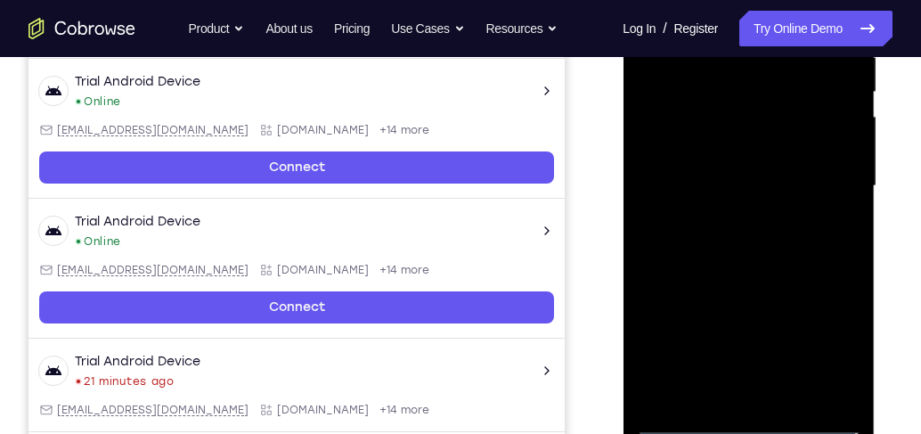
scroll to position [371, 0]
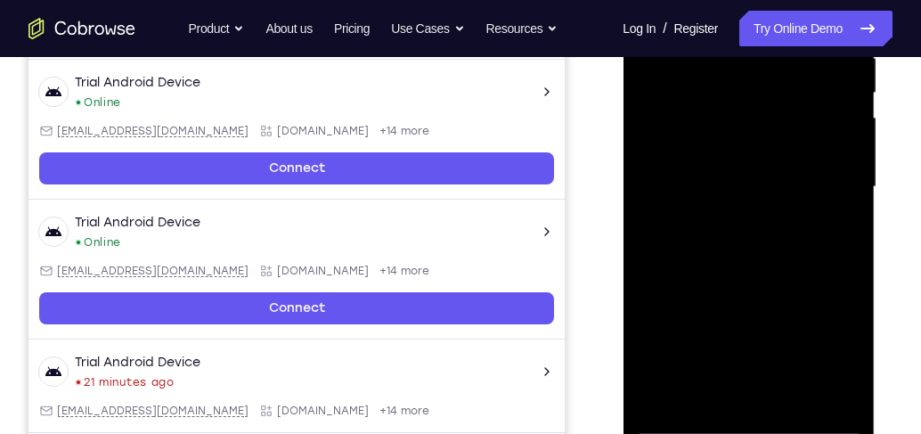
click at [732, 221] on div at bounding box center [748, 187] width 225 height 499
click at [727, 174] on div at bounding box center [748, 187] width 225 height 499
click at [779, 187] on div at bounding box center [748, 187] width 225 height 499
click at [777, 241] on div at bounding box center [748, 187] width 225 height 499
click at [754, 259] on div at bounding box center [748, 187] width 225 height 499
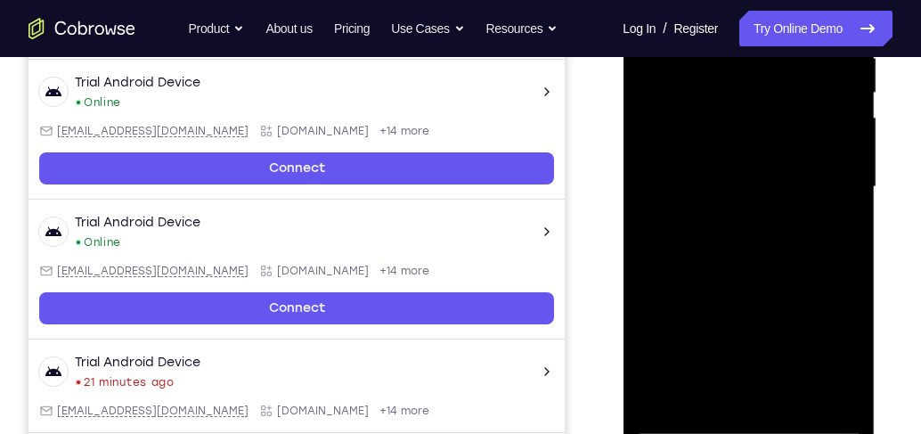
click at [795, 397] on div at bounding box center [748, 187] width 225 height 499
click at [781, 284] on div at bounding box center [748, 187] width 225 height 499
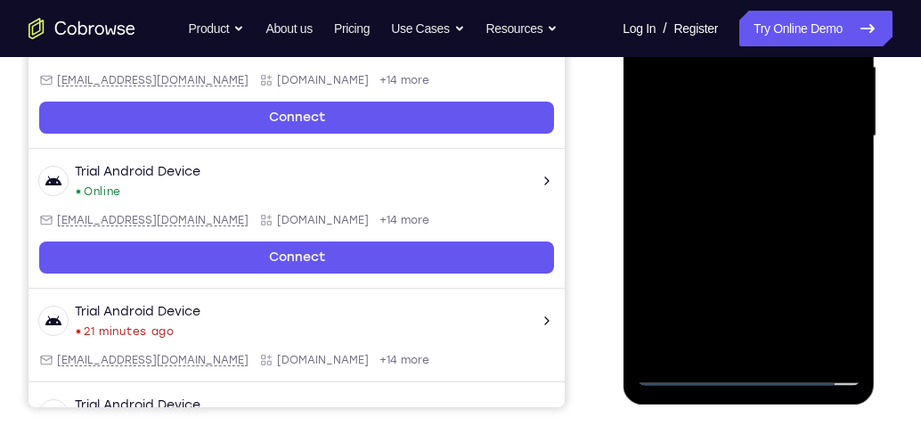
click at [722, 116] on div at bounding box center [748, 136] width 225 height 499
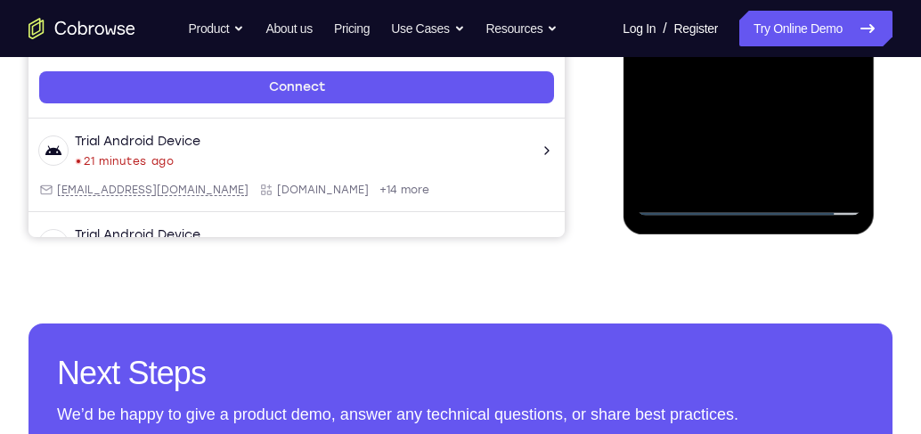
scroll to position [575, 0]
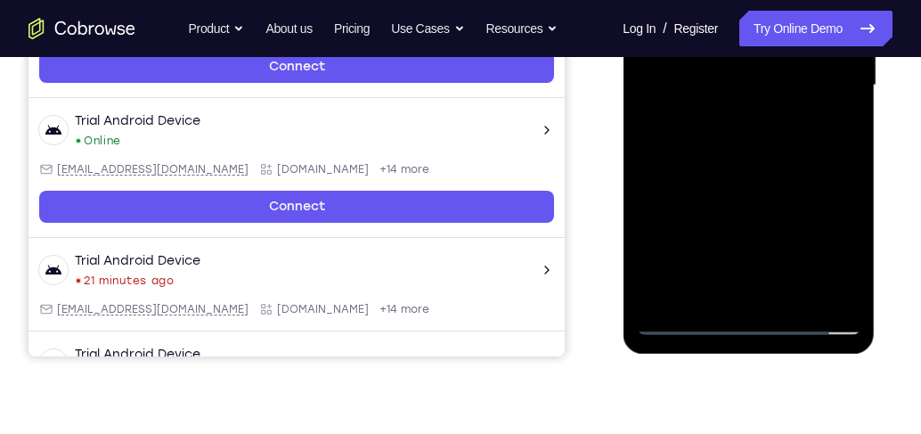
scroll to position [421, 0]
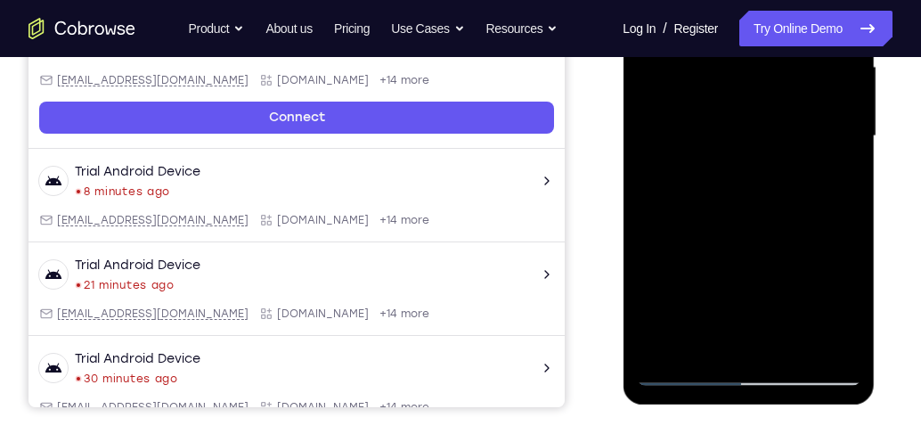
click at [722, 132] on div at bounding box center [748, 136] width 225 height 499
click at [718, 137] on div at bounding box center [748, 136] width 225 height 499
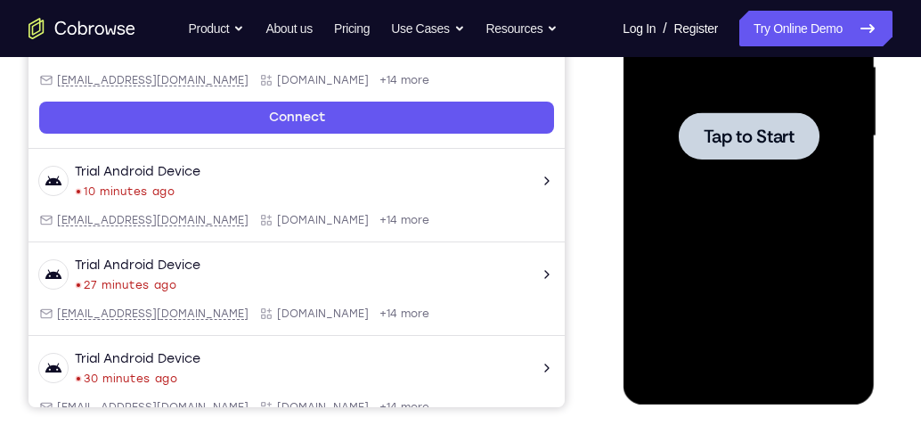
click at [752, 171] on div at bounding box center [748, 136] width 225 height 499
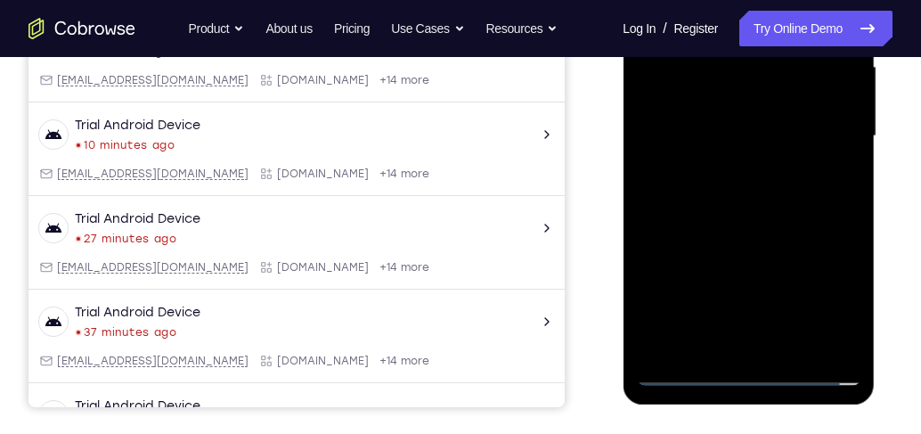
click at [753, 372] on div at bounding box center [748, 136] width 225 height 499
click at [828, 305] on div at bounding box center [748, 136] width 225 height 499
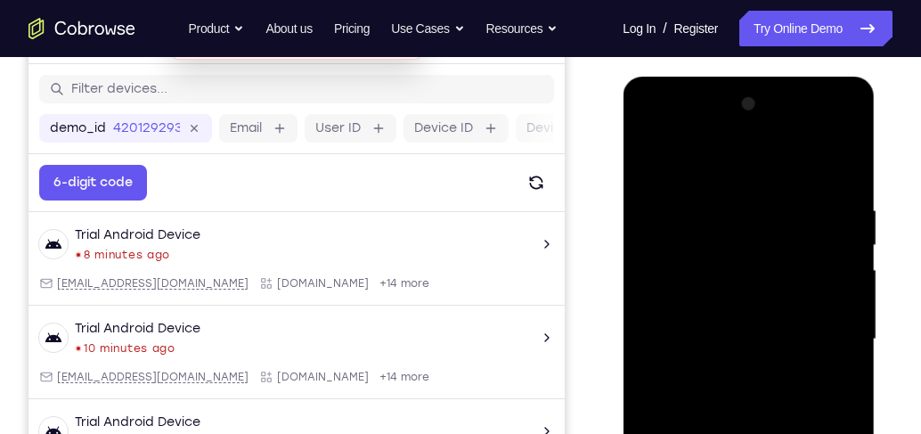
click at [699, 170] on div at bounding box center [748, 339] width 225 height 499
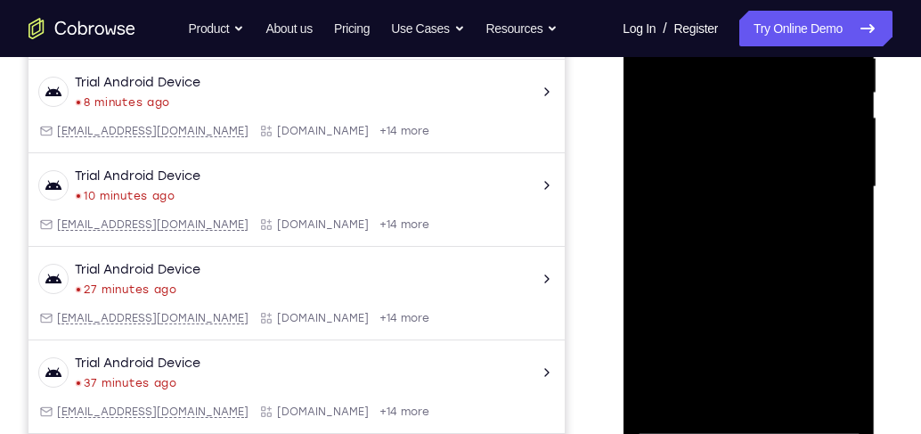
click at [824, 183] on div at bounding box center [748, 187] width 225 height 499
click at [729, 223] on div at bounding box center [748, 187] width 225 height 499
click at [735, 176] on div at bounding box center [748, 187] width 225 height 499
click at [735, 181] on div at bounding box center [748, 187] width 225 height 499
click at [740, 188] on div at bounding box center [748, 187] width 225 height 499
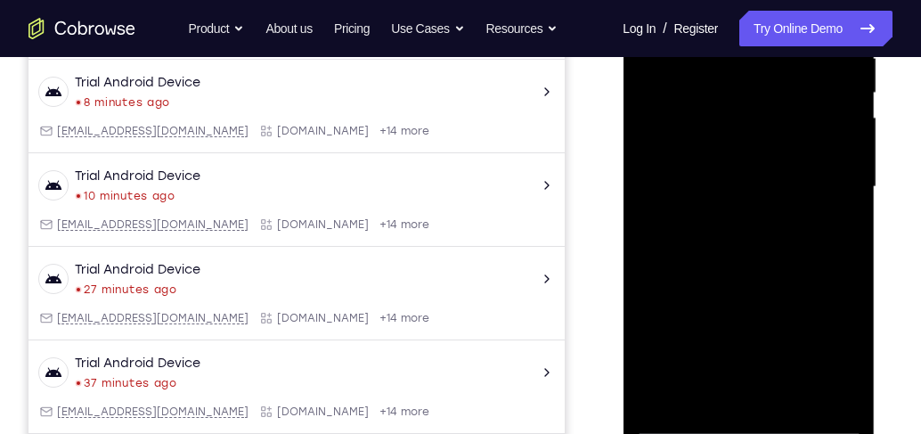
click at [736, 189] on div at bounding box center [748, 187] width 225 height 499
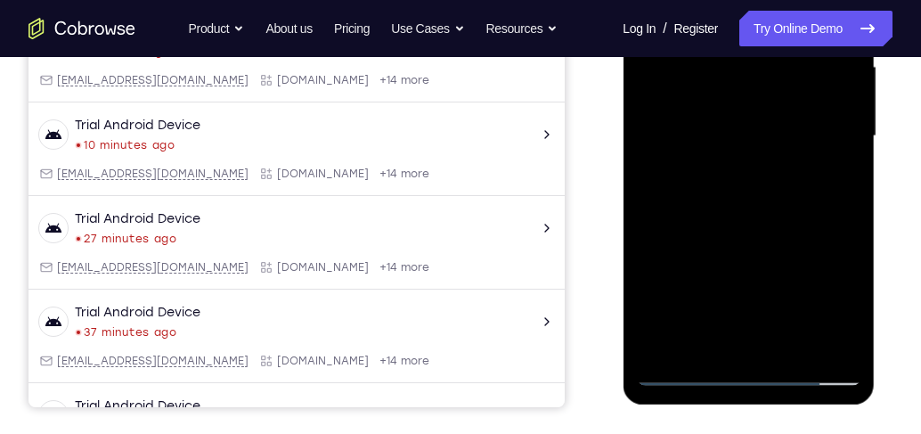
click at [738, 185] on div at bounding box center [748, 136] width 225 height 499
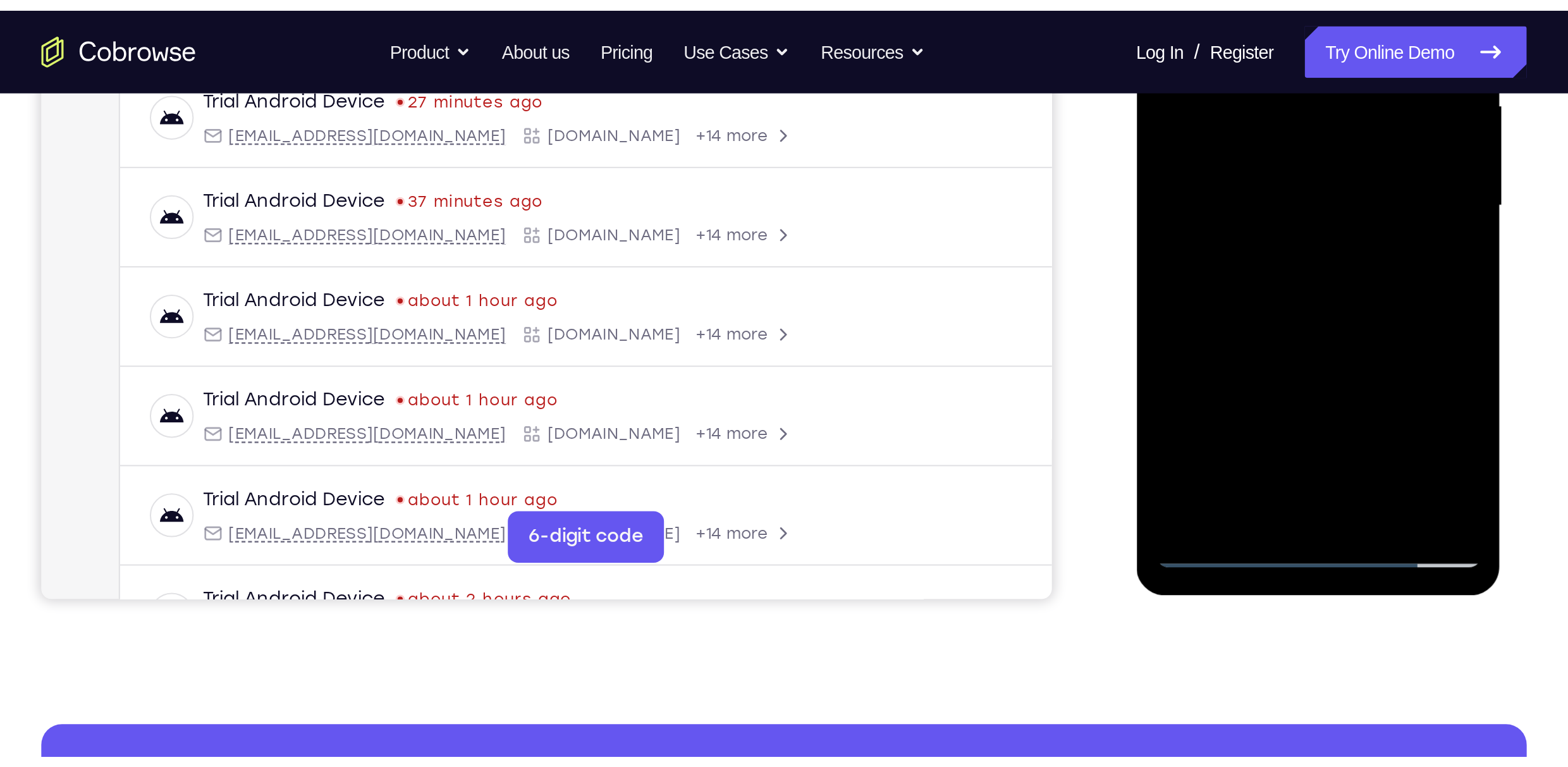
scroll to position [299, 0]
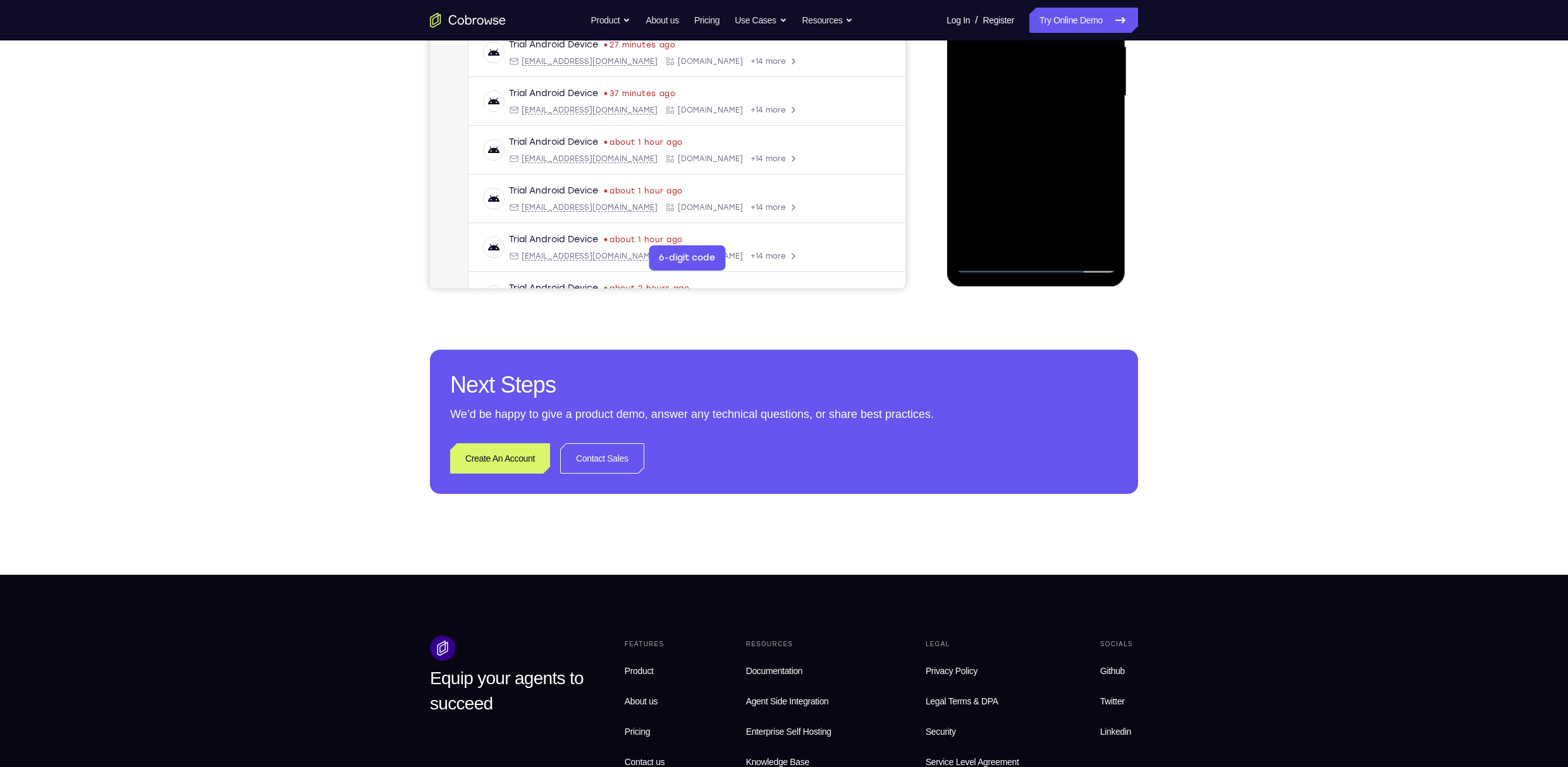
click at [768, 242] on div at bounding box center [1035, 96] width 160 height 354
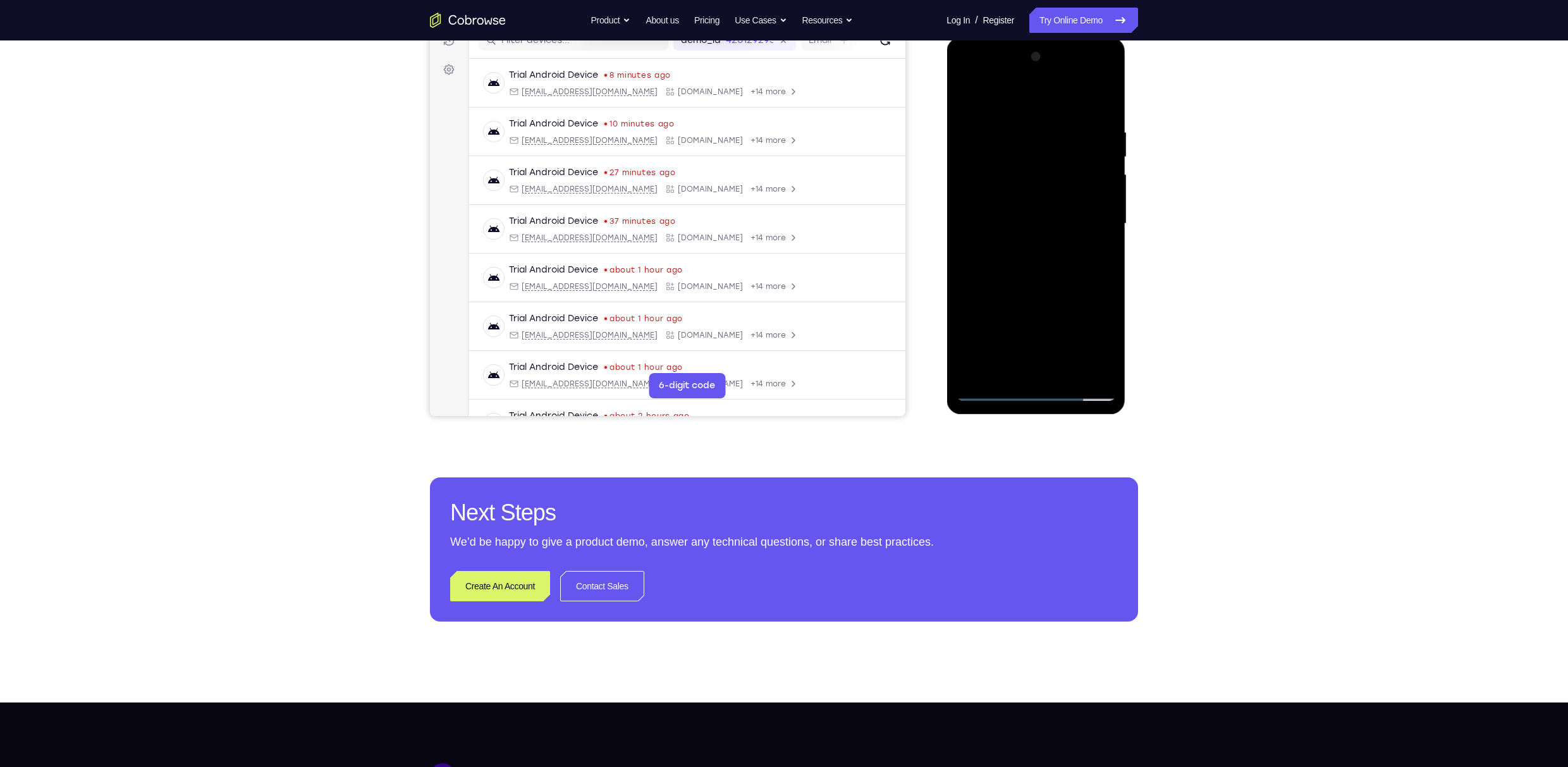
scroll to position [131, 0]
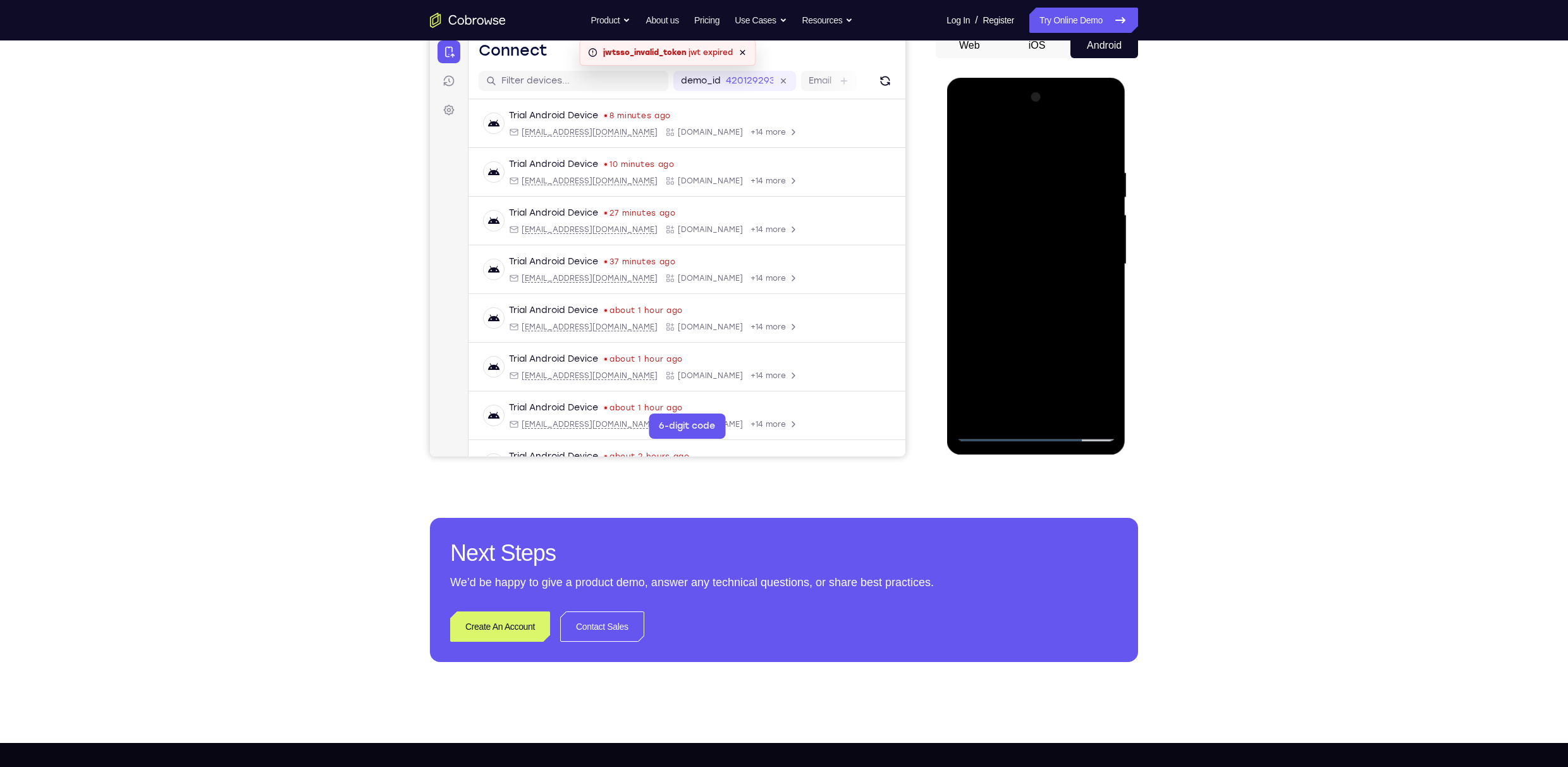
drag, startPoint x: 1027, startPoint y: 145, endPoint x: 1035, endPoint y: 112, distance: 34.0
click at [768, 112] on div at bounding box center [1035, 264] width 160 height 354
click at [768, 331] on div at bounding box center [1035, 264] width 160 height 354
click at [768, 248] on div at bounding box center [1035, 264] width 160 height 354
click at [768, 365] on div at bounding box center [1035, 264] width 160 height 354
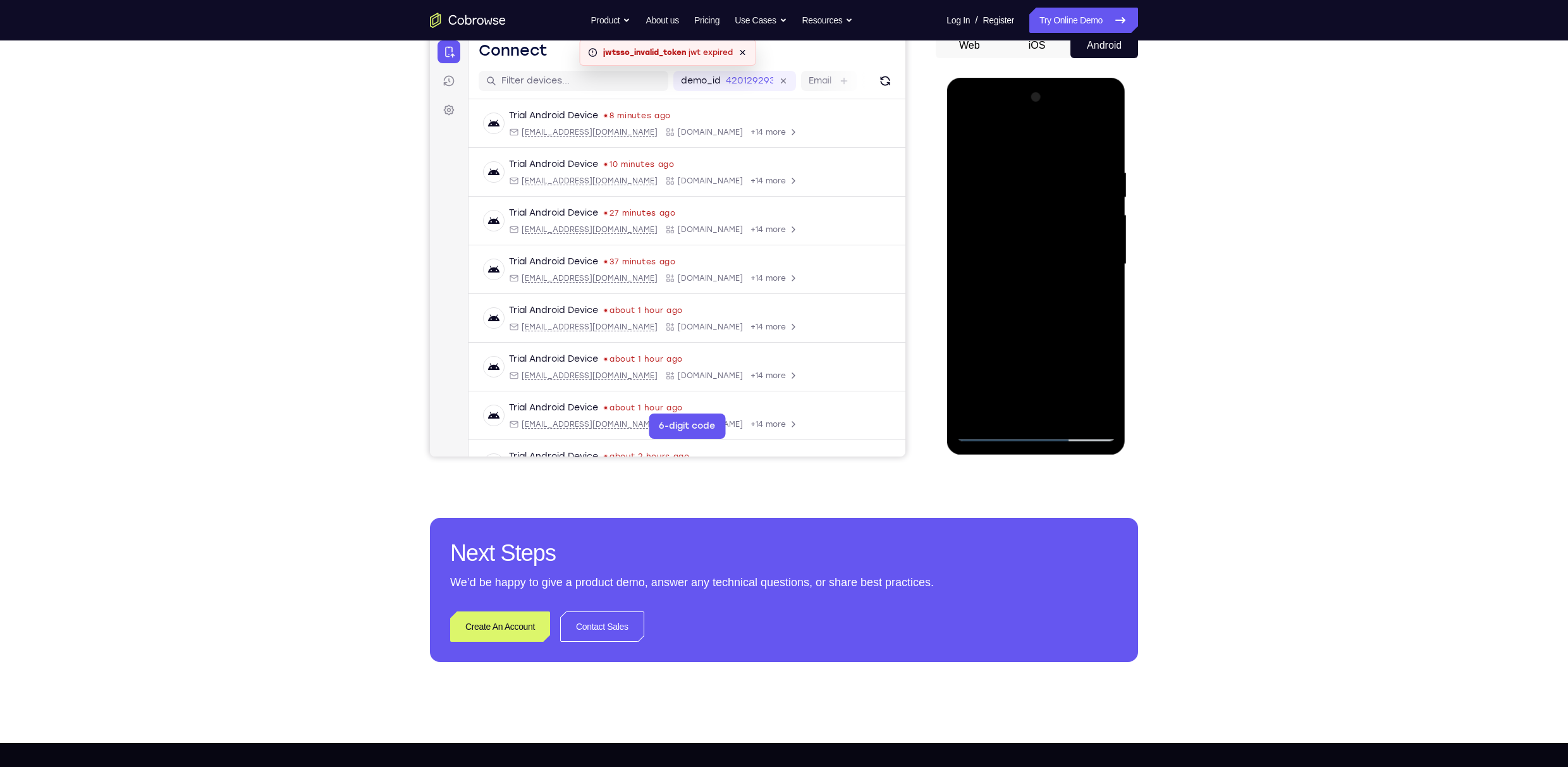
click at [768, 139] on div at bounding box center [1035, 264] width 160 height 354
click at [768, 132] on div at bounding box center [1035, 264] width 160 height 354
click at [768, 316] on div at bounding box center [1035, 264] width 160 height 354
click at [768, 365] on div at bounding box center [1035, 264] width 160 height 354
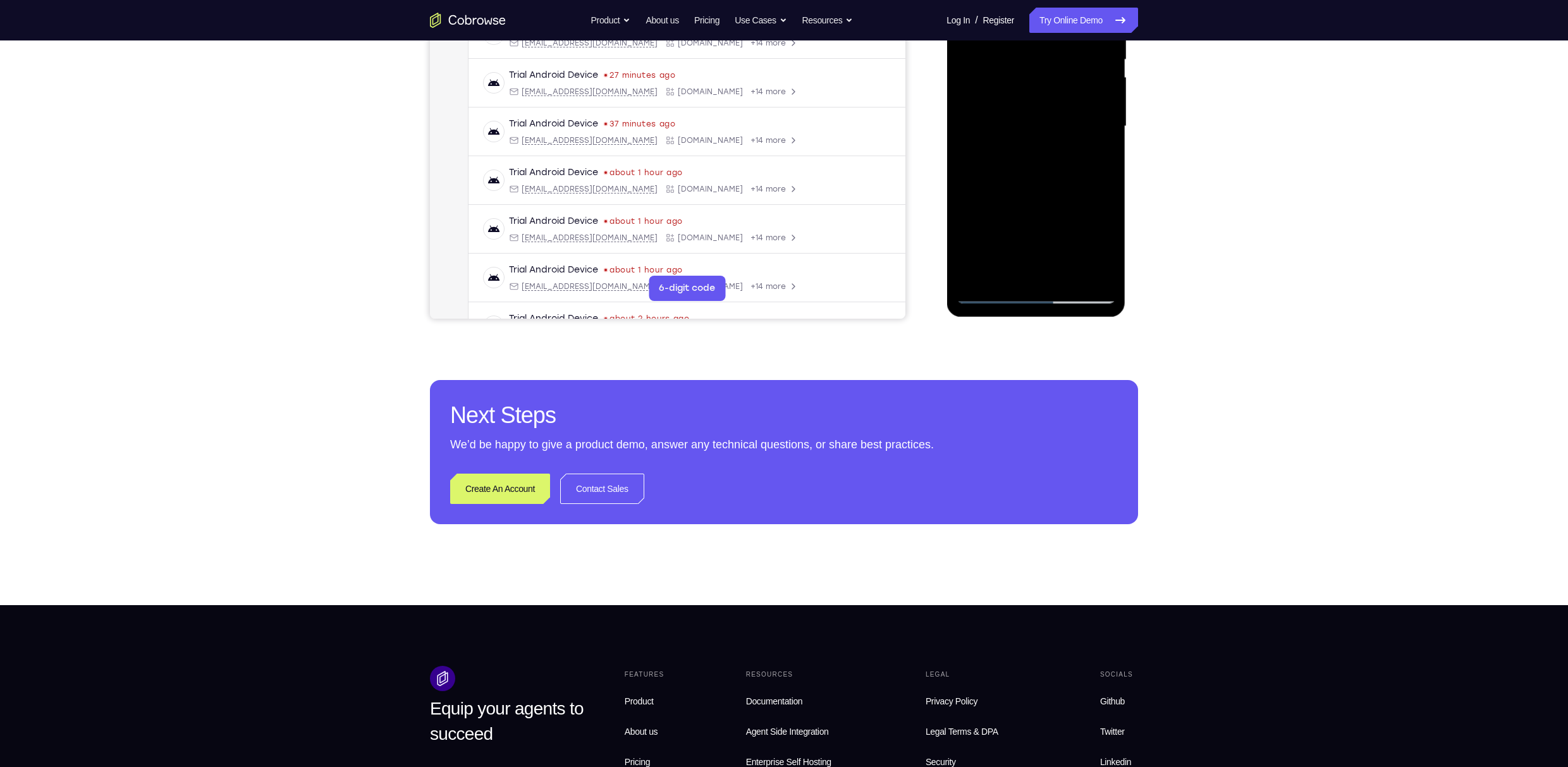
scroll to position [299, 0]
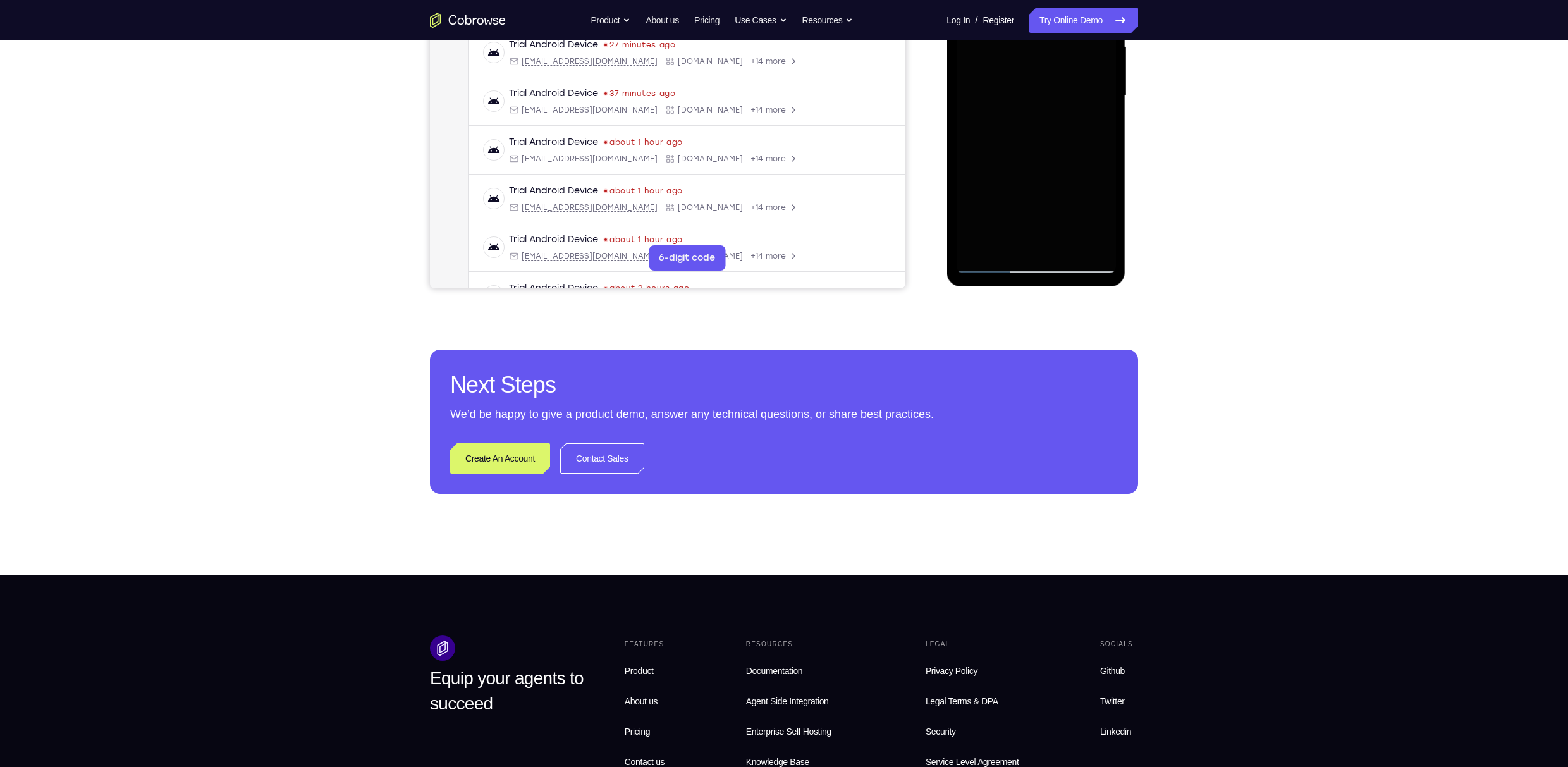
click at [768, 178] on div at bounding box center [1035, 96] width 160 height 354
click at [768, 164] on div at bounding box center [1035, 96] width 160 height 354
click at [768, 136] on div at bounding box center [1035, 96] width 160 height 354
click at [768, 127] on div at bounding box center [1035, 96] width 160 height 354
click at [768, 263] on div at bounding box center [1035, 96] width 160 height 354
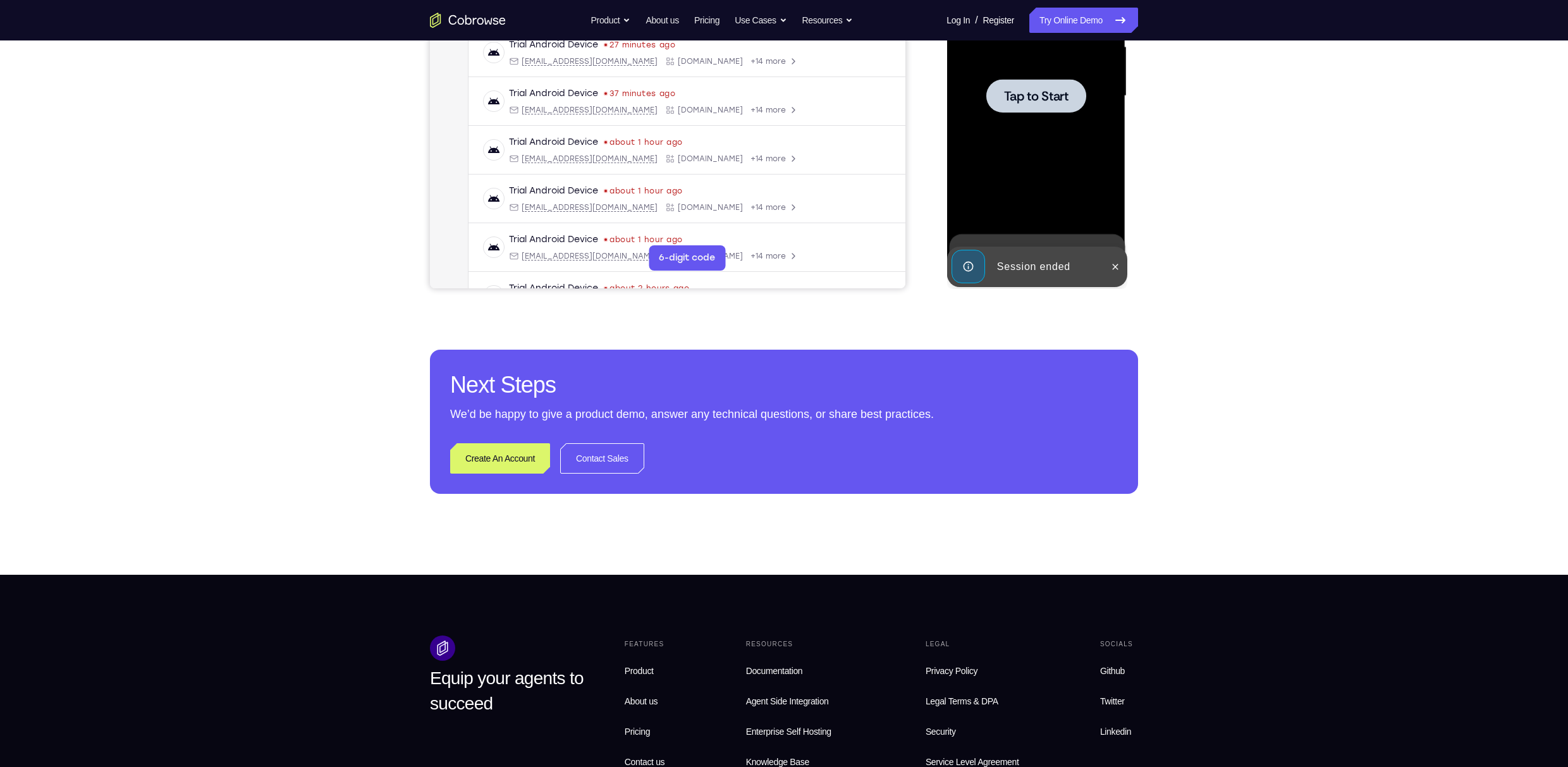
click at [768, 72] on div at bounding box center [1035, 96] width 160 height 354
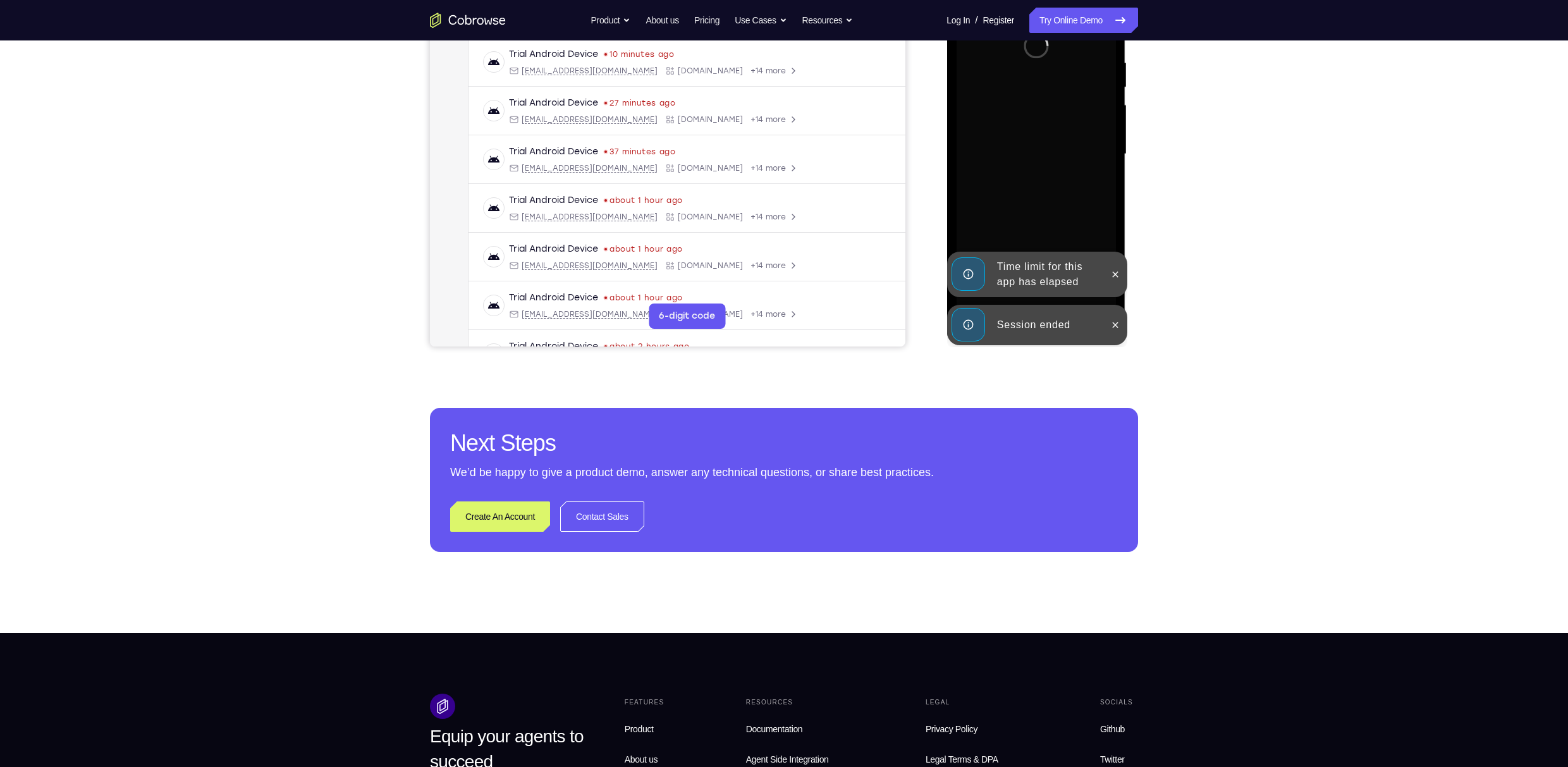
scroll to position [131, 0]
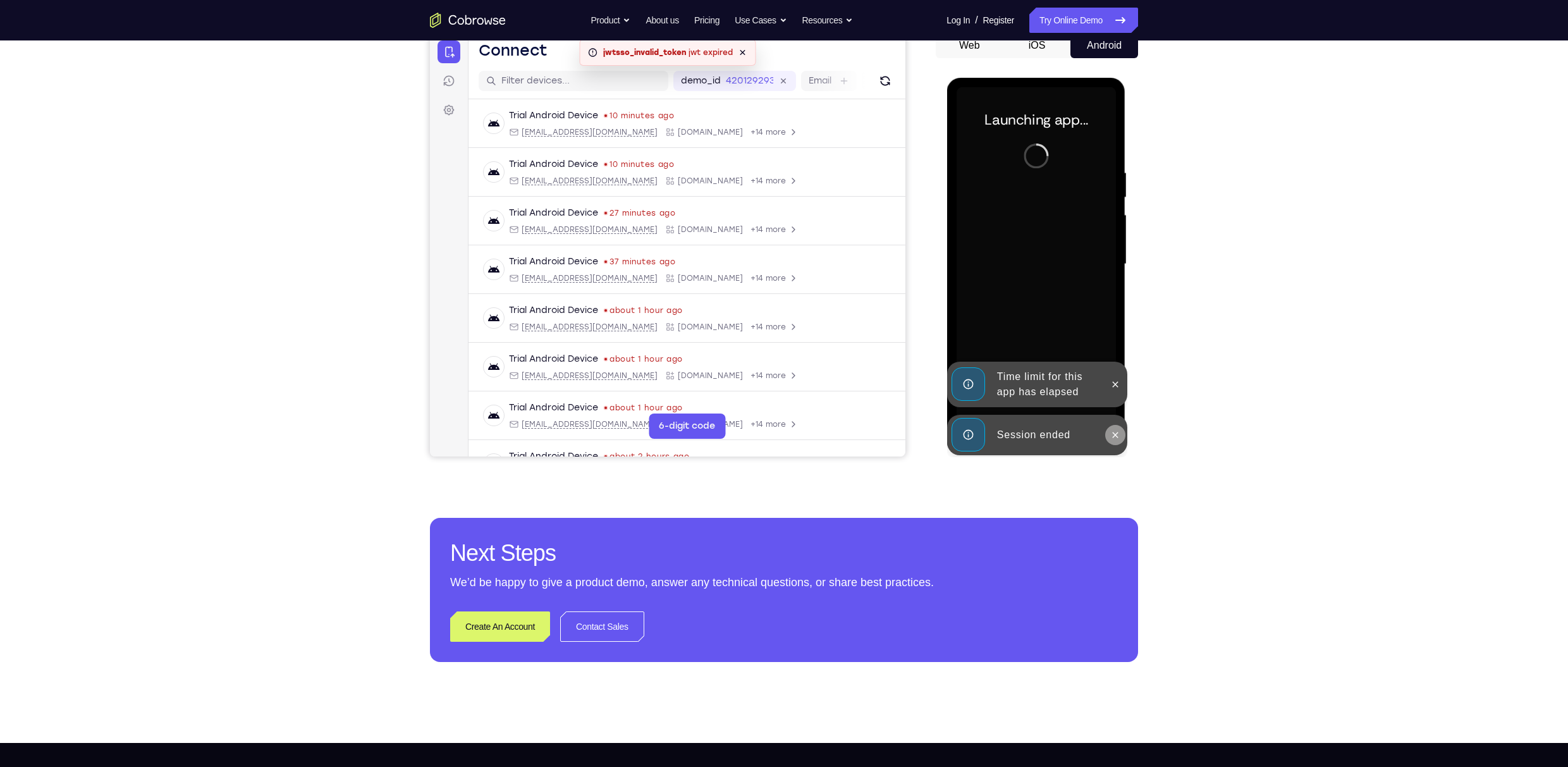
click at [768, 365] on icon at bounding box center [1115, 435] width 10 height 10
click at [768, 365] on button at bounding box center [1115, 432] width 21 height 21
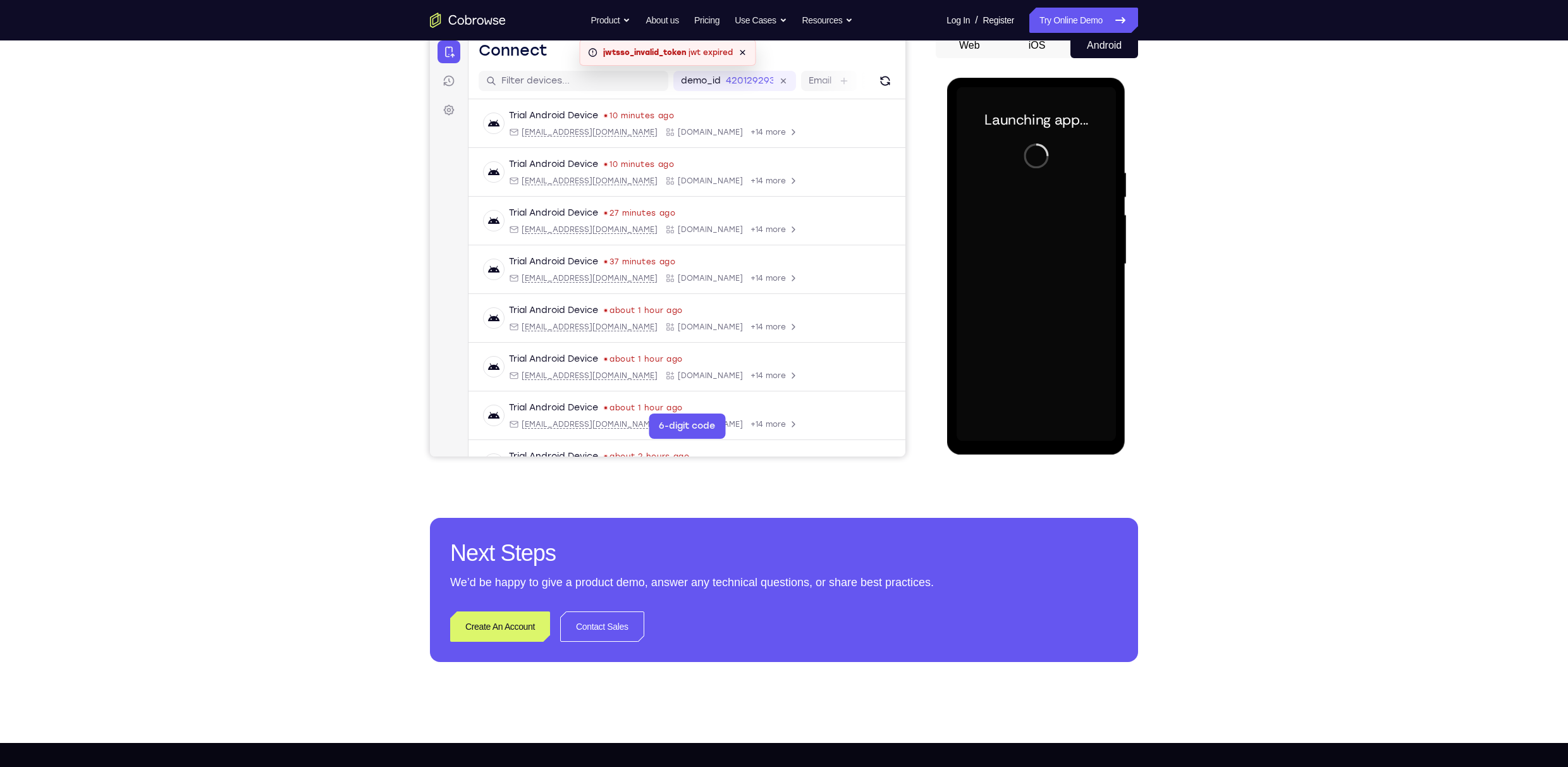
drag, startPoint x: 1071, startPoint y: 18, endPoint x: 1085, endPoint y: 35, distance: 22.0
click at [768, 18] on link "Try Online Demo" at bounding box center [1083, 21] width 109 height 26
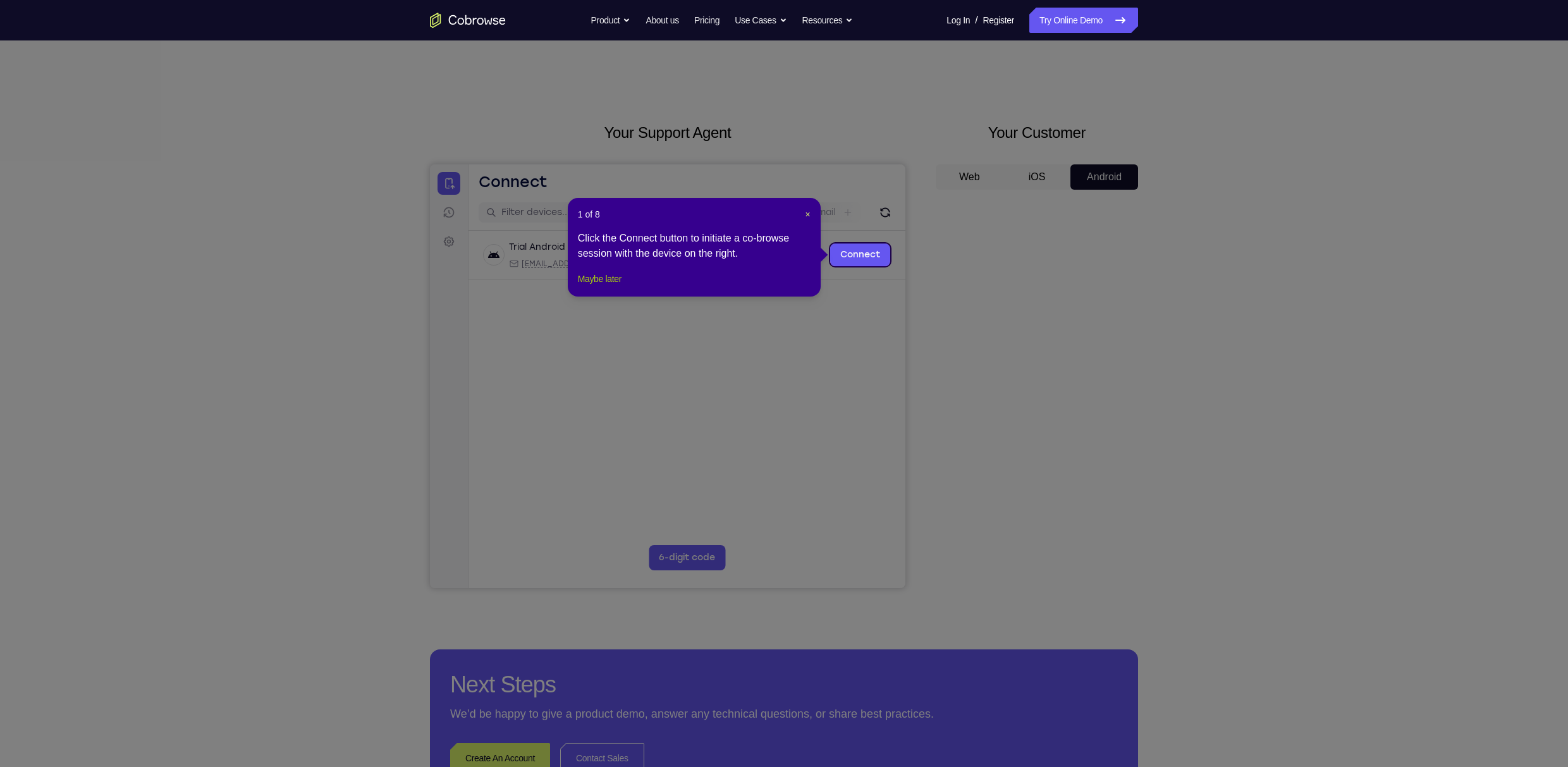
click at [601, 287] on button "Maybe later" at bounding box center [599, 278] width 43 height 15
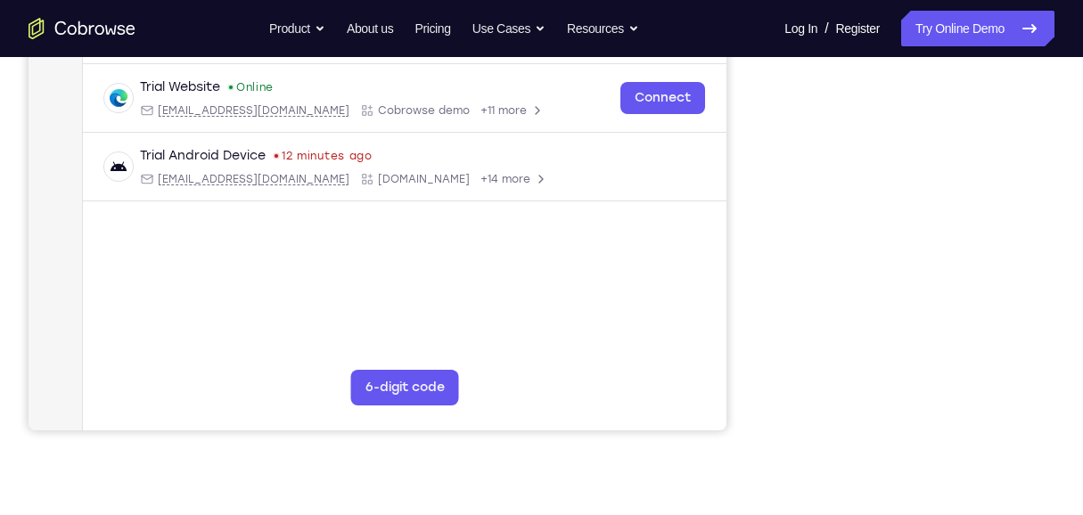
scroll to position [399, 0]
